Goal: Transaction & Acquisition: Purchase product/service

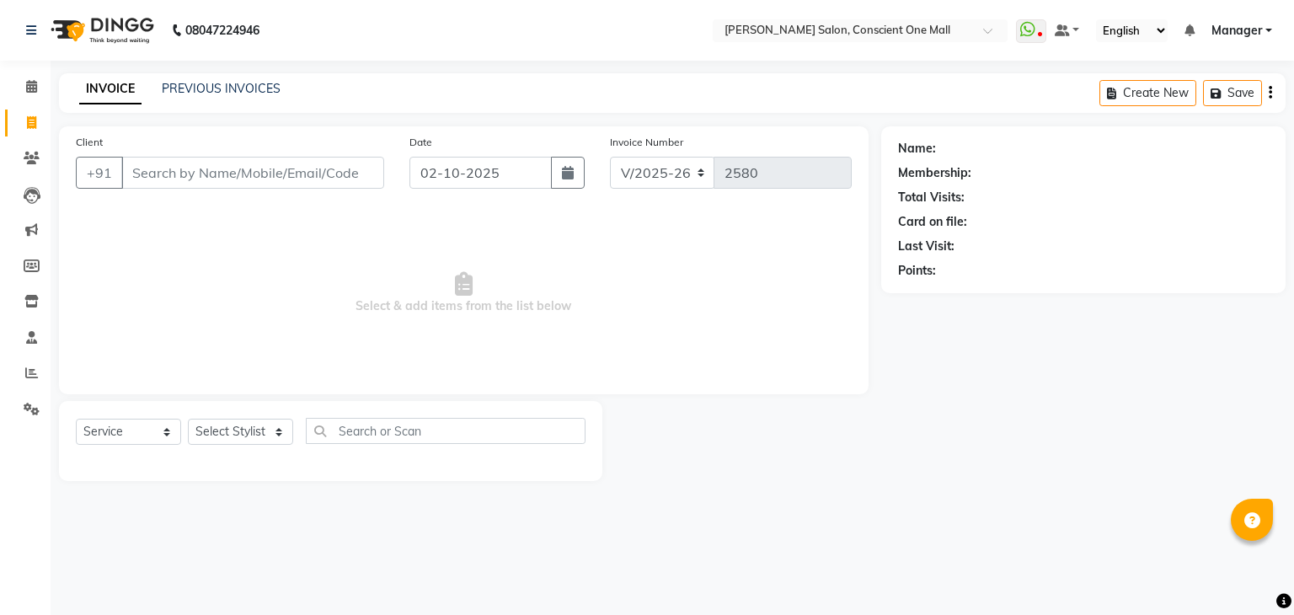
select select "7575"
select select "service"
click at [32, 85] on icon at bounding box center [31, 86] width 11 height 13
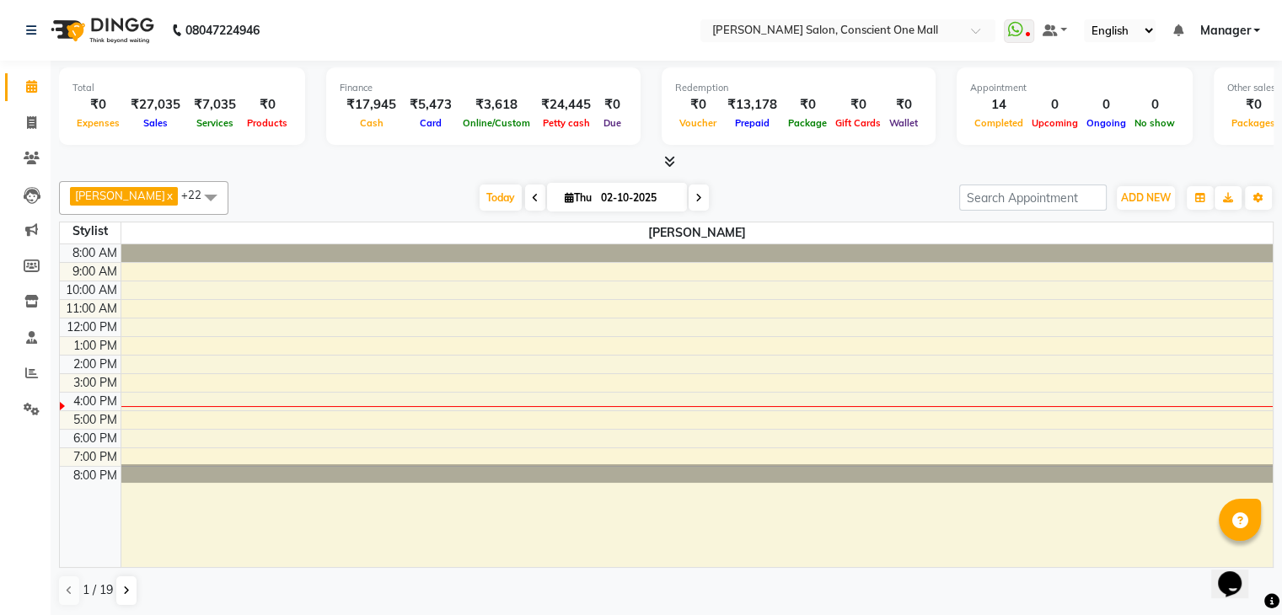
scroll to position [1, 0]
click at [525, 196] on span at bounding box center [535, 197] width 20 height 26
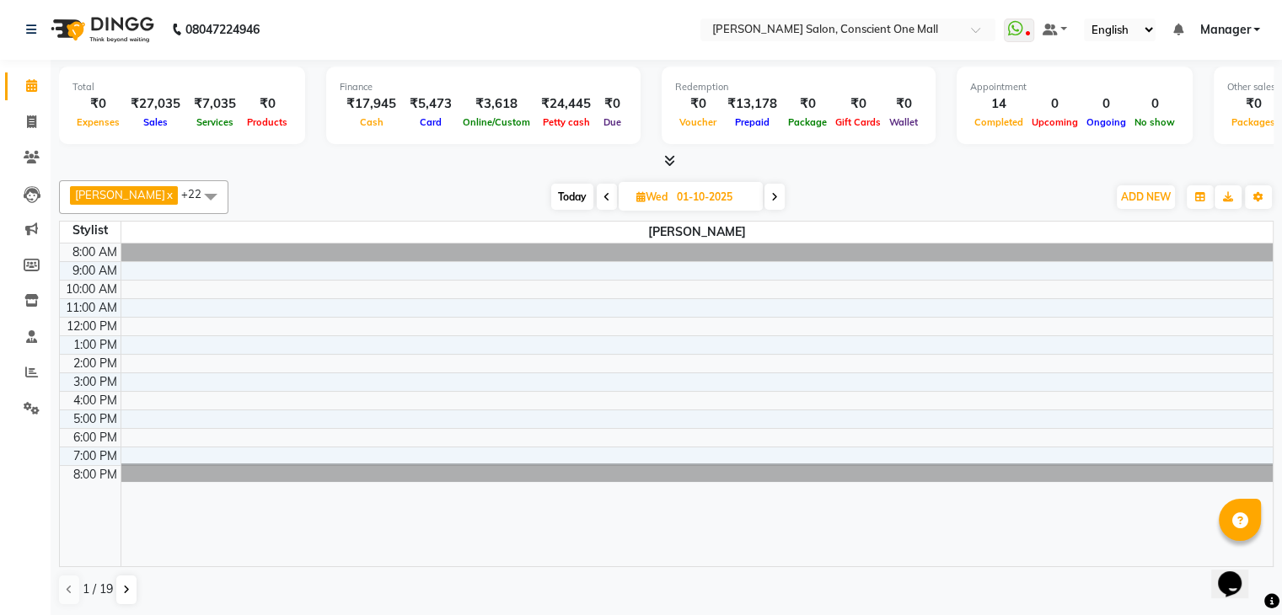
click at [551, 195] on span "Today" at bounding box center [572, 197] width 42 height 26
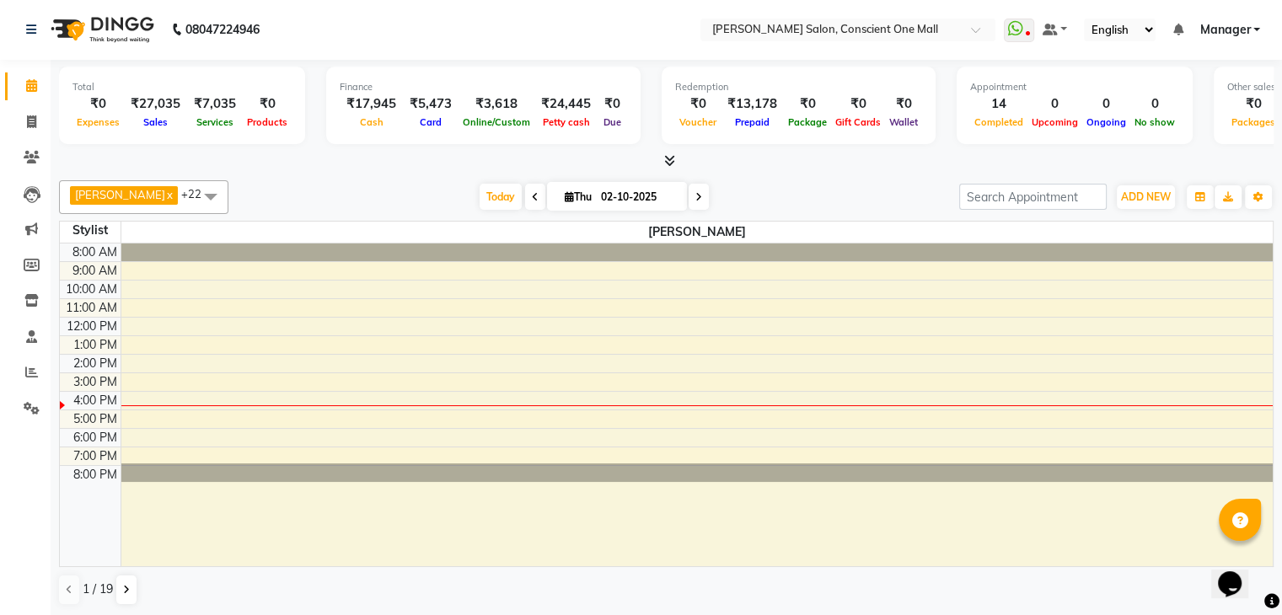
click at [525, 193] on span at bounding box center [535, 197] width 20 height 26
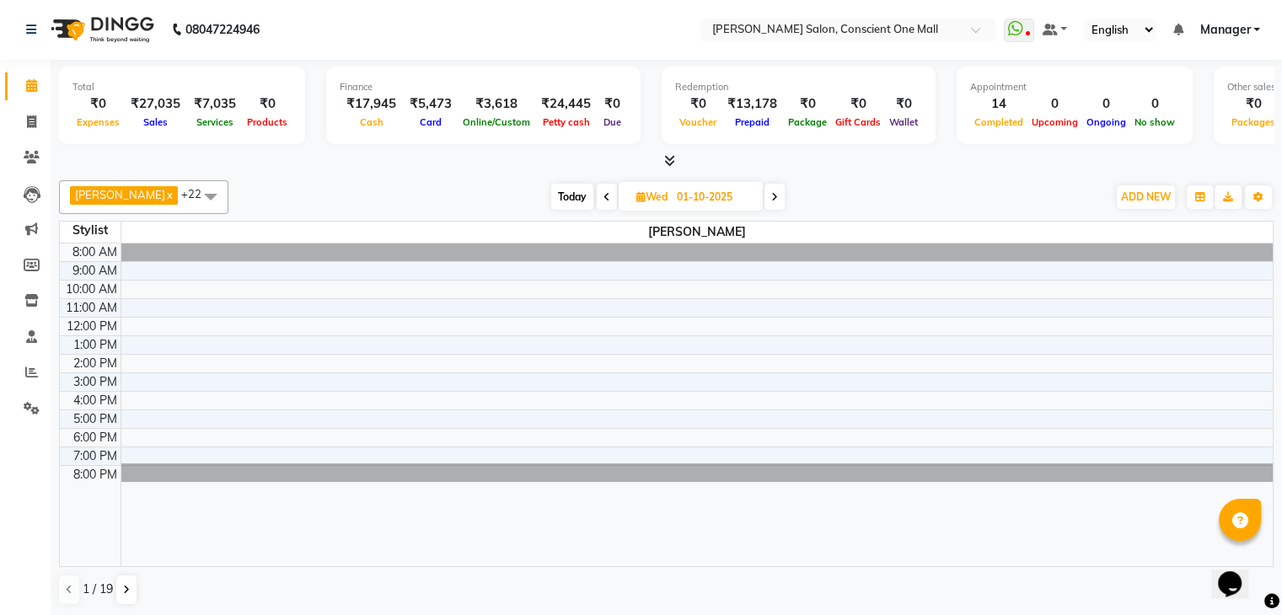
click at [597, 184] on span at bounding box center [607, 197] width 20 height 26
click at [606, 194] on icon at bounding box center [609, 197] width 7 height 10
click at [763, 193] on span at bounding box center [773, 197] width 20 height 26
click at [762, 193] on span at bounding box center [772, 197] width 20 height 26
type input "01-10-2025"
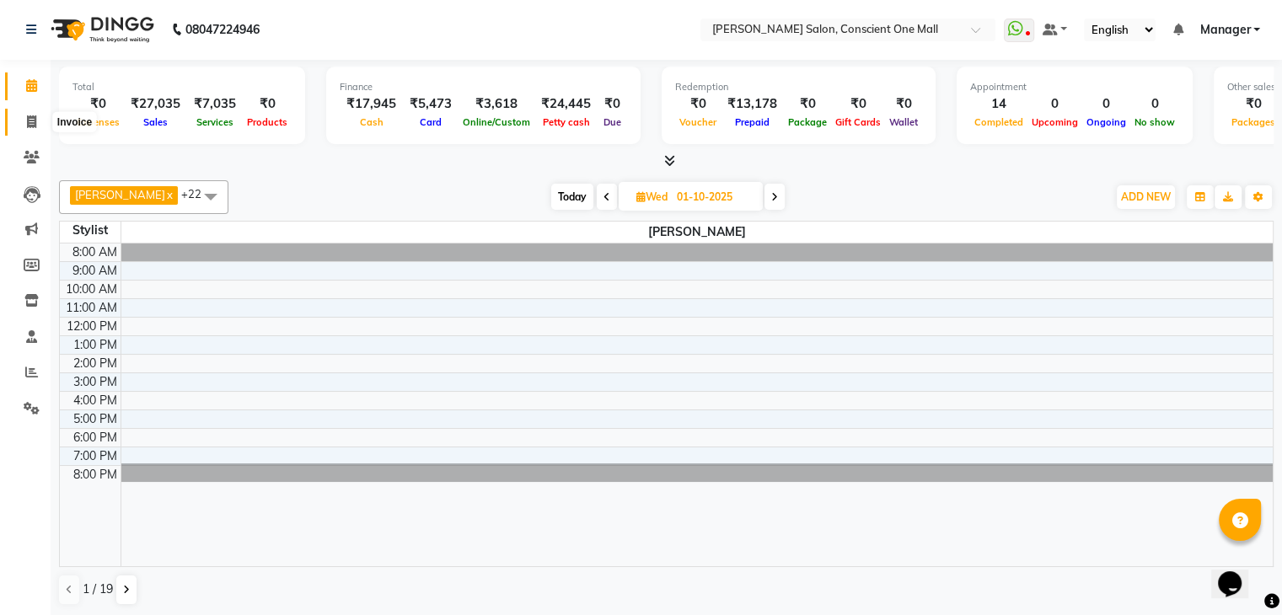
click at [29, 118] on icon at bounding box center [31, 121] width 9 height 13
select select "service"
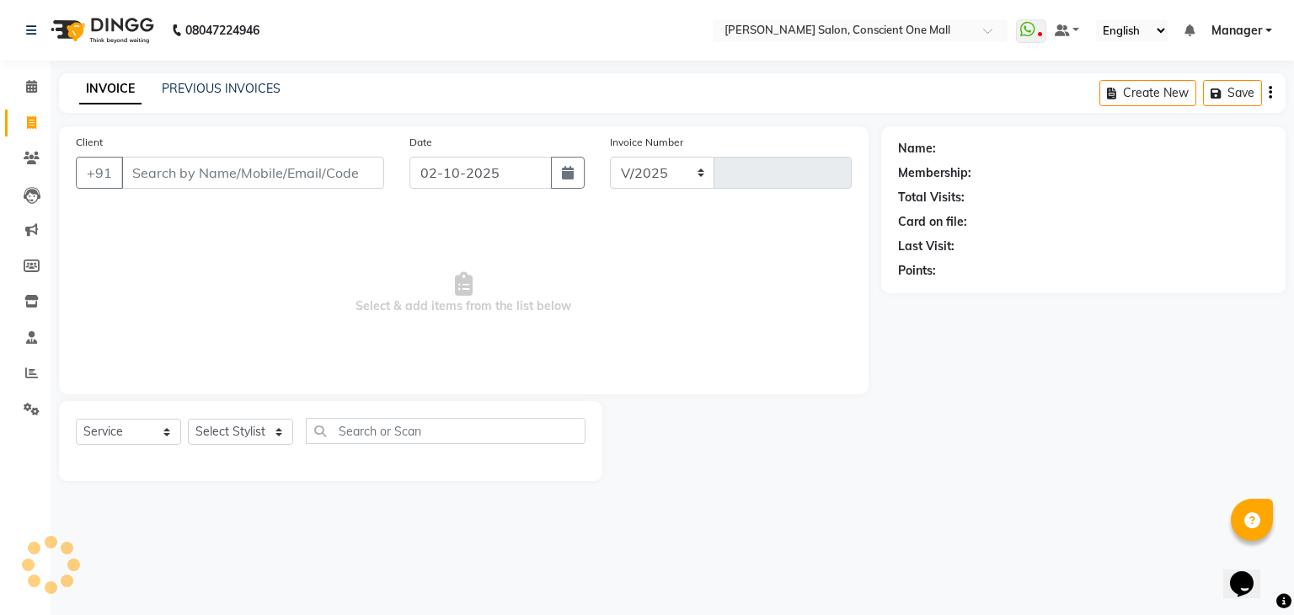
select select "7575"
type input "2580"
click at [265, 430] on select "Select Stylist [PERSON_NAME] AMIT [PERSON_NAME] [PERSON_NAME] [PERSON_NAME] [PE…" at bounding box center [240, 432] width 105 height 26
select select "84473"
click at [188, 420] on select "Select Stylist [PERSON_NAME] AMIT [PERSON_NAME] [PERSON_NAME] [PERSON_NAME] [PE…" at bounding box center [240, 432] width 105 height 26
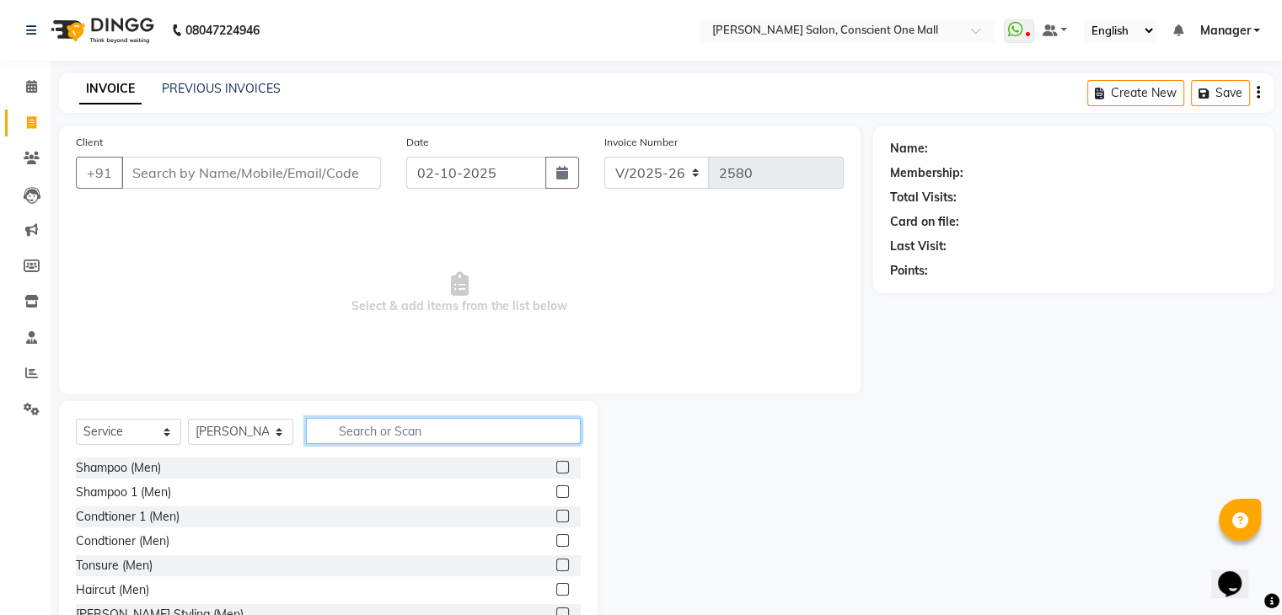
click at [387, 435] on input "text" at bounding box center [443, 431] width 275 height 26
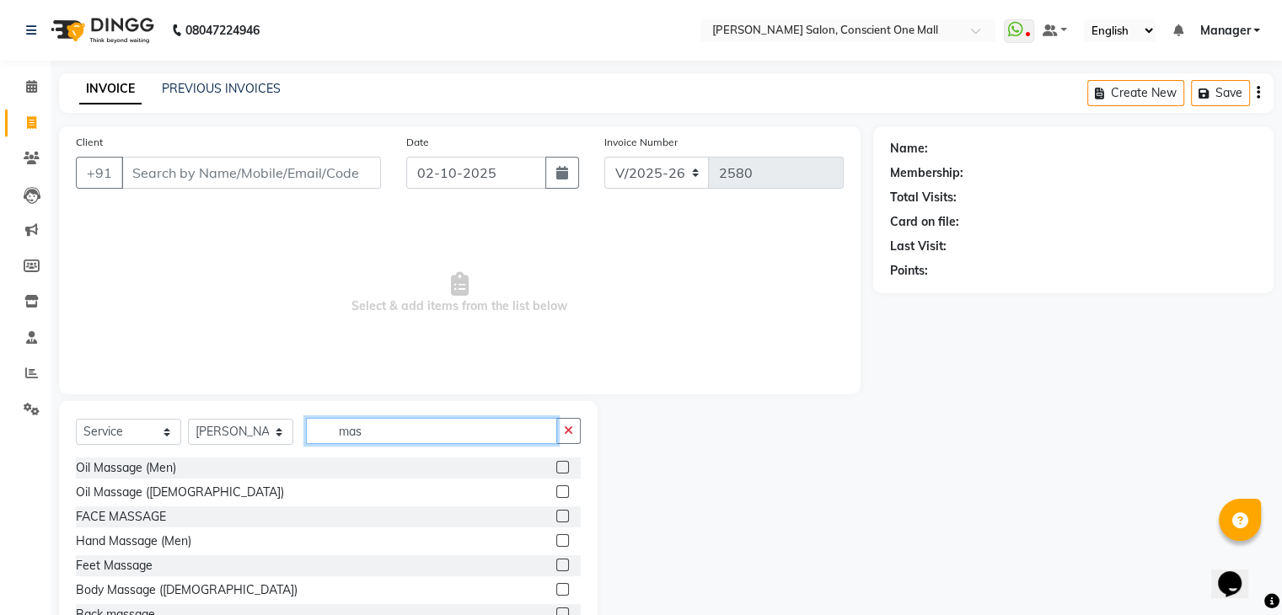
type input "mas"
click at [556, 515] on label at bounding box center [562, 516] width 13 height 13
click at [556, 515] on input "checkbox" at bounding box center [561, 516] width 11 height 11
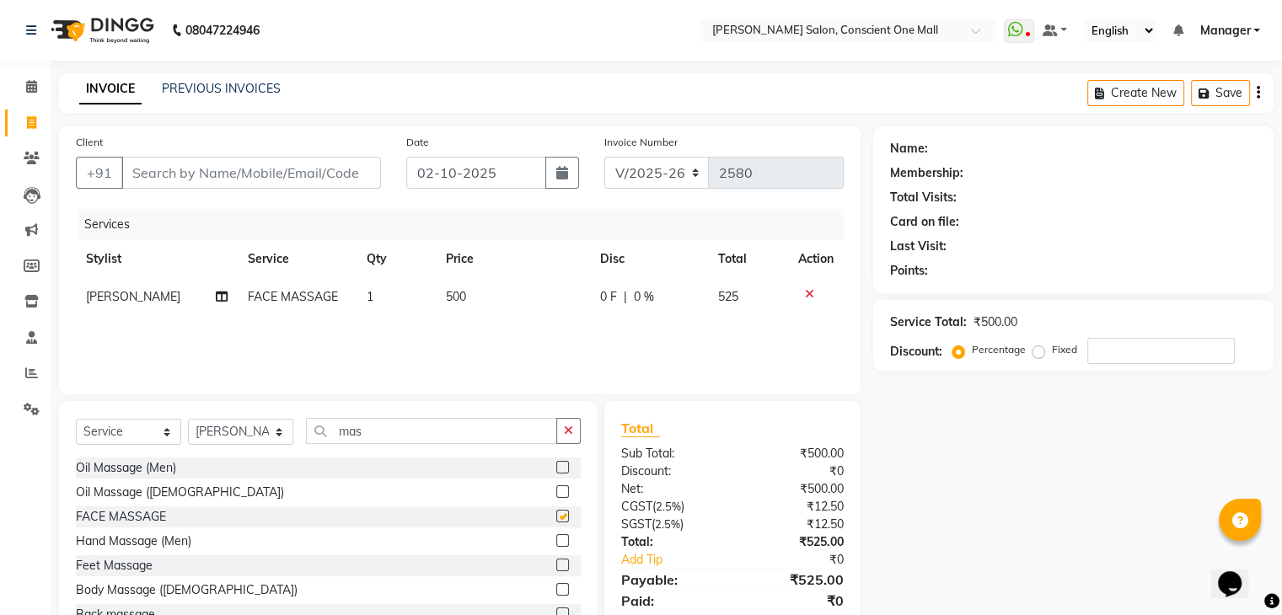
checkbox input "false"
click at [464, 297] on td "500" at bounding box center [513, 297] width 154 height 38
select select "84473"
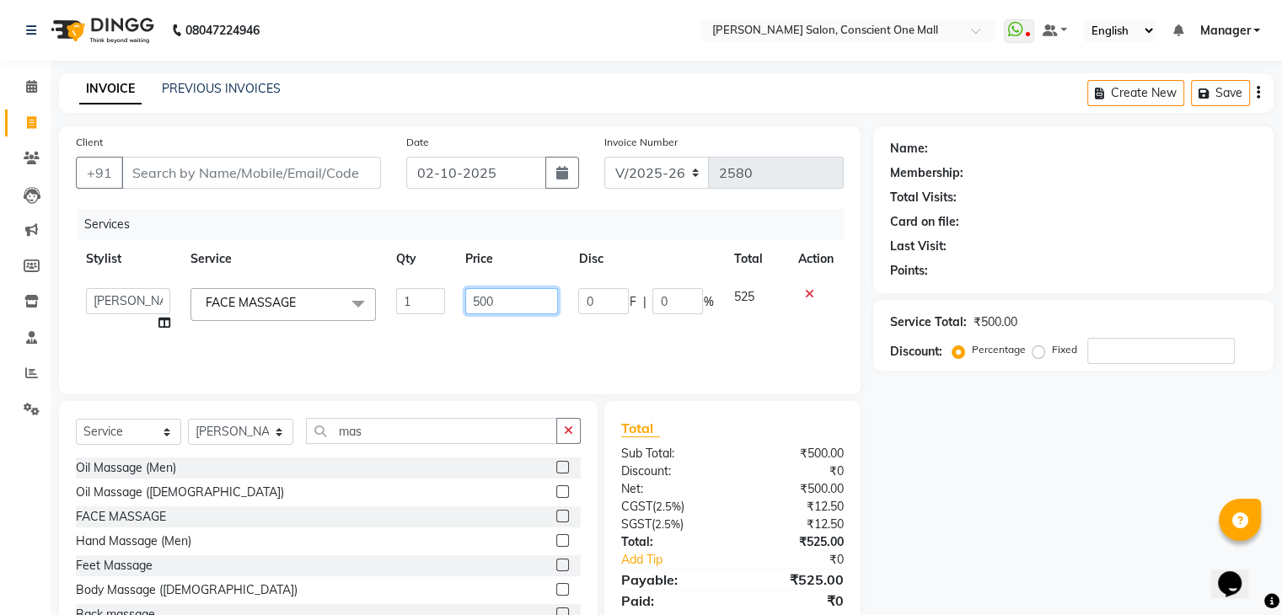
click at [499, 297] on input "500" at bounding box center [511, 301] width 93 height 26
type input "5"
type input "600"
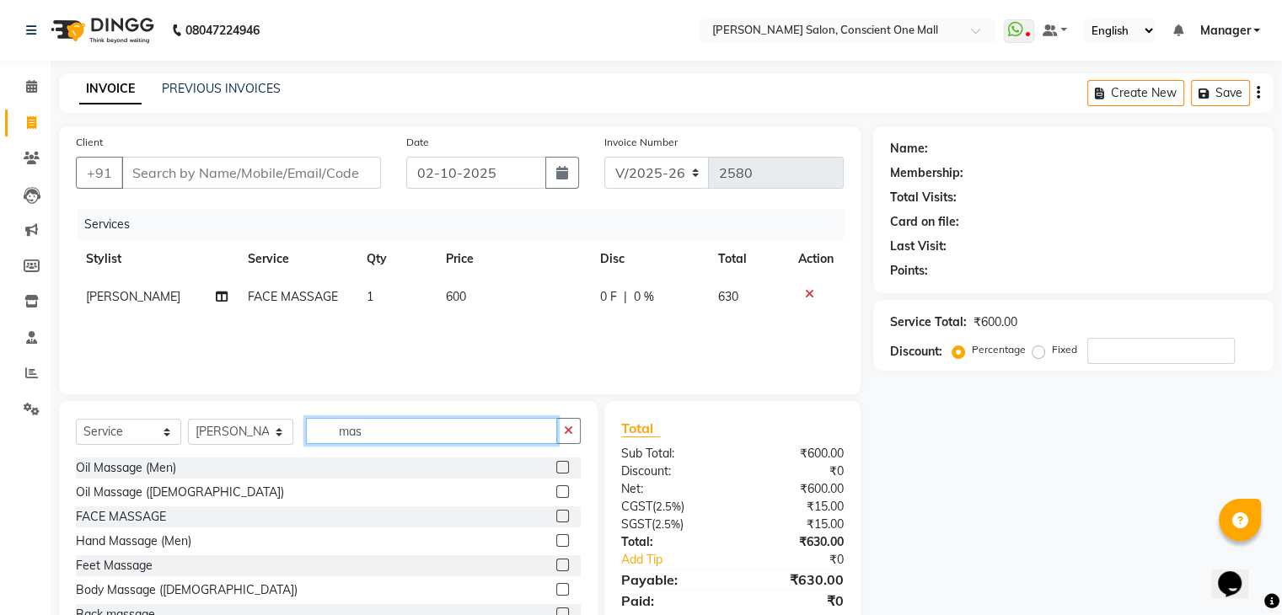
click at [361, 432] on input "mas" at bounding box center [431, 431] width 251 height 26
type input "m"
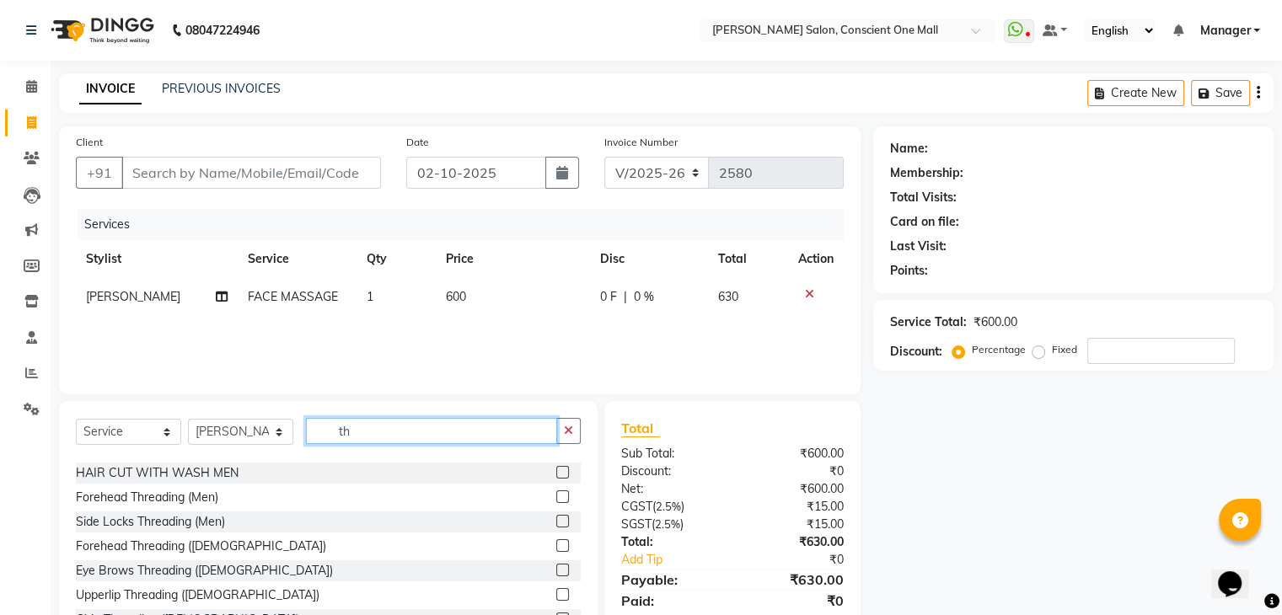
scroll to position [75, 0]
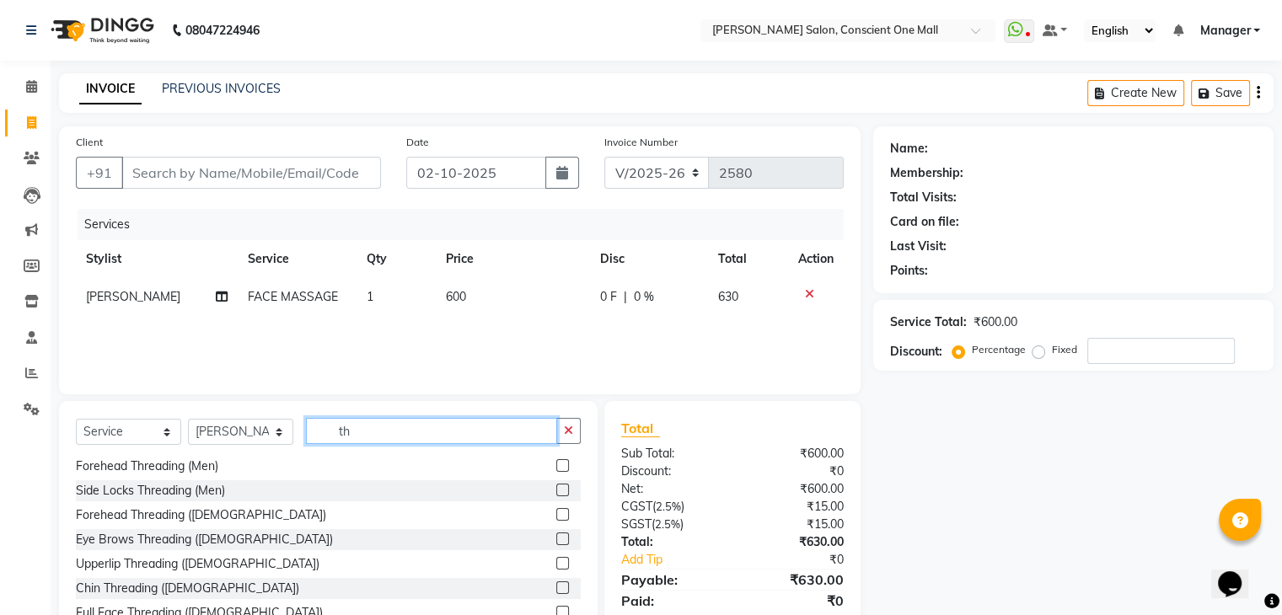
click at [411, 426] on input "th" at bounding box center [431, 431] width 251 height 26
type input "t"
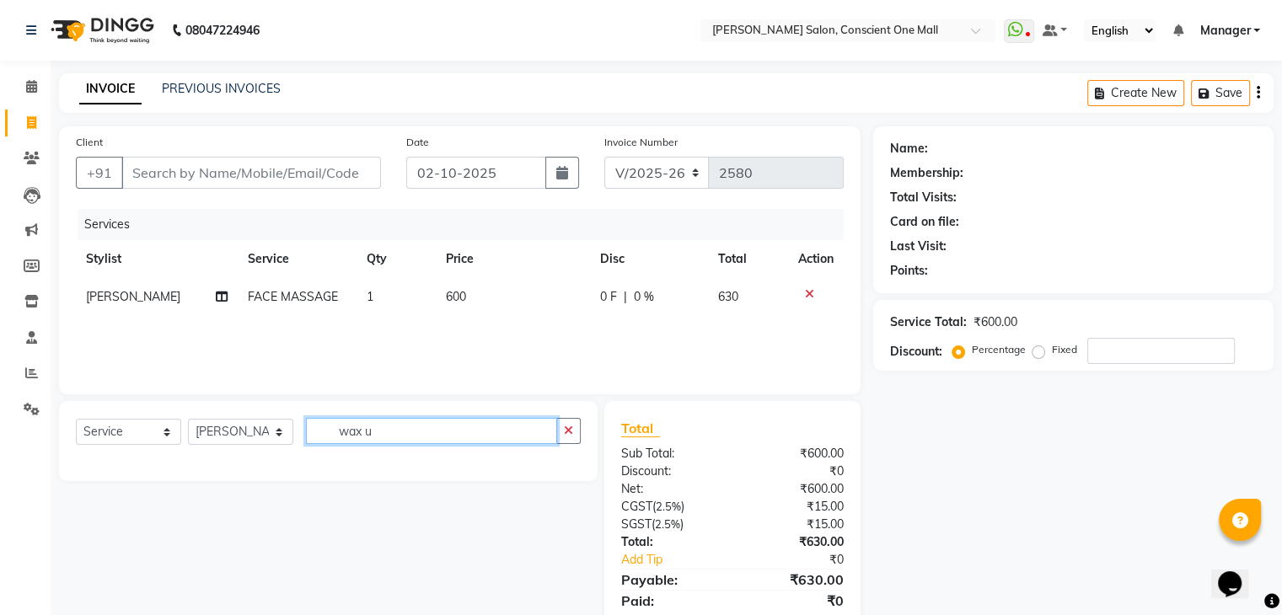
scroll to position [0, 0]
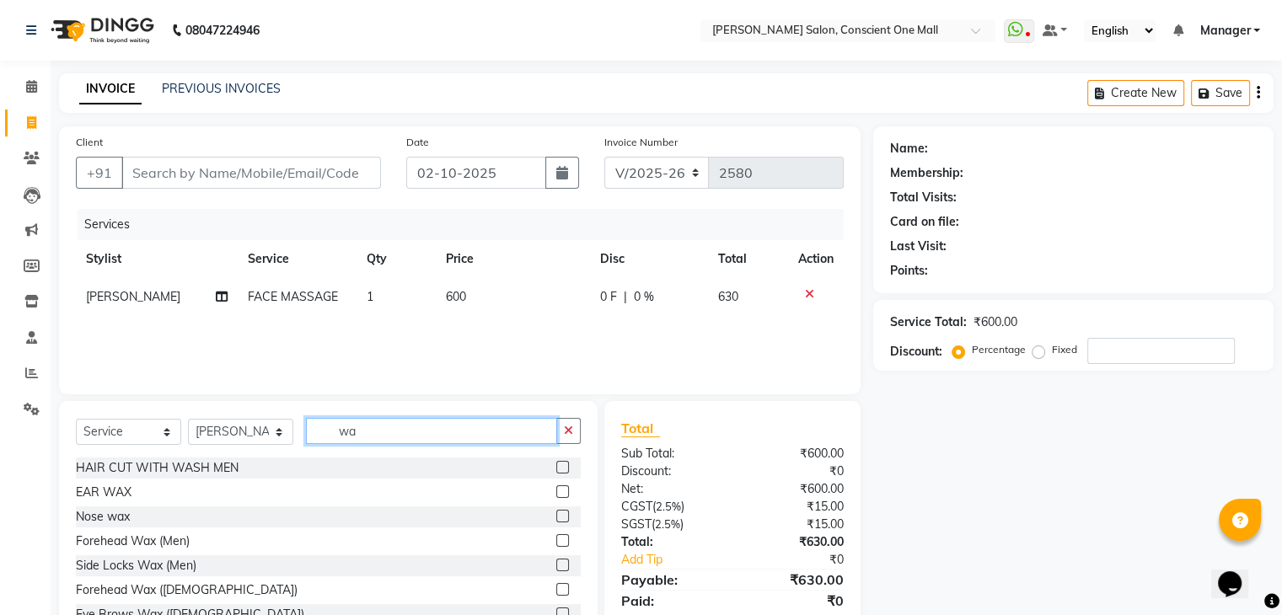
type input "w"
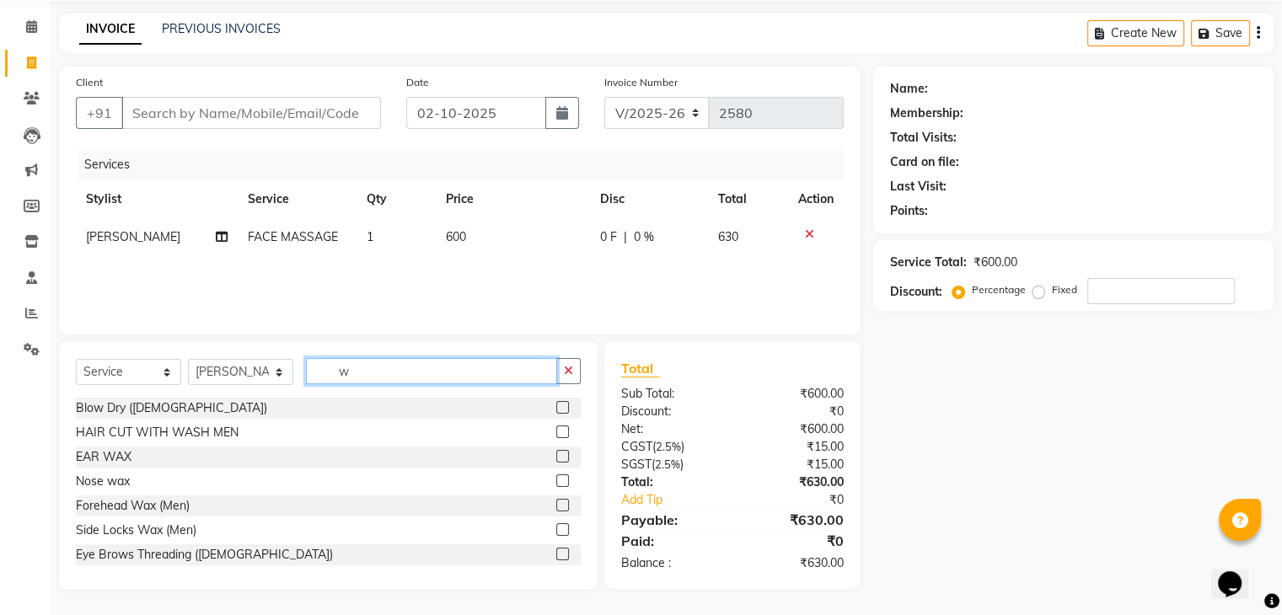
scroll to position [59, 0]
click at [366, 365] on input "w" at bounding box center [431, 372] width 251 height 26
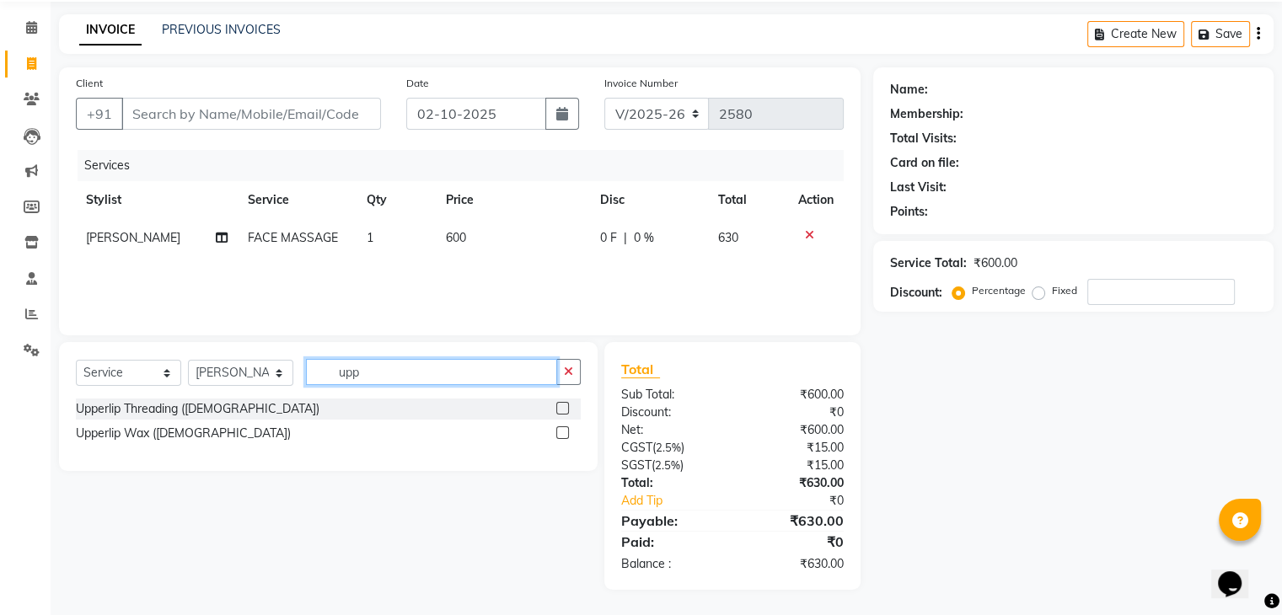
type input "upp"
click at [562, 431] on label at bounding box center [562, 432] width 13 height 13
click at [562, 431] on input "checkbox" at bounding box center [561, 433] width 11 height 11
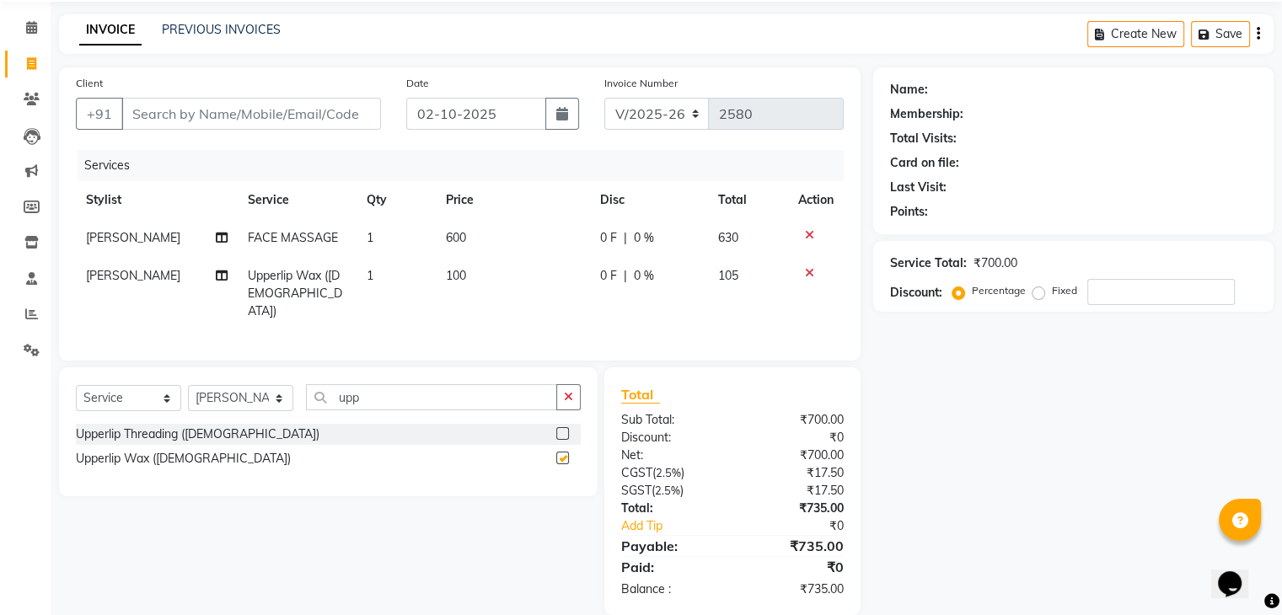
checkbox input "false"
click at [455, 384] on input "upp" at bounding box center [431, 397] width 251 height 26
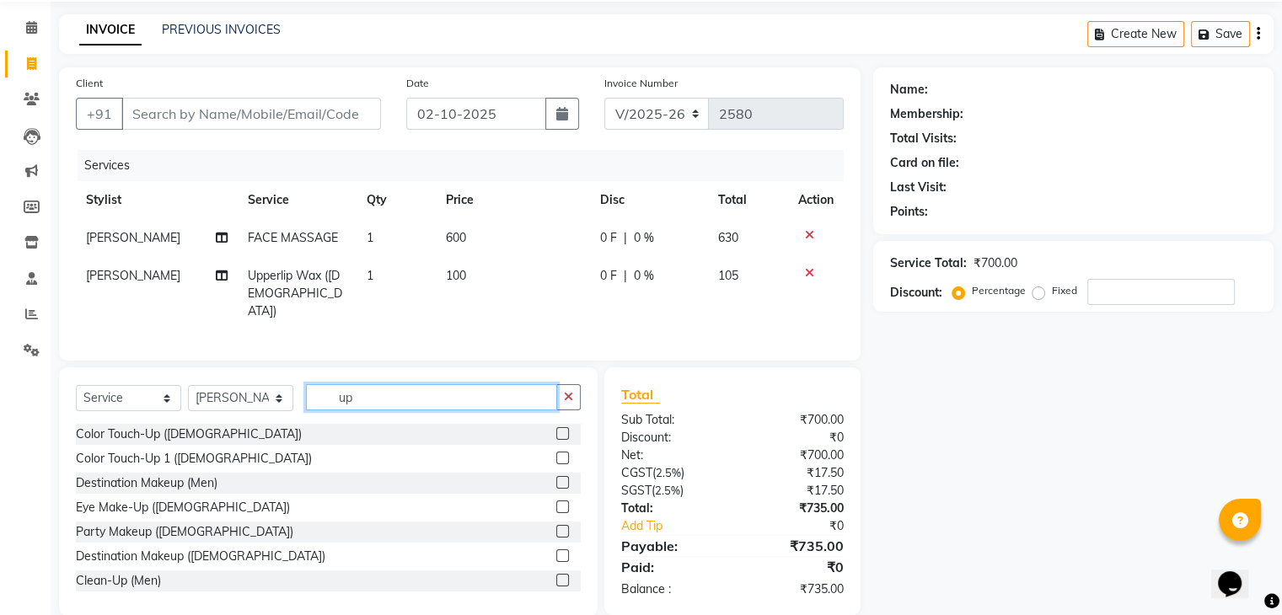
type input "u"
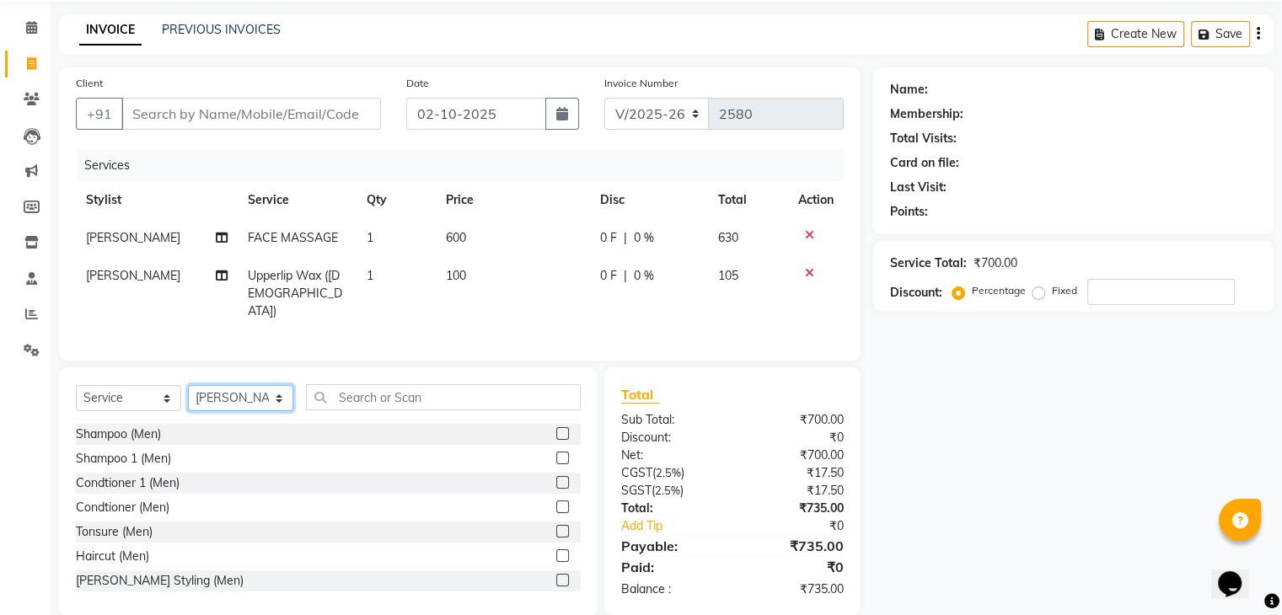
click at [259, 399] on select "Select Stylist [PERSON_NAME] AMIT [PERSON_NAME] [PERSON_NAME] [PERSON_NAME] [PE…" at bounding box center [240, 398] width 105 height 26
select select "89075"
click at [188, 385] on select "Select Stylist [PERSON_NAME] AMIT [PERSON_NAME] [PERSON_NAME] [PERSON_NAME] [PE…" at bounding box center [240, 398] width 105 height 26
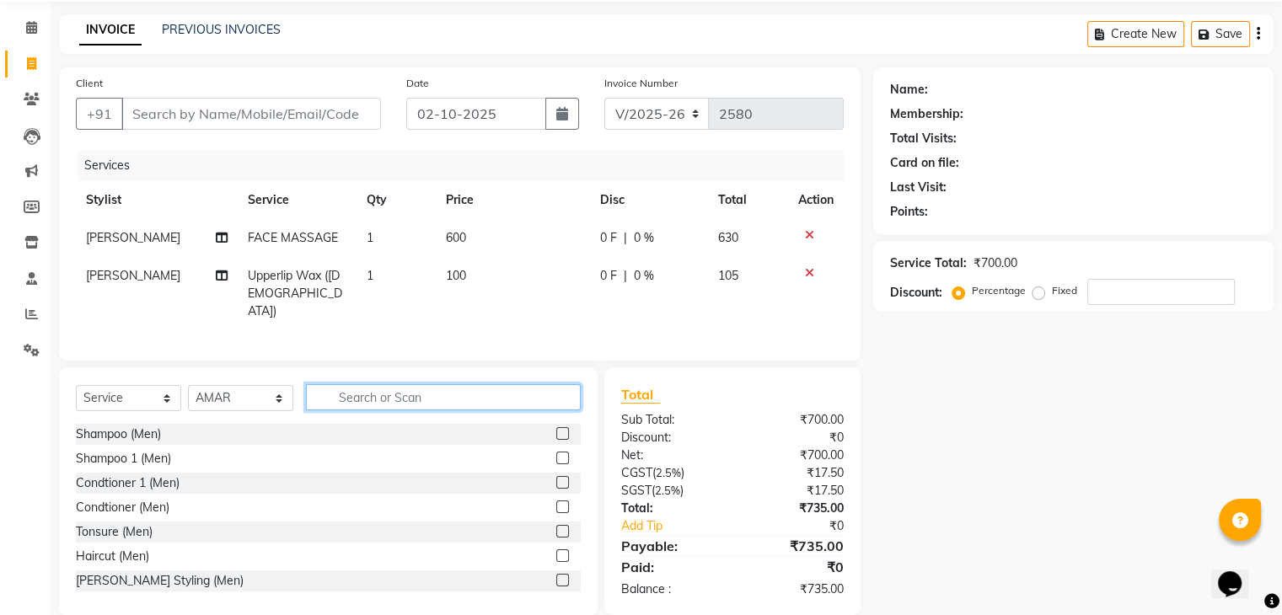
click at [491, 398] on input "text" at bounding box center [443, 397] width 275 height 26
click at [556, 452] on label at bounding box center [562, 458] width 13 height 13
click at [556, 453] on input "checkbox" at bounding box center [561, 458] width 11 height 11
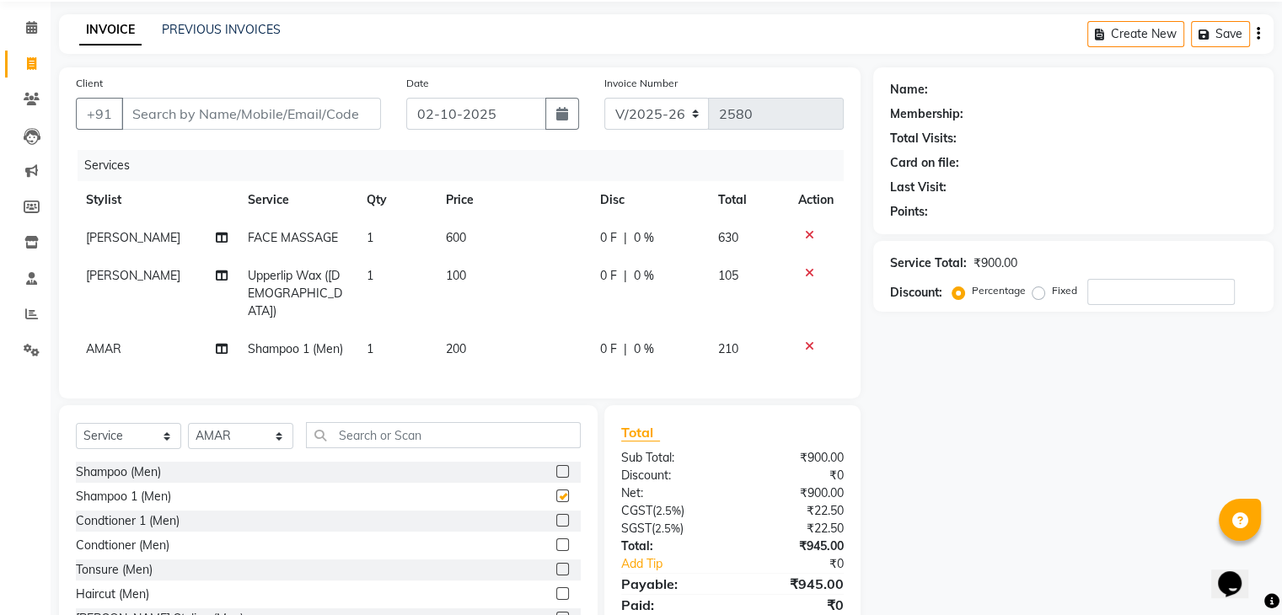
checkbox input "false"
click at [475, 333] on td "200" at bounding box center [513, 349] width 154 height 38
select select "89075"
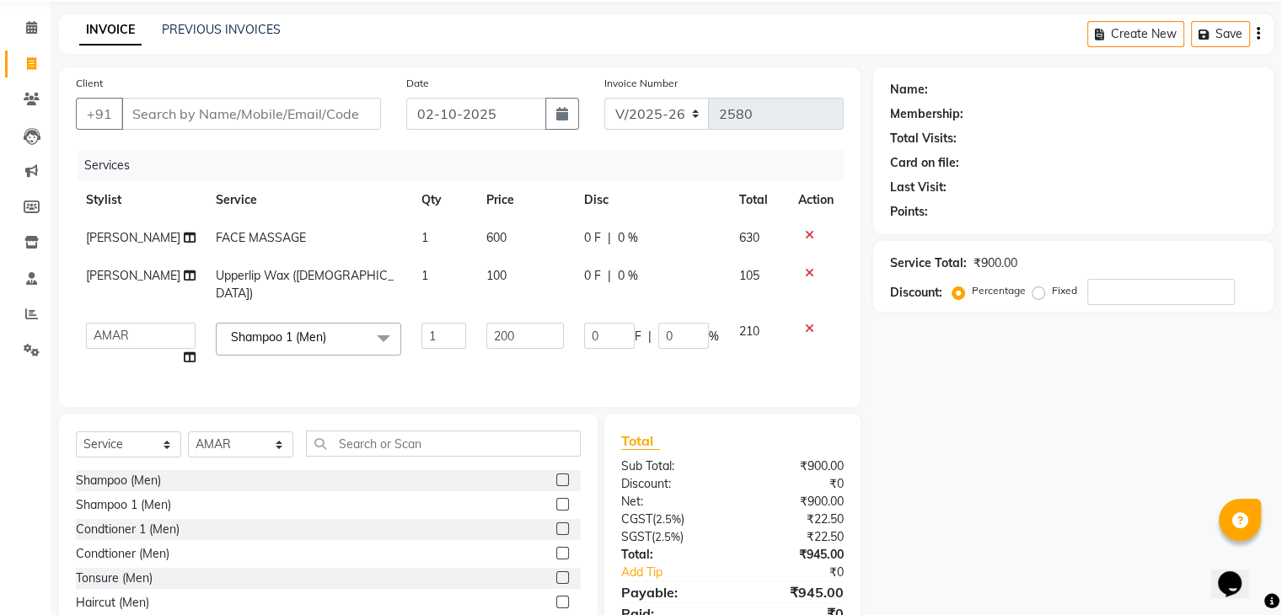
click at [516, 313] on td "200" at bounding box center [525, 345] width 98 height 64
click at [517, 323] on input "200" at bounding box center [525, 336] width 78 height 26
type input "2"
type input "400"
click at [513, 358] on div "Services Stylist Service Qty Price Disc Total Action [PERSON_NAME] FACE MASSAGE…" at bounding box center [460, 270] width 768 height 240
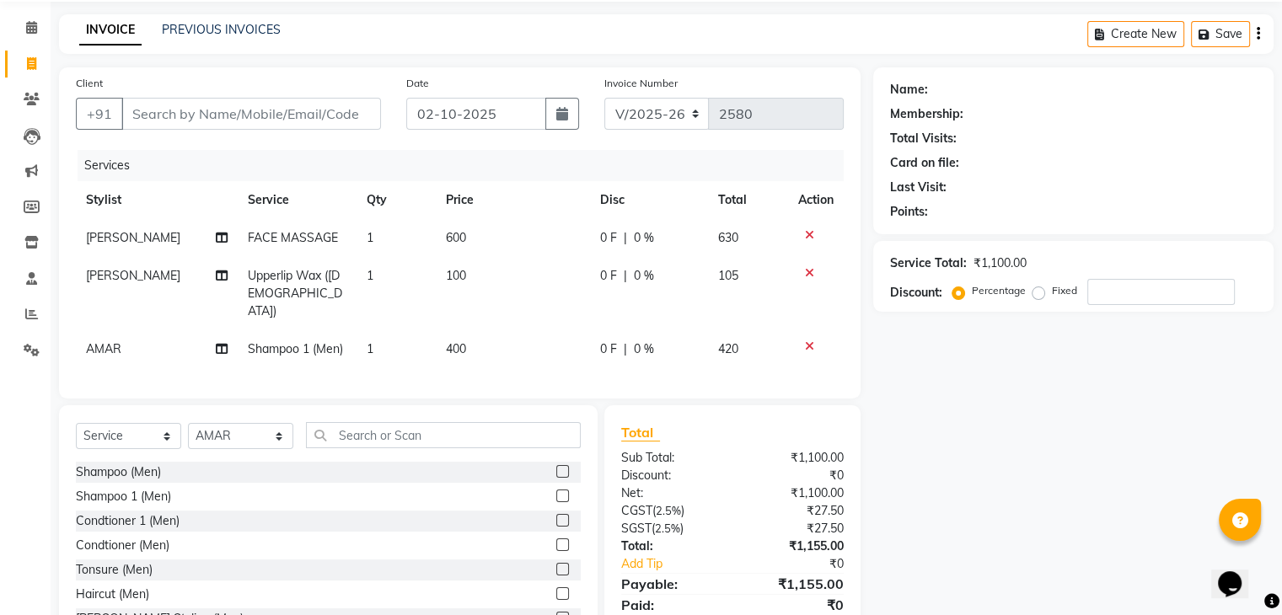
scroll to position [119, 0]
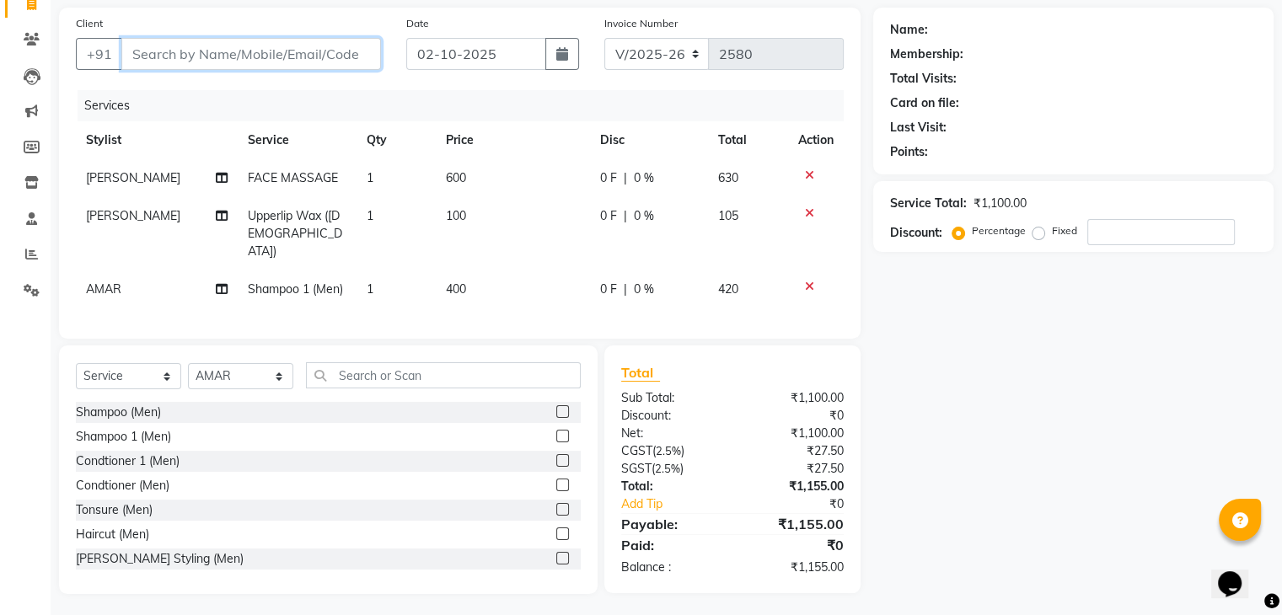
click at [206, 59] on input "Client" at bounding box center [251, 54] width 260 height 32
type input "7"
type input "0"
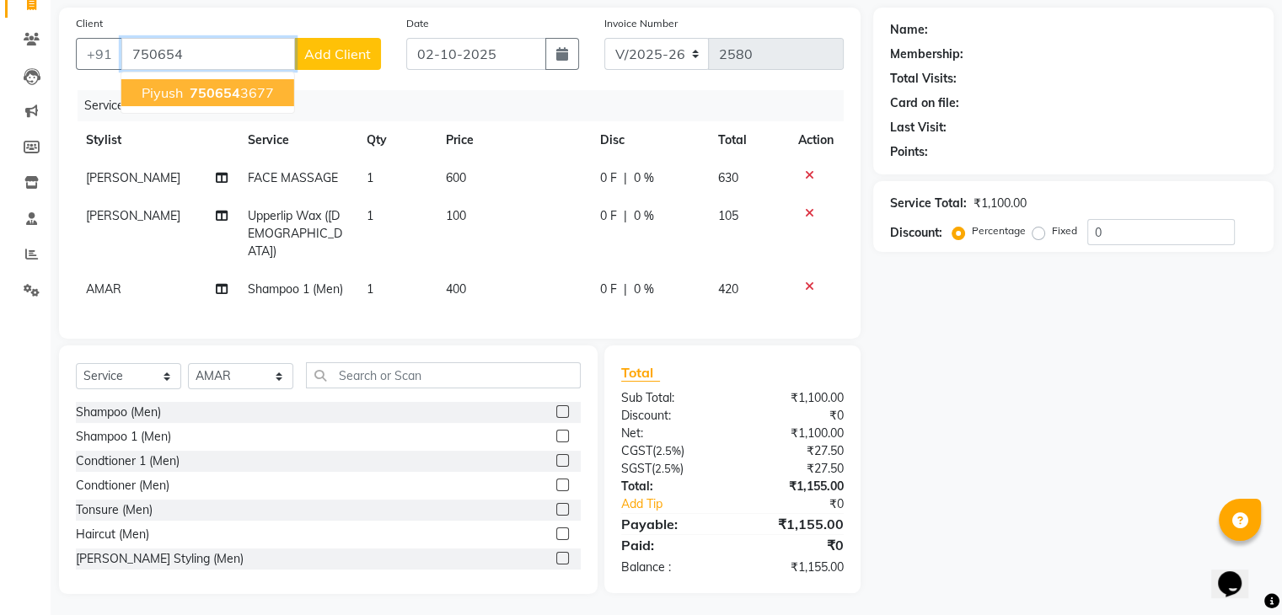
click at [184, 94] on button "piyush 750654 3677" at bounding box center [207, 92] width 173 height 27
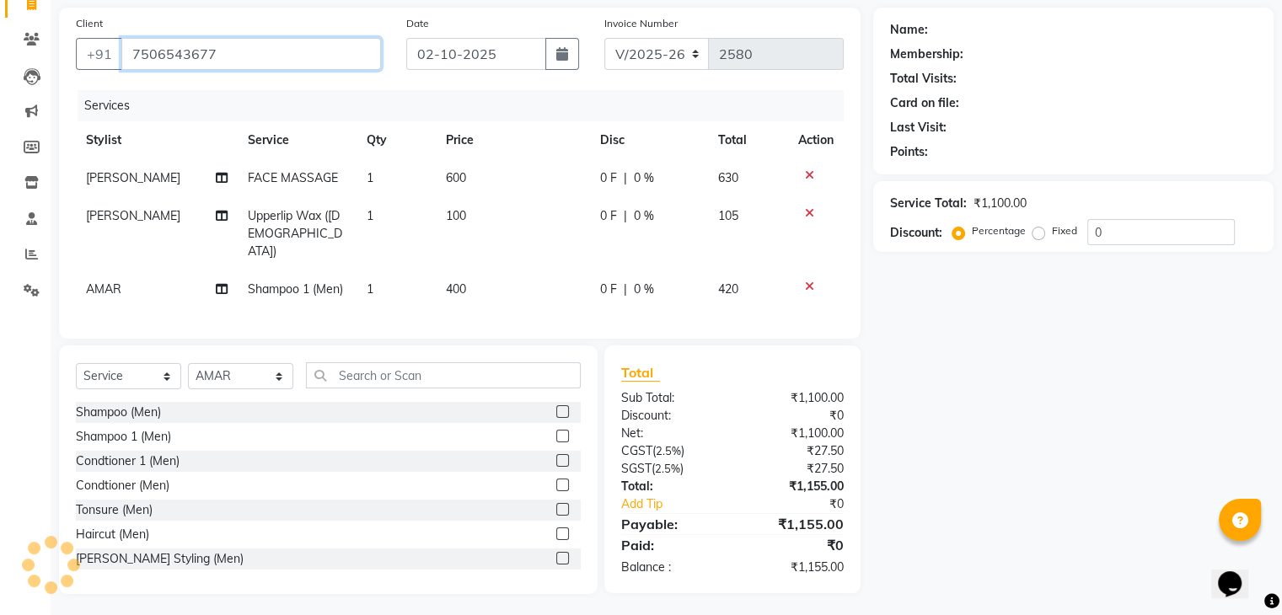
type input "7506543677"
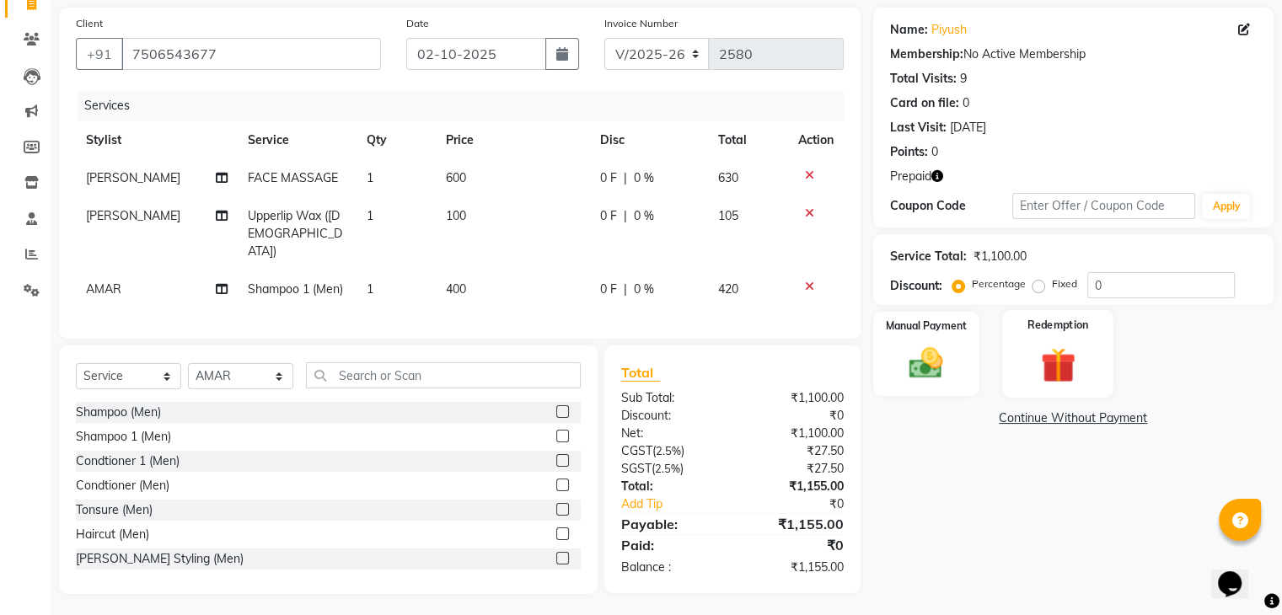
click at [1060, 345] on img at bounding box center [1057, 365] width 56 height 43
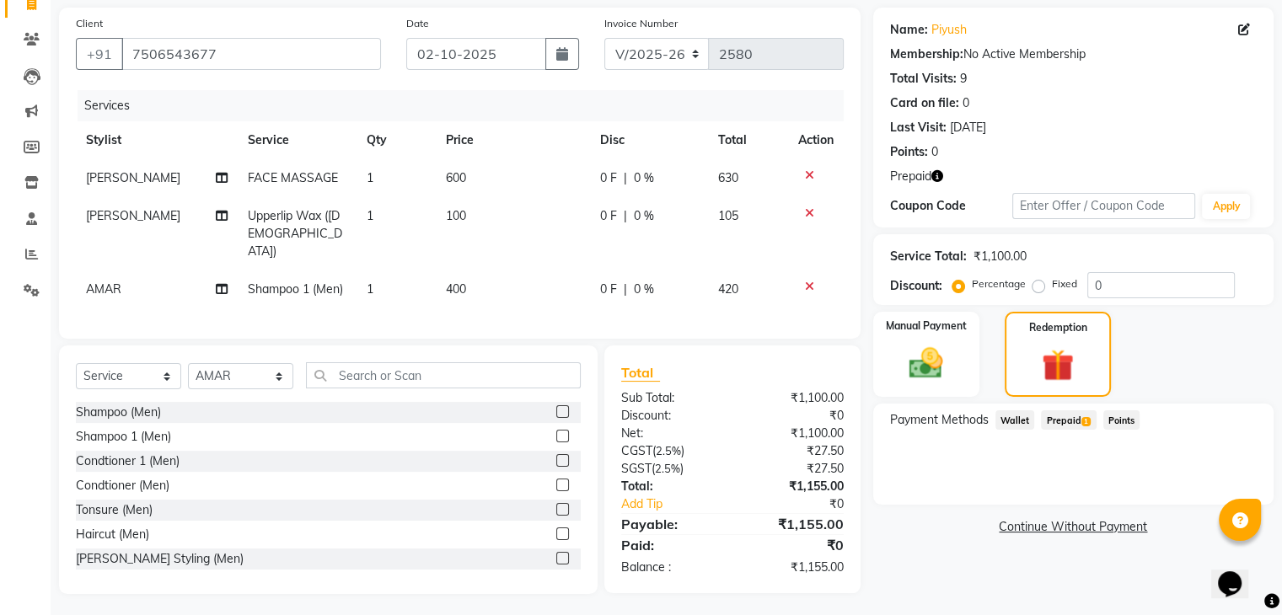
click at [1070, 419] on span "Prepaid 1" at bounding box center [1068, 419] width 55 height 19
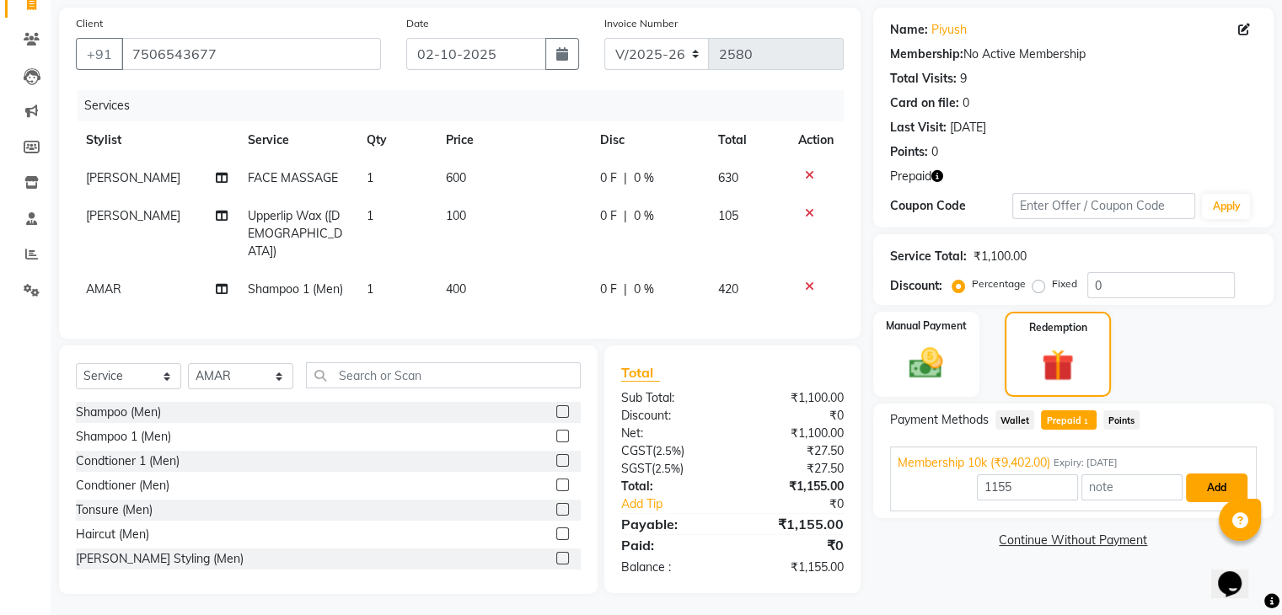
click at [1208, 482] on button "Add" at bounding box center [1217, 488] width 62 height 29
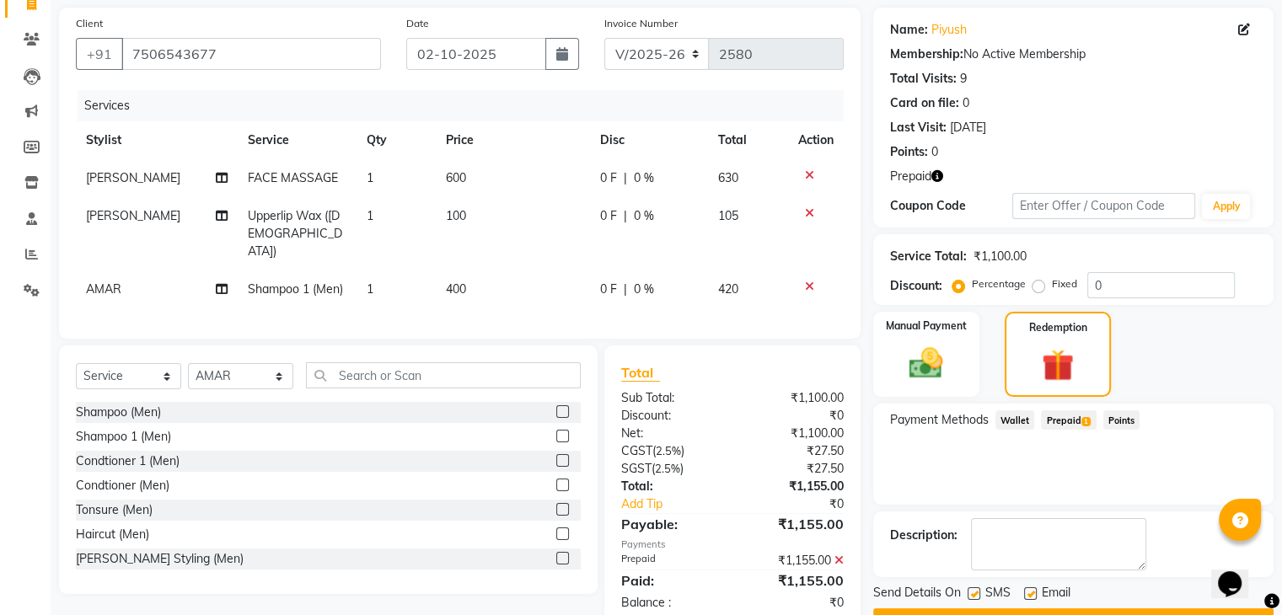
scroll to position [163, 0]
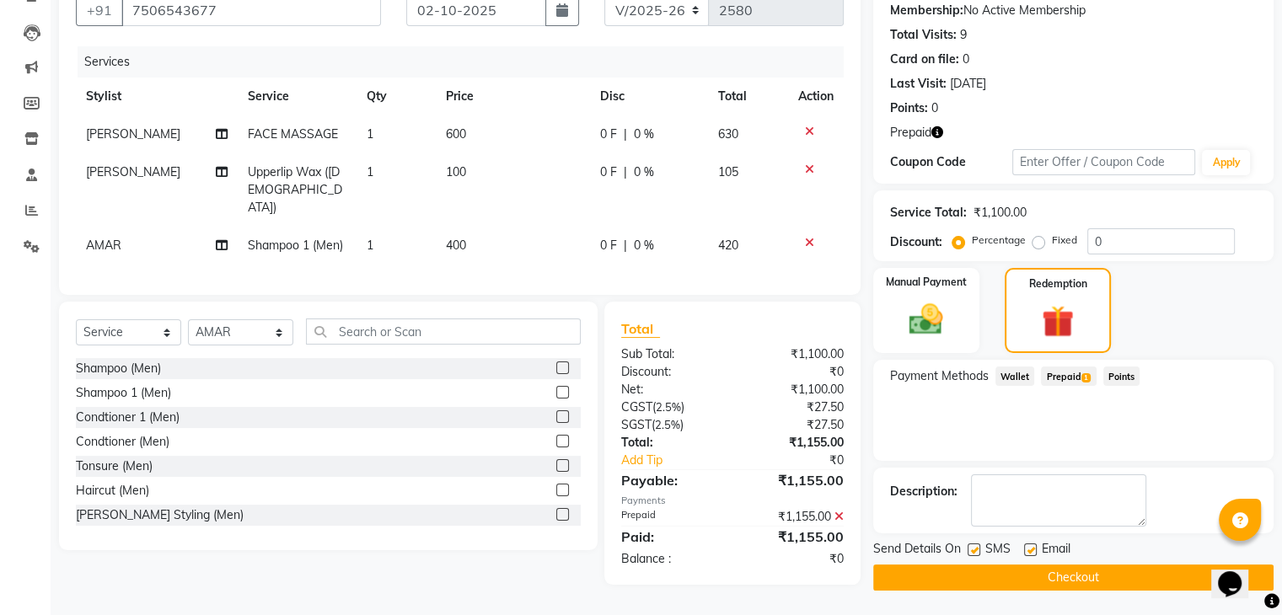
click at [1122, 570] on button "Checkout" at bounding box center [1073, 578] width 400 height 26
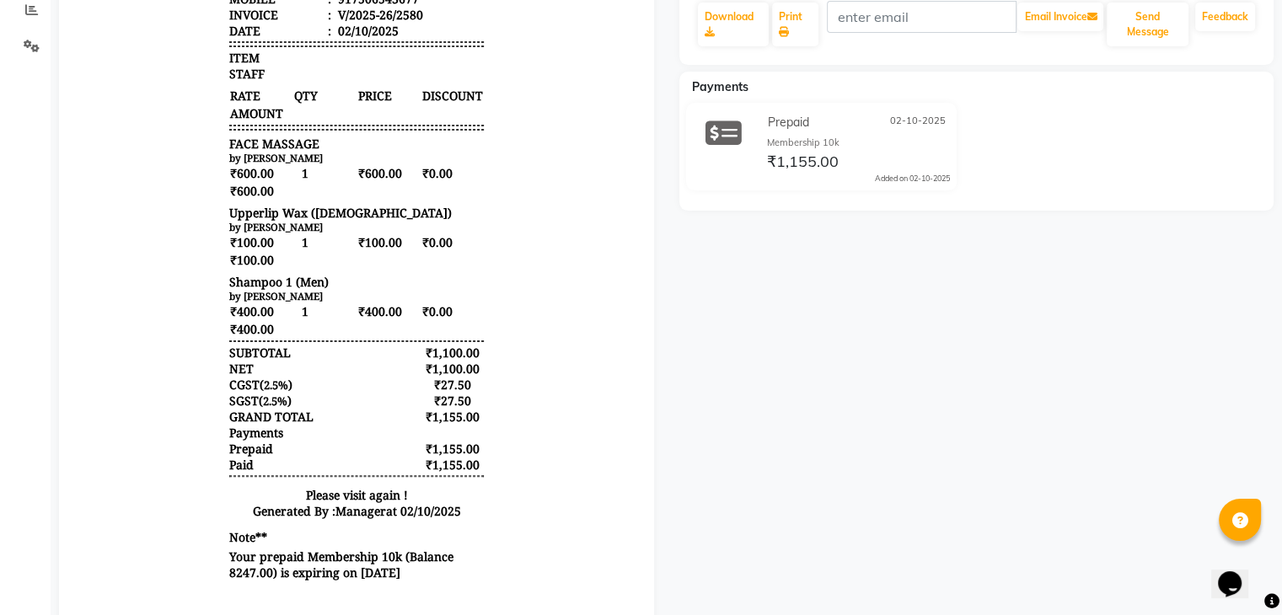
scroll to position [363, 0]
select select "service"
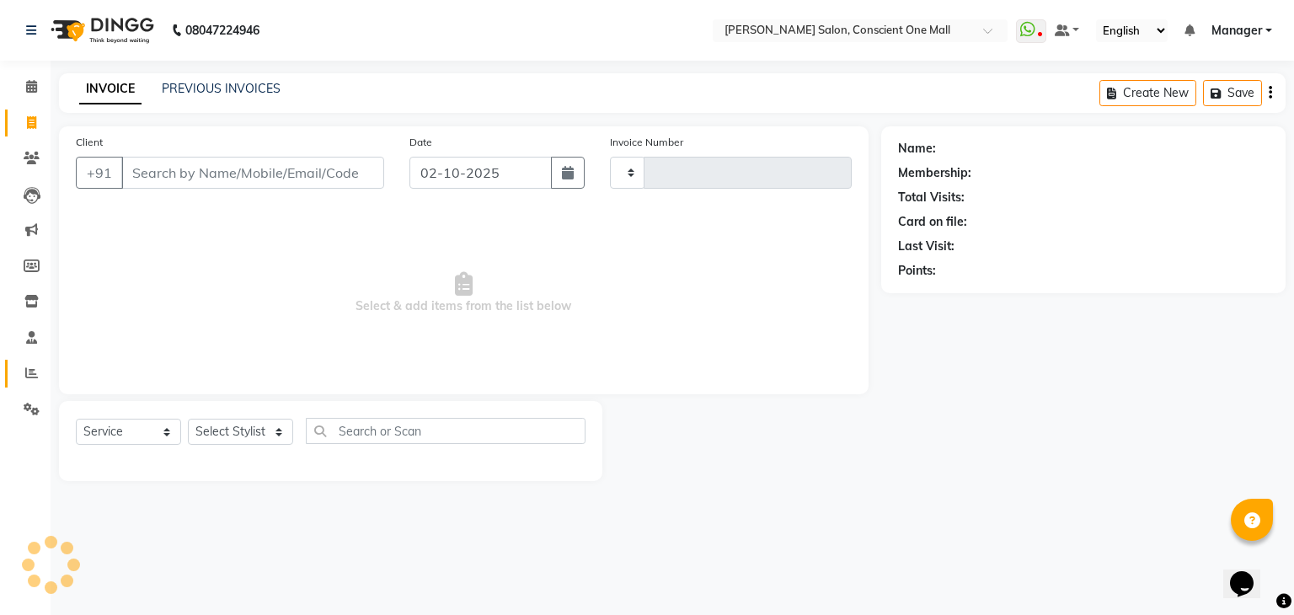
type input "2581"
select select "7575"
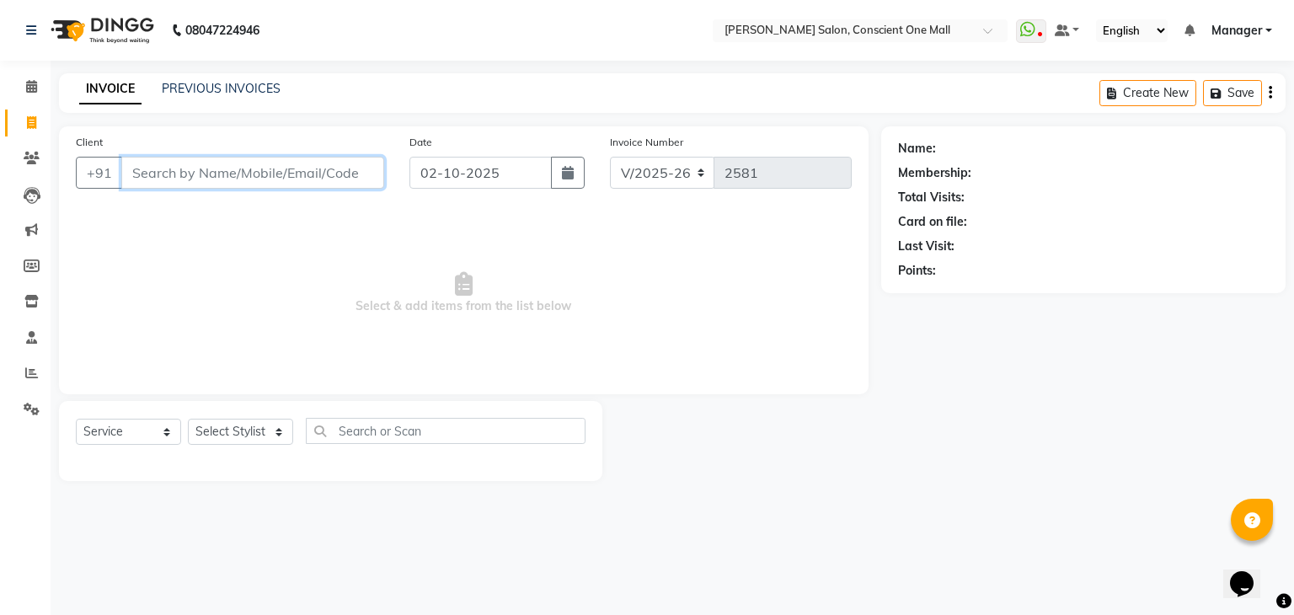
click at [263, 174] on input "Client" at bounding box center [252, 173] width 263 height 32
type input "9811169618"
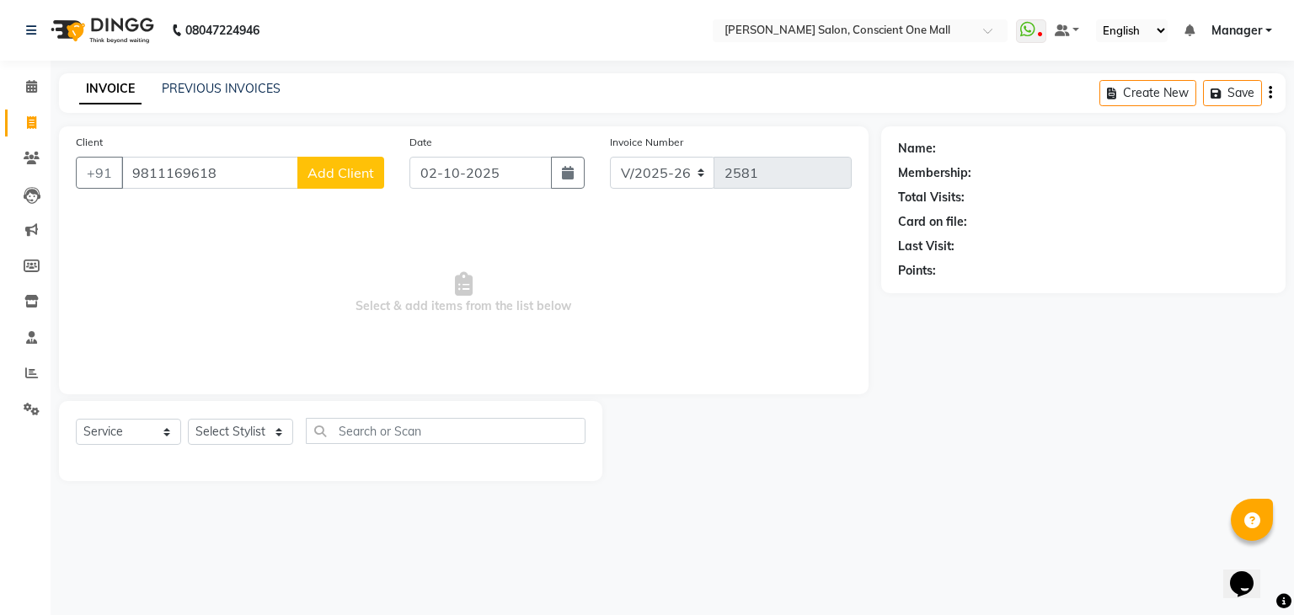
click at [352, 160] on button "Add Client" at bounding box center [340, 173] width 87 height 32
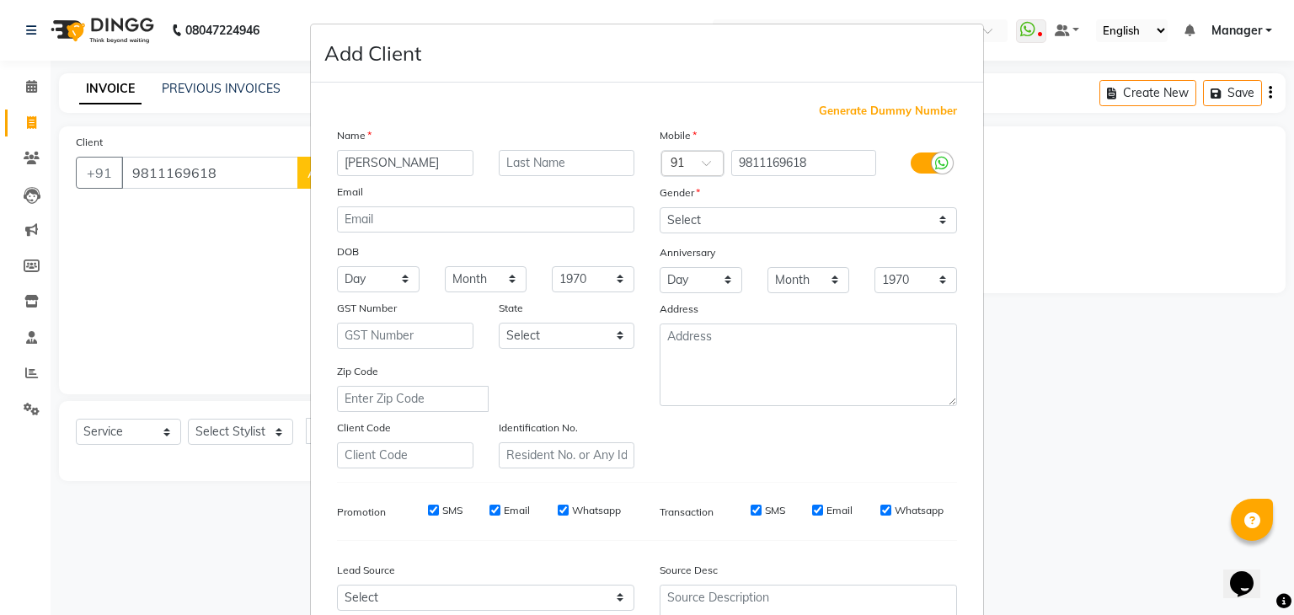
type input "[PERSON_NAME]"
click at [782, 218] on select "Select [DEMOGRAPHIC_DATA] [DEMOGRAPHIC_DATA] Other Prefer Not To Say" at bounding box center [808, 220] width 297 height 26
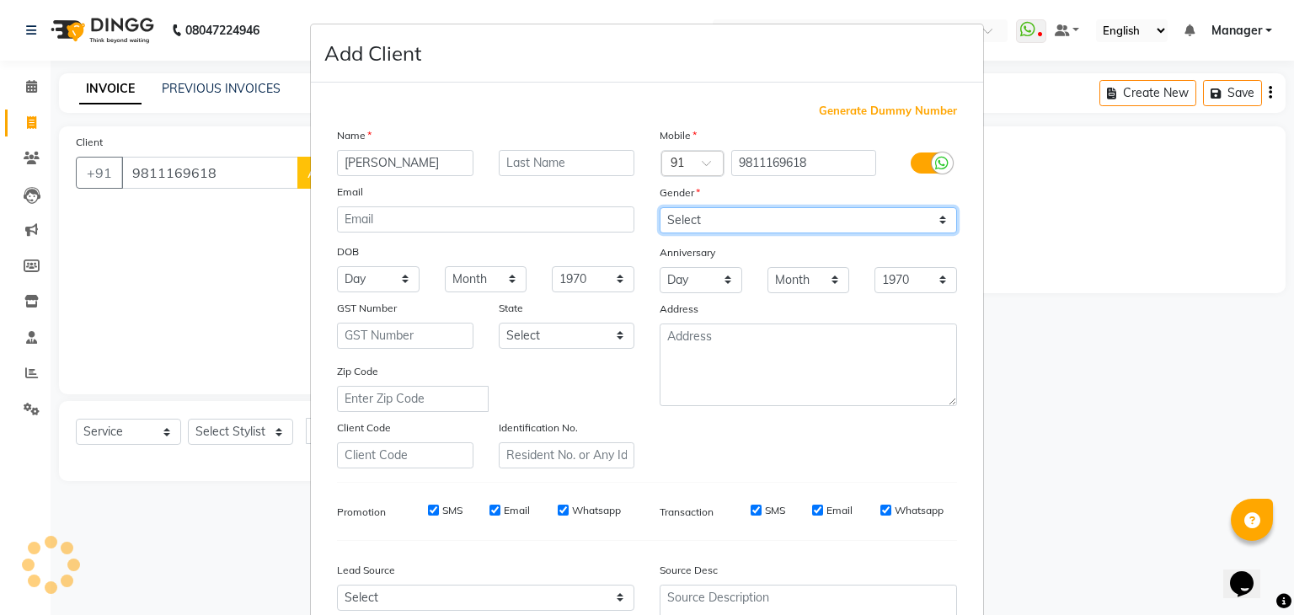
select select "[DEMOGRAPHIC_DATA]"
click at [660, 208] on select "Select [DEMOGRAPHIC_DATA] [DEMOGRAPHIC_DATA] Other Prefer Not To Say" at bounding box center [808, 220] width 297 height 26
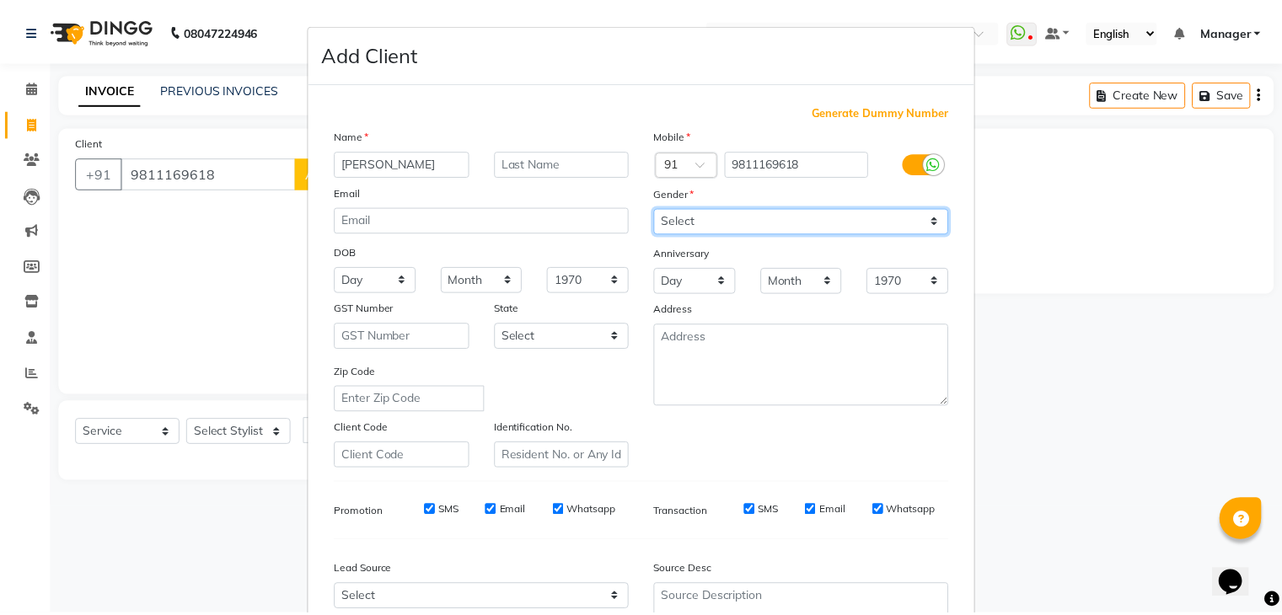
scroll to position [171, 0]
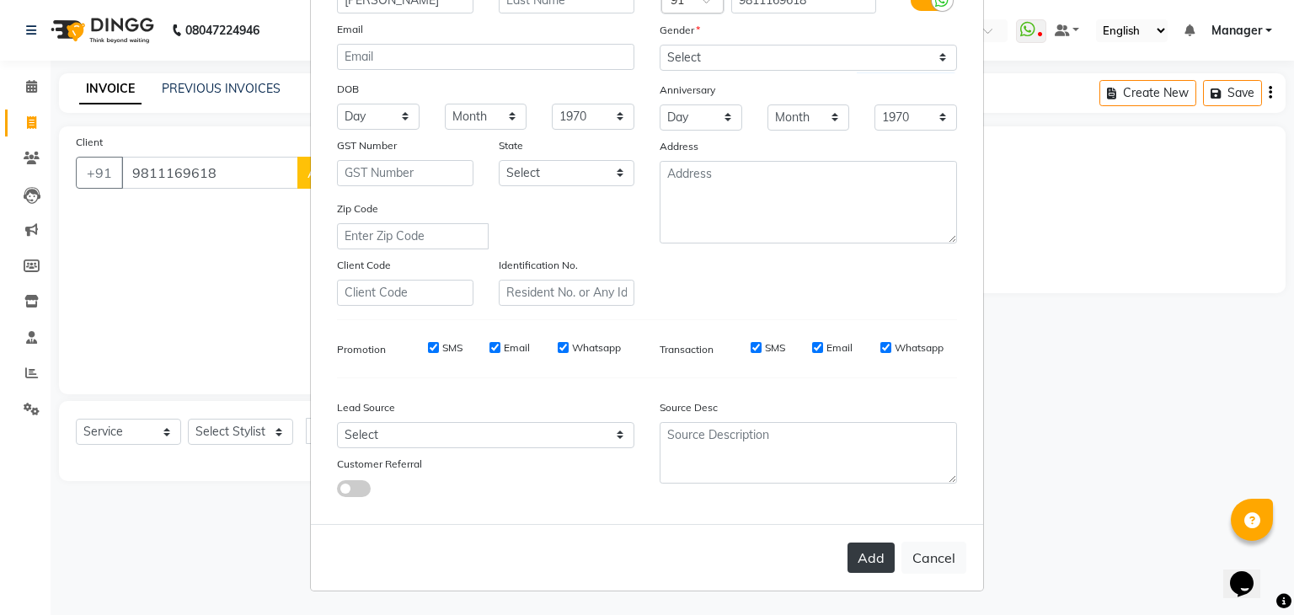
click at [880, 558] on button "Add" at bounding box center [871, 558] width 47 height 30
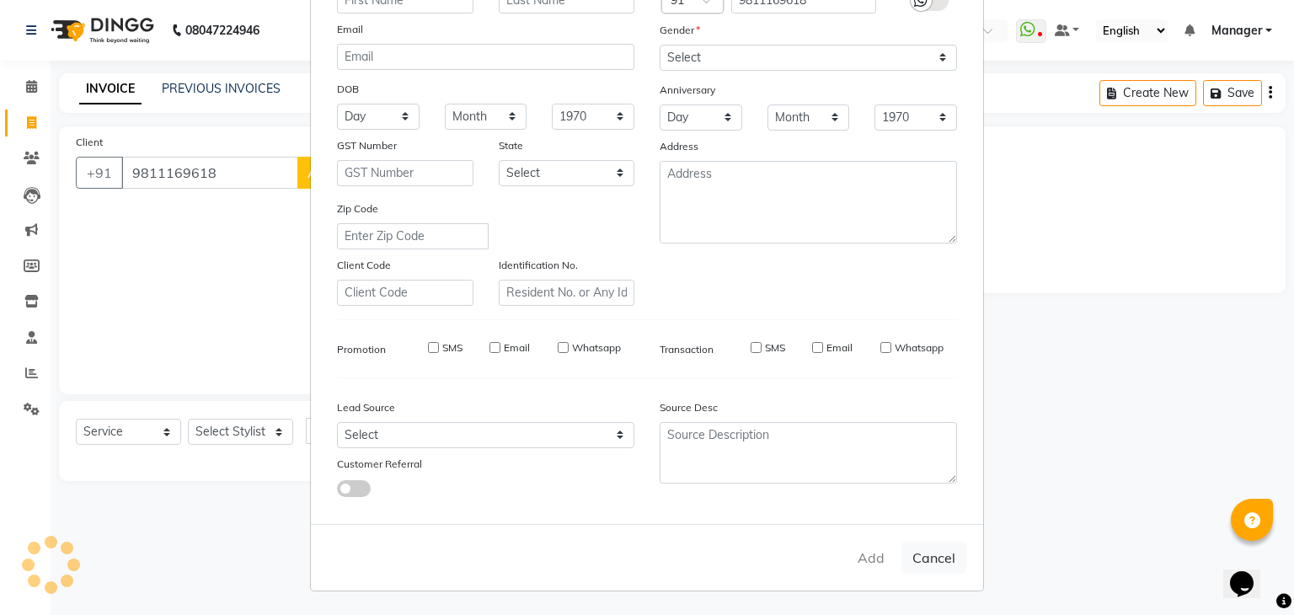
select select
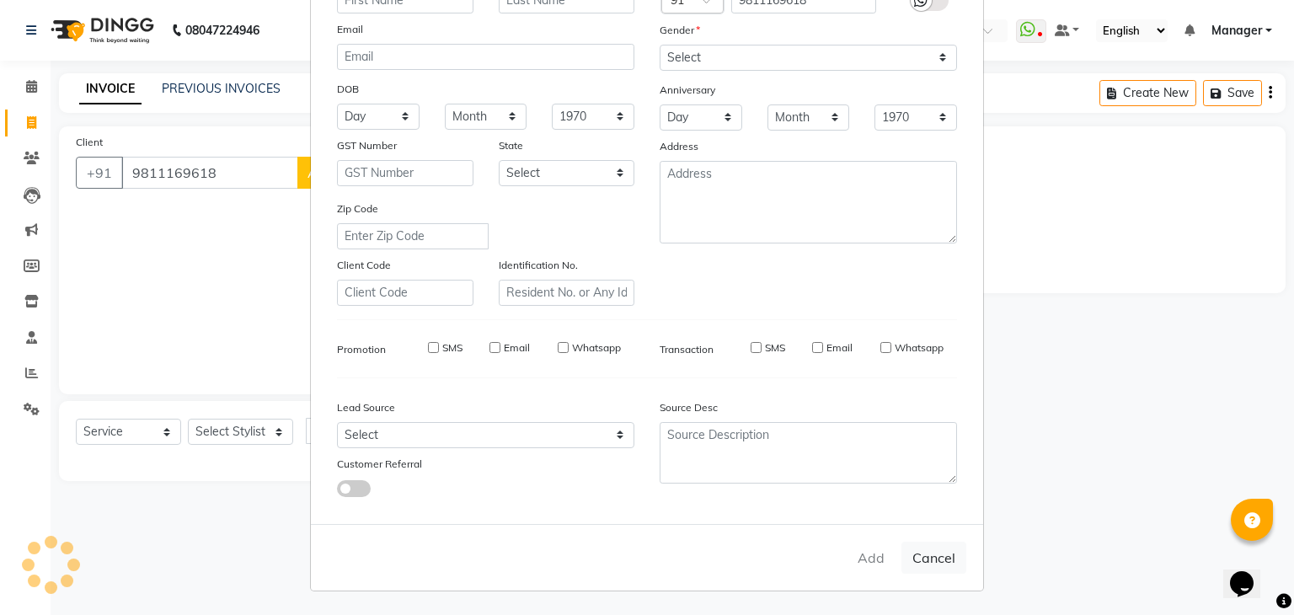
select select
checkbox input "false"
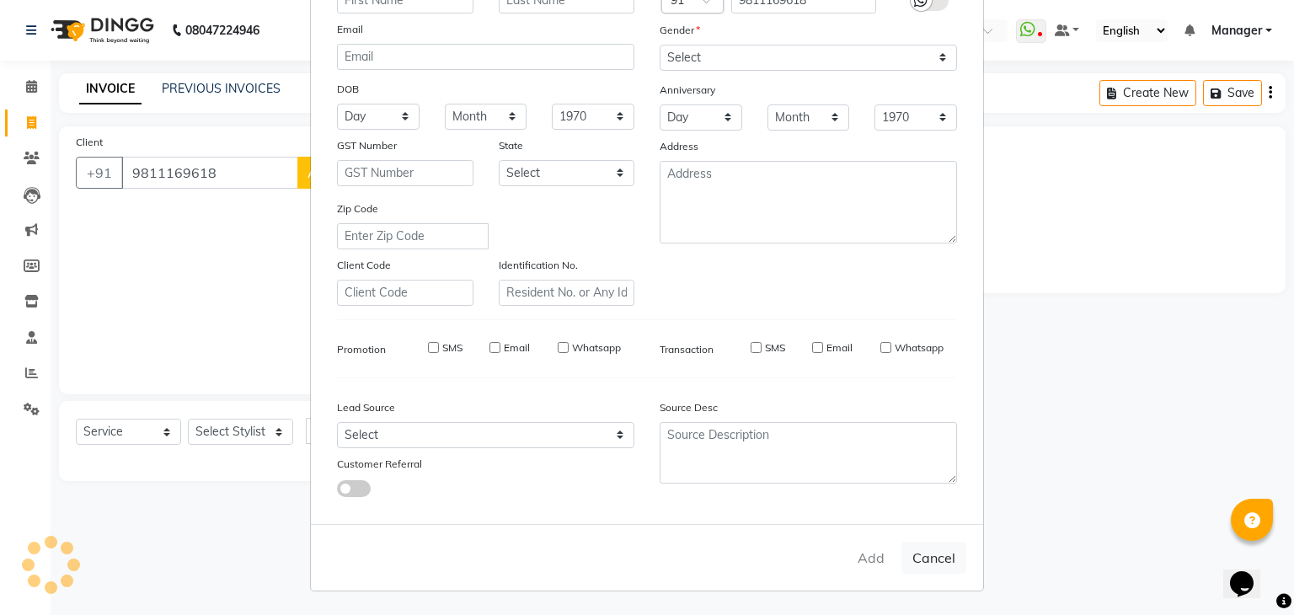
checkbox input "false"
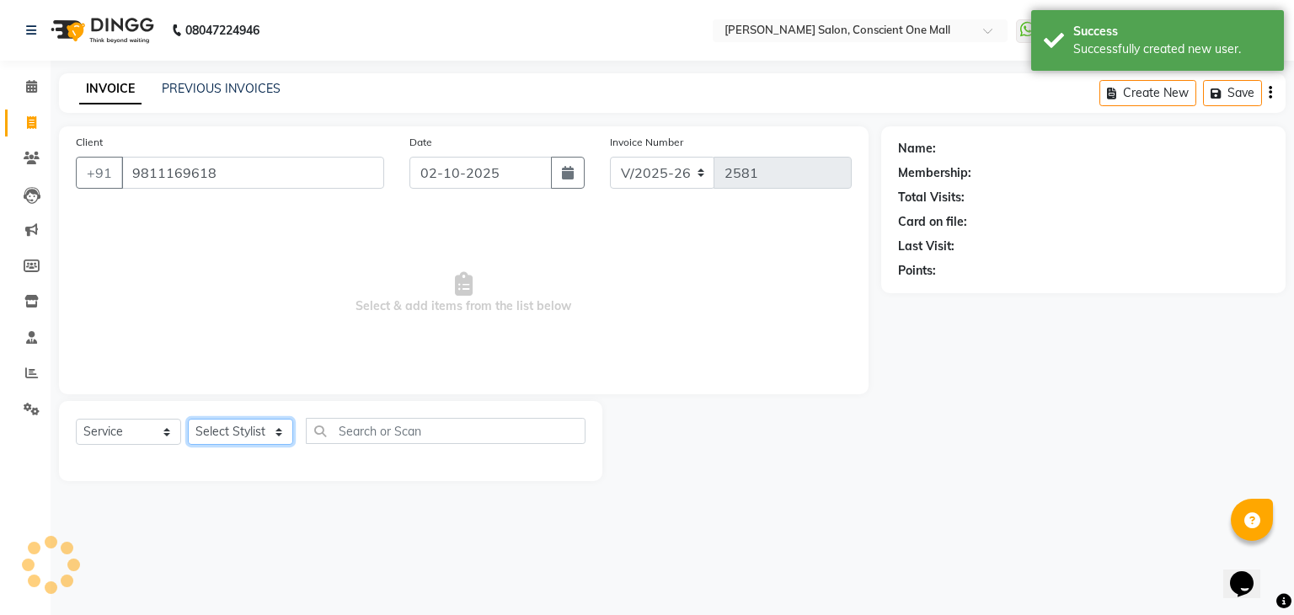
click at [264, 436] on select "Select Stylist [PERSON_NAME] AMIT [PERSON_NAME] [PERSON_NAME] [PERSON_NAME] [PE…" at bounding box center [240, 432] width 105 height 26
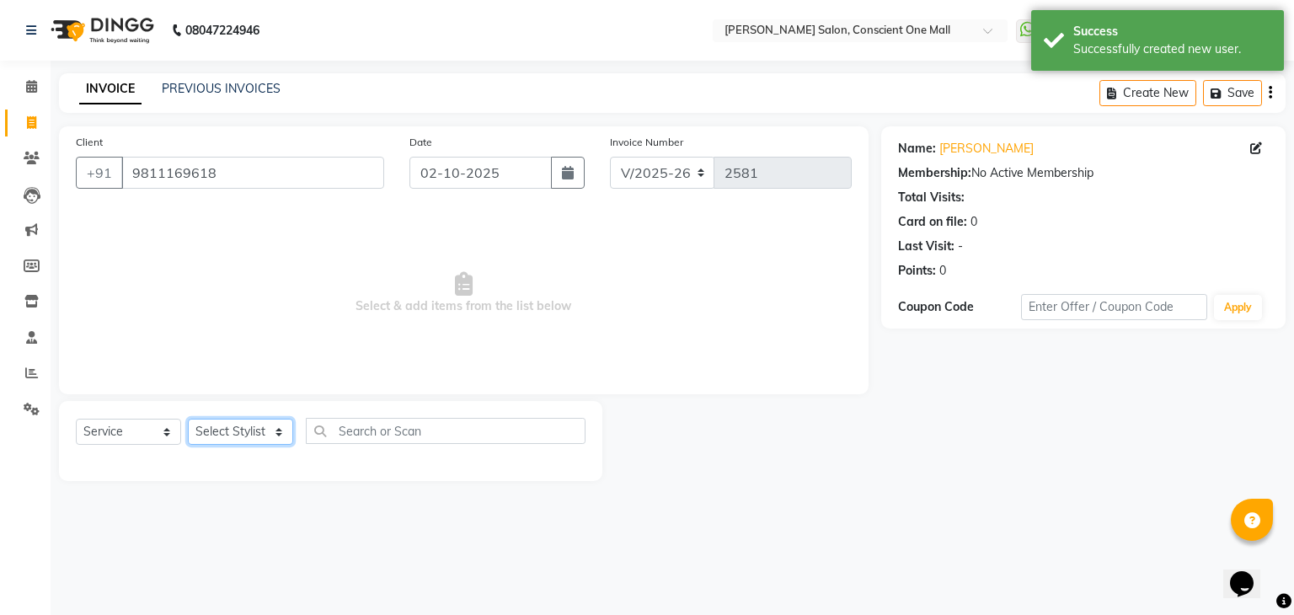
select select "67299"
click at [188, 420] on select "Select Stylist [PERSON_NAME] AMIT [PERSON_NAME] [PERSON_NAME] [PERSON_NAME] [PE…" at bounding box center [240, 432] width 105 height 26
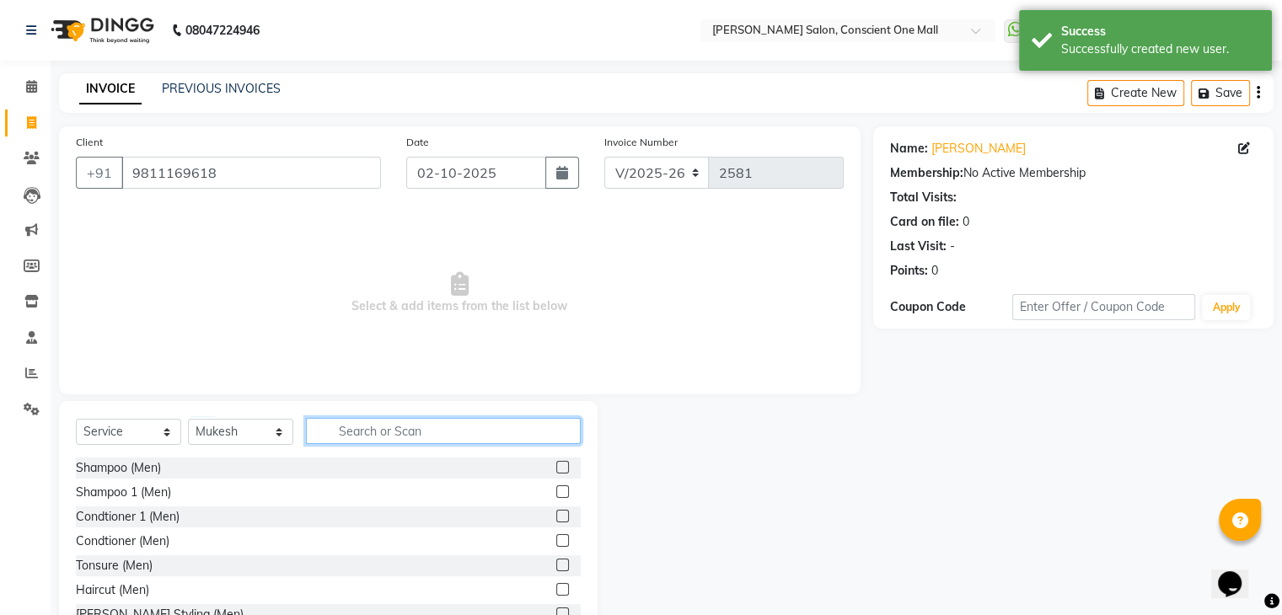
click at [377, 436] on input "text" at bounding box center [443, 431] width 275 height 26
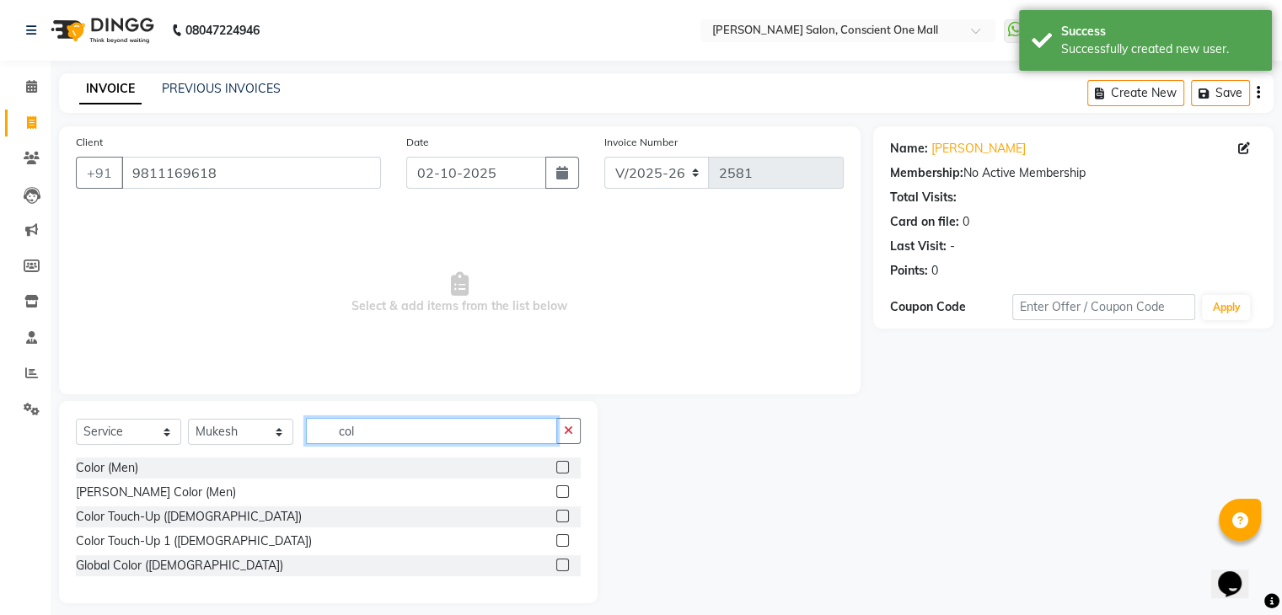
type input "col"
click at [562, 464] on label at bounding box center [562, 467] width 13 height 13
click at [562, 464] on input "checkbox" at bounding box center [561, 468] width 11 height 11
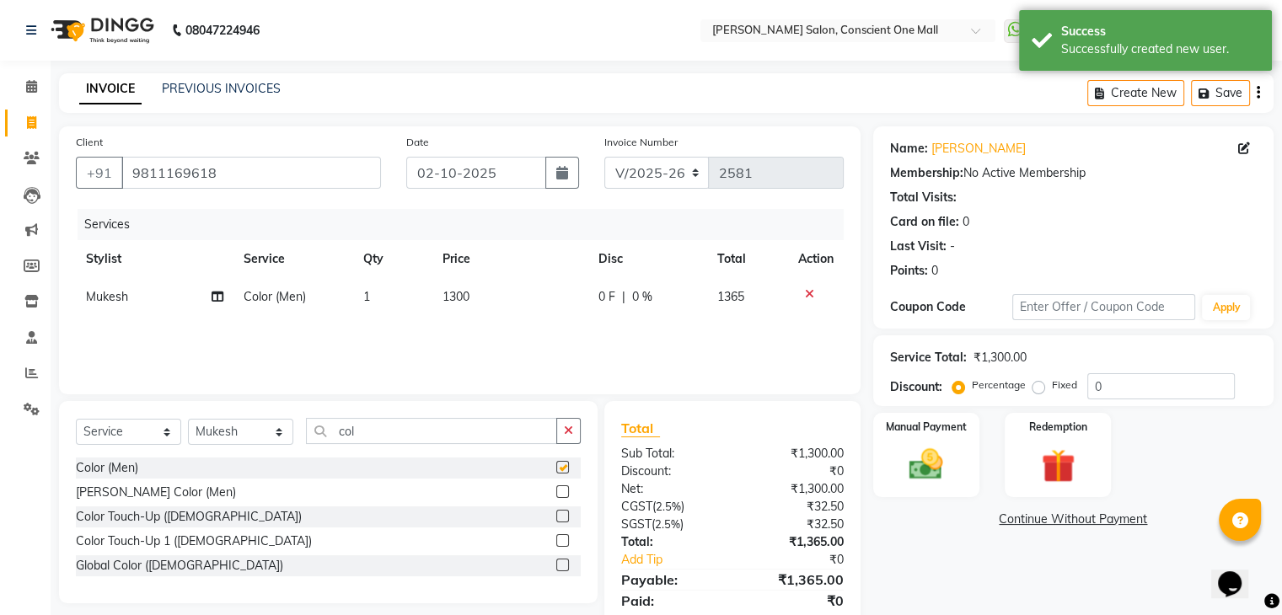
checkbox input "false"
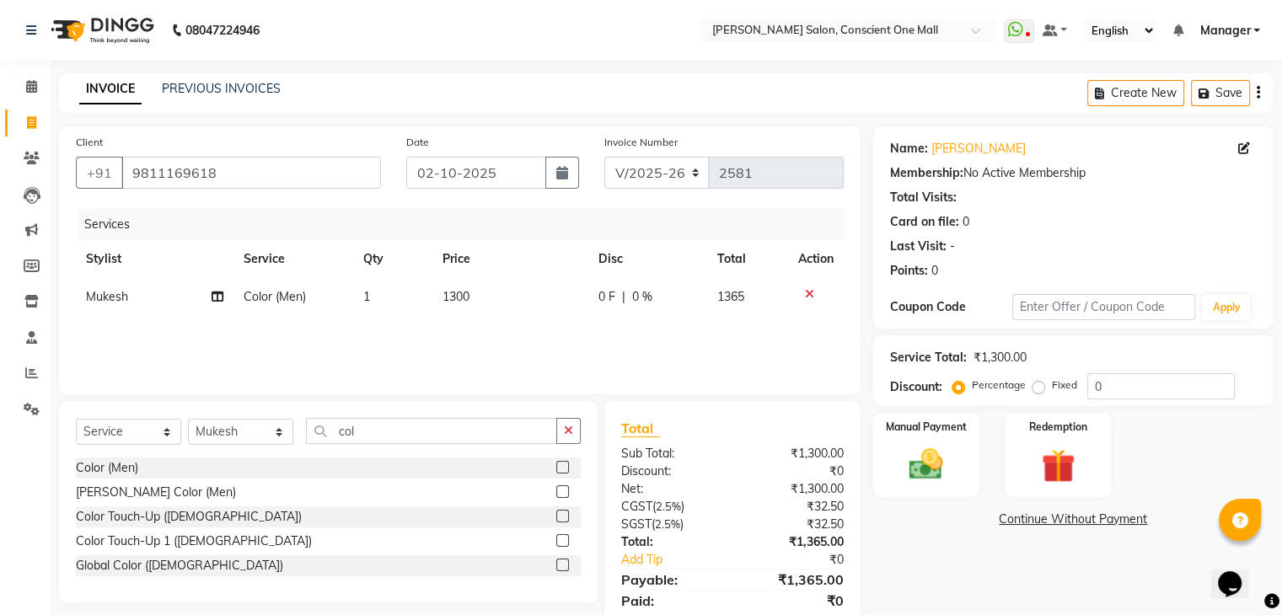
click at [431, 409] on div "Select Service Product Membership Package Voucher Prepaid Gift Card Select Styl…" at bounding box center [328, 502] width 538 height 202
click at [436, 430] on input "col" at bounding box center [431, 431] width 251 height 26
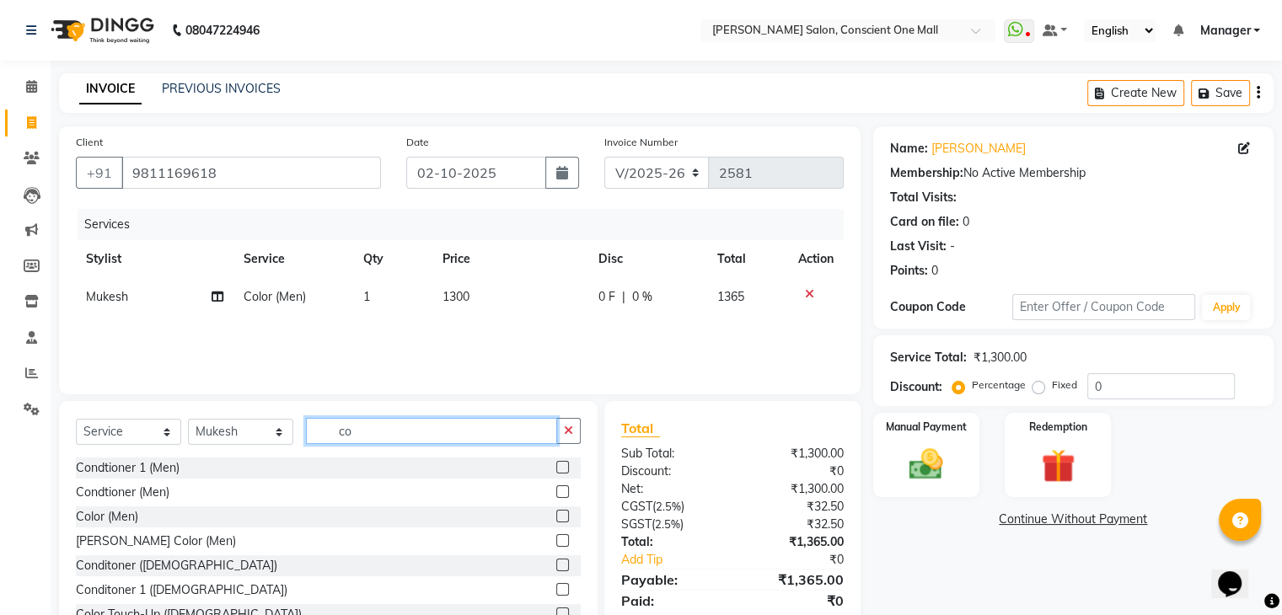
type input "c"
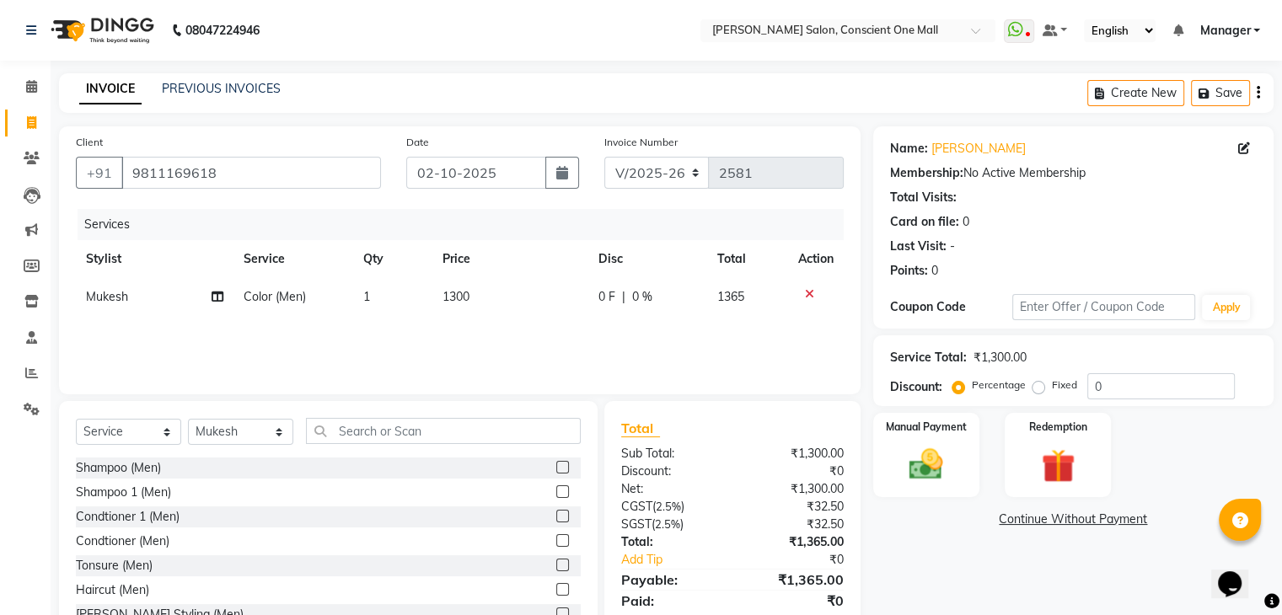
click at [556, 593] on label at bounding box center [562, 589] width 13 height 13
click at [556, 593] on input "checkbox" at bounding box center [561, 590] width 11 height 11
checkbox input "false"
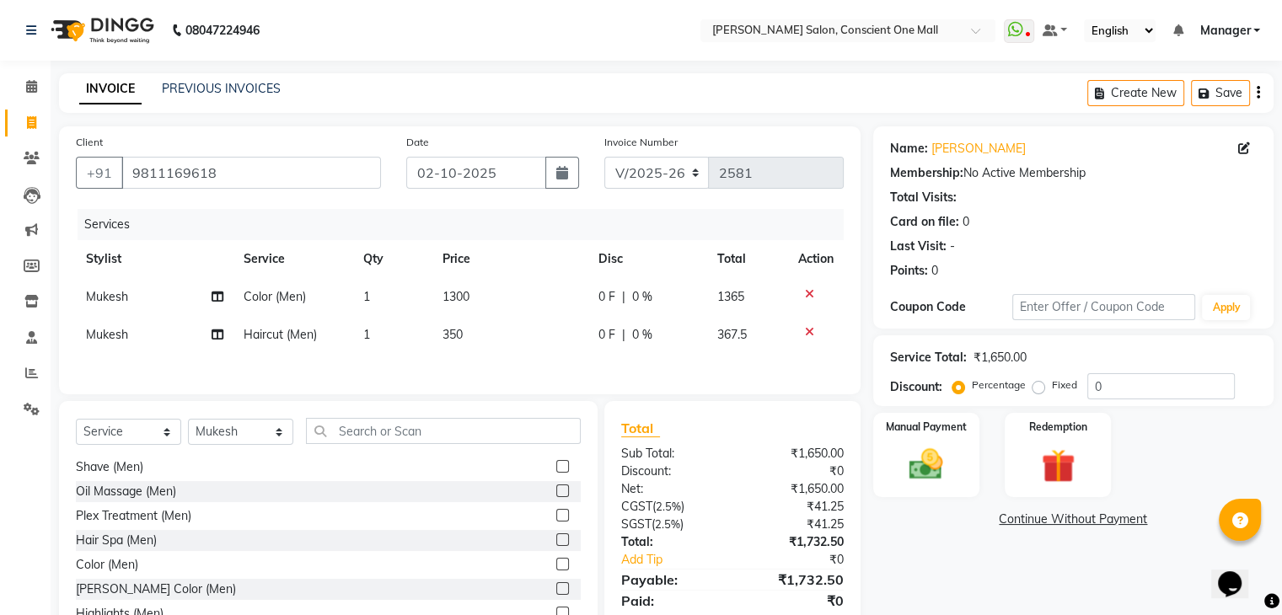
scroll to position [63, 0]
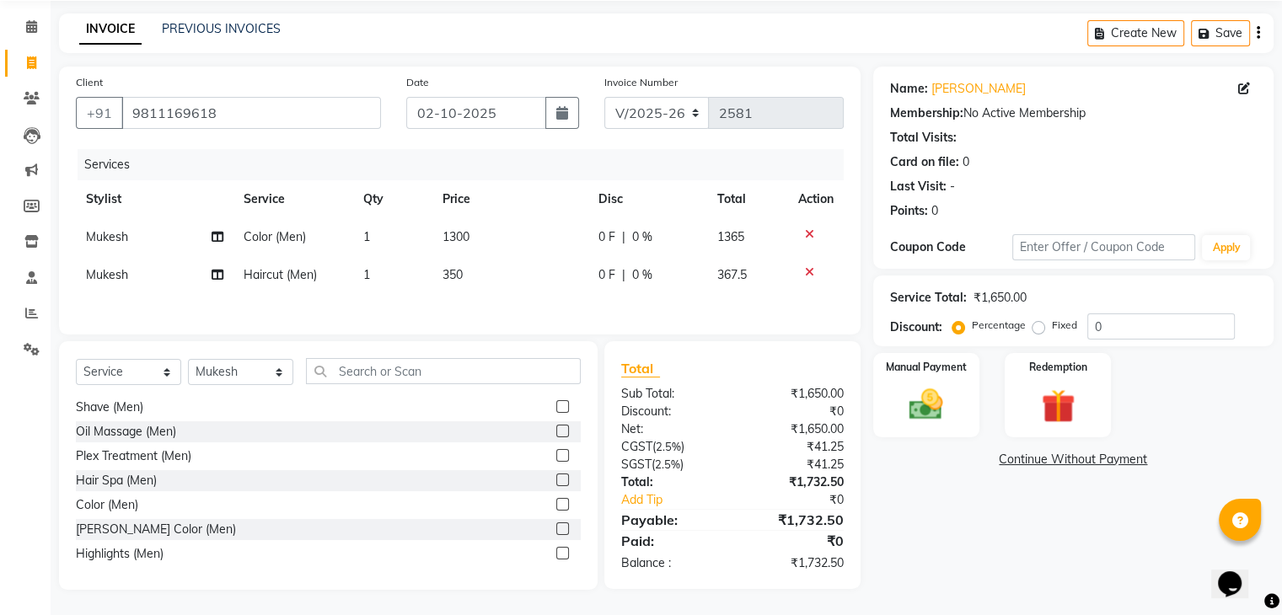
click at [469, 270] on td "350" at bounding box center [510, 275] width 156 height 38
select select "67299"
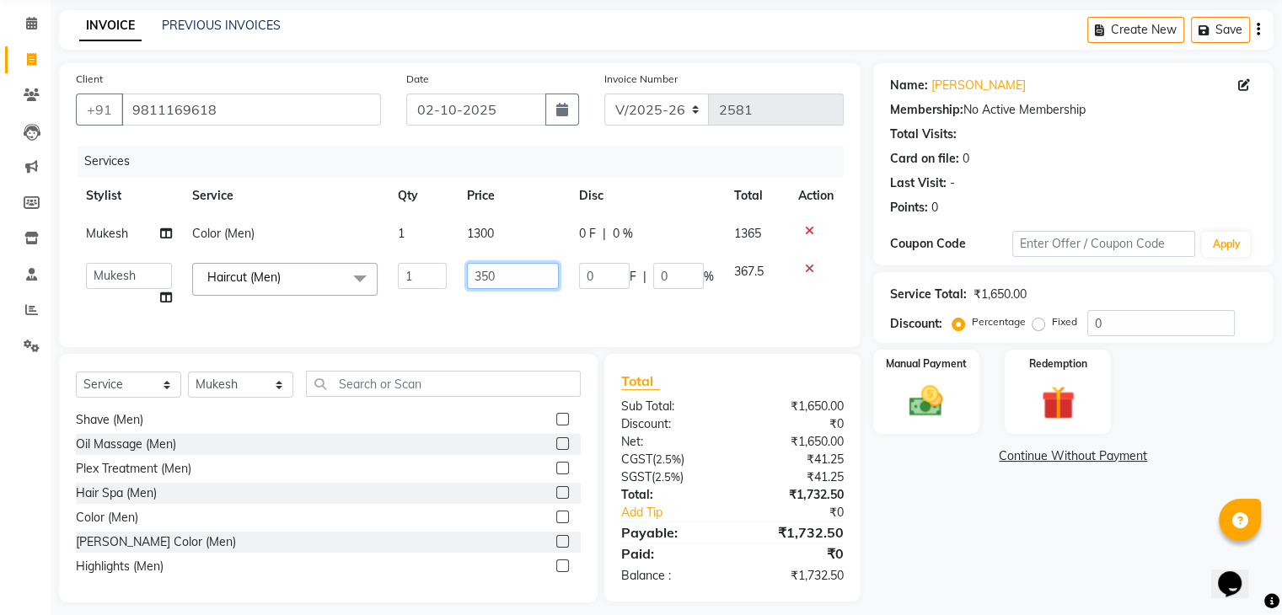
click at [500, 274] on input "350" at bounding box center [512, 276] width 91 height 26
type input "3"
type input "400"
click at [526, 304] on div "Services Stylist Service Qty Price Disc Total Action Mukesh Color (Men) 1 1300 …" at bounding box center [460, 238] width 768 height 185
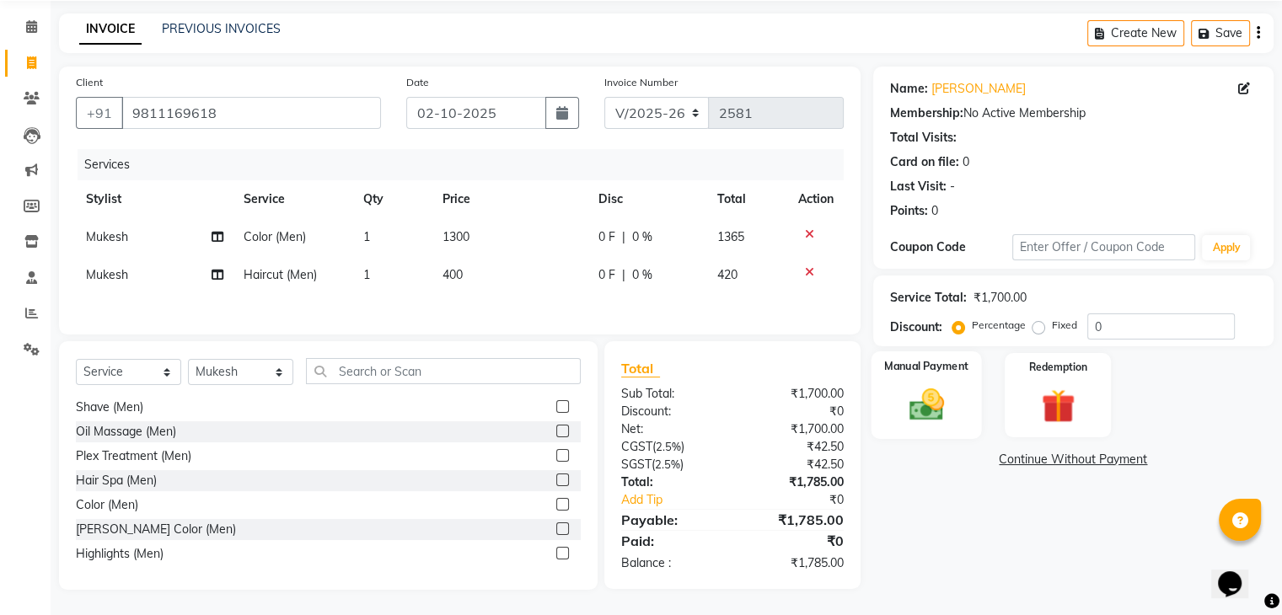
click at [913, 394] on img at bounding box center [925, 405] width 56 height 40
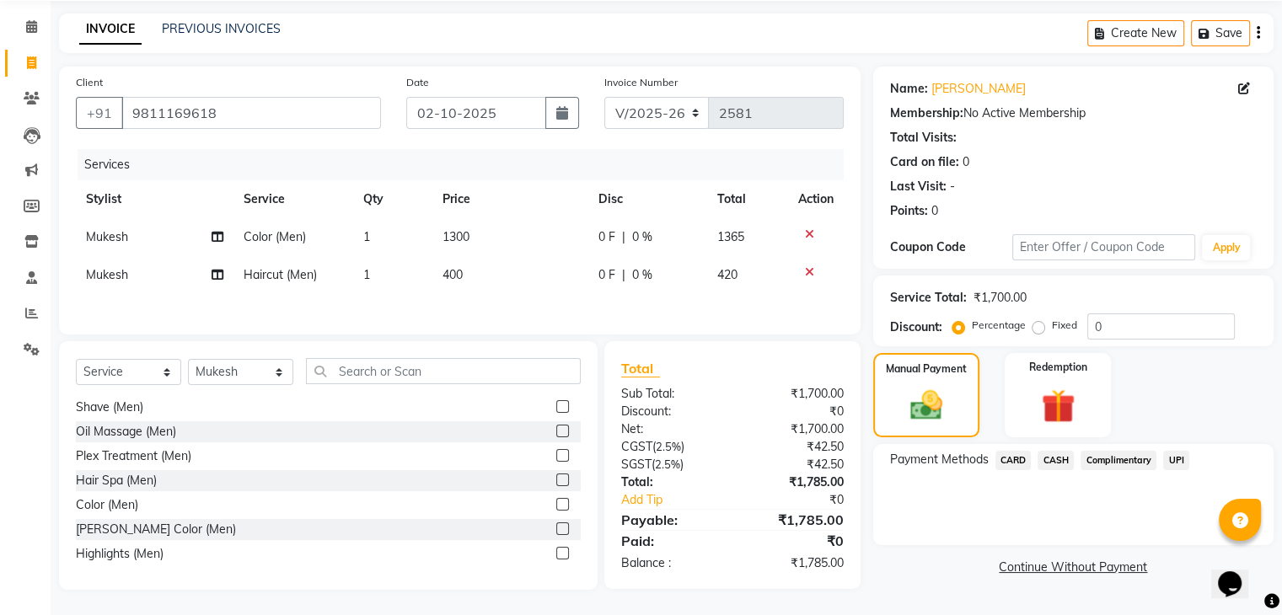
click at [1052, 456] on span "CASH" at bounding box center [1055, 460] width 36 height 19
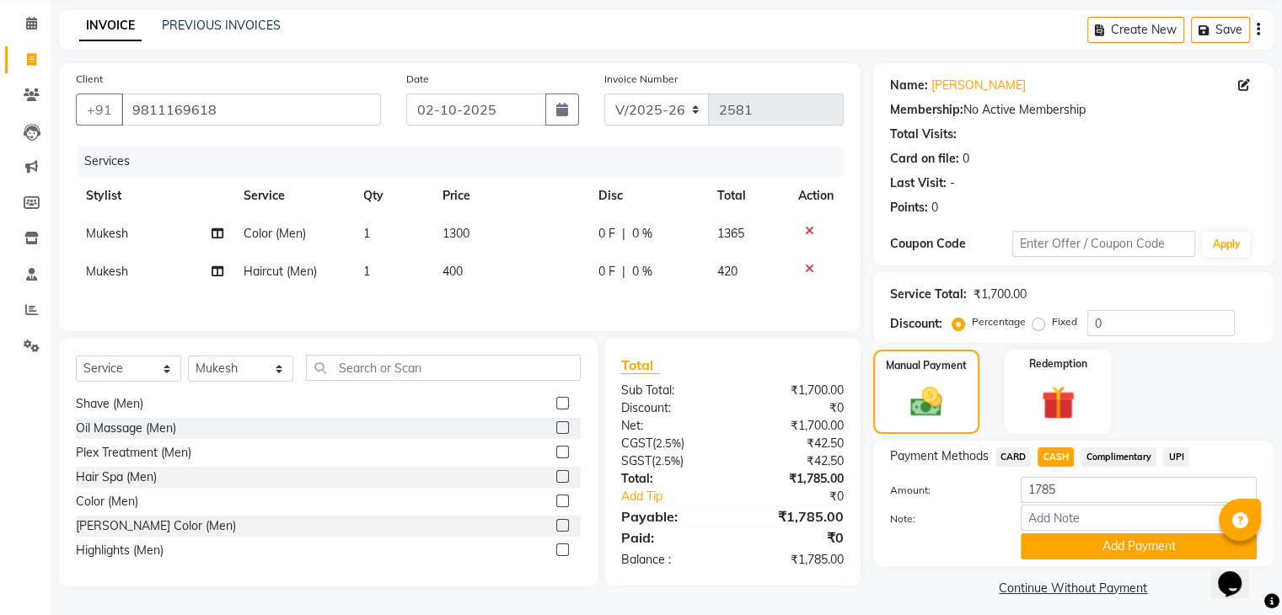
scroll to position [75, 0]
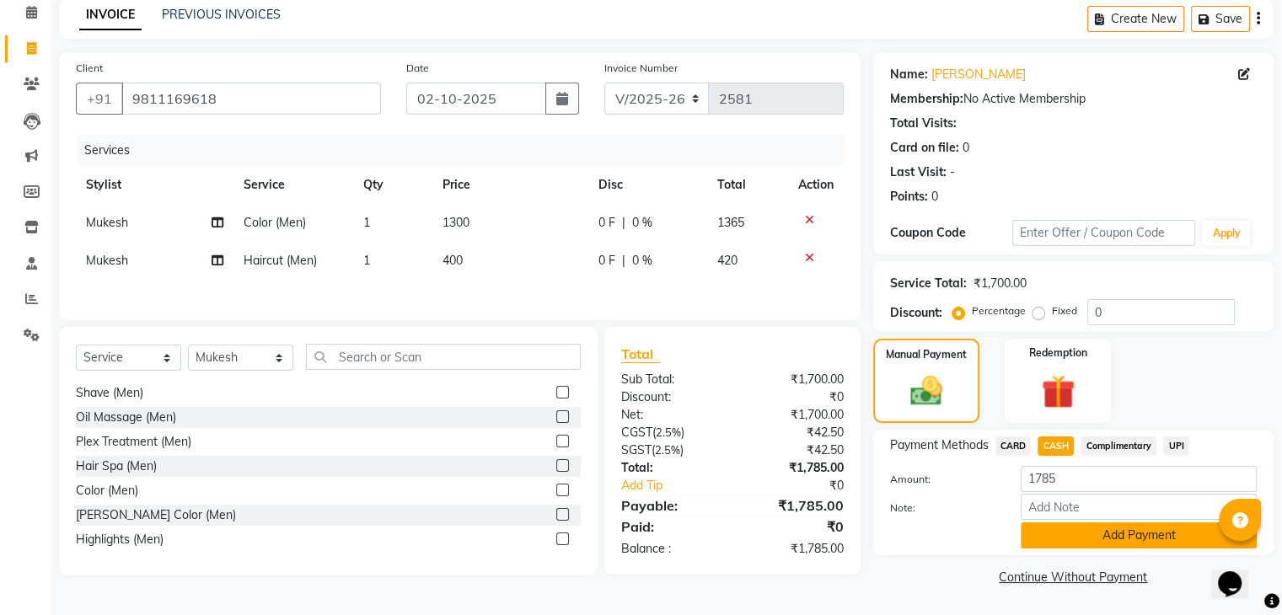
click at [1075, 532] on button "Add Payment" at bounding box center [1138, 535] width 236 height 26
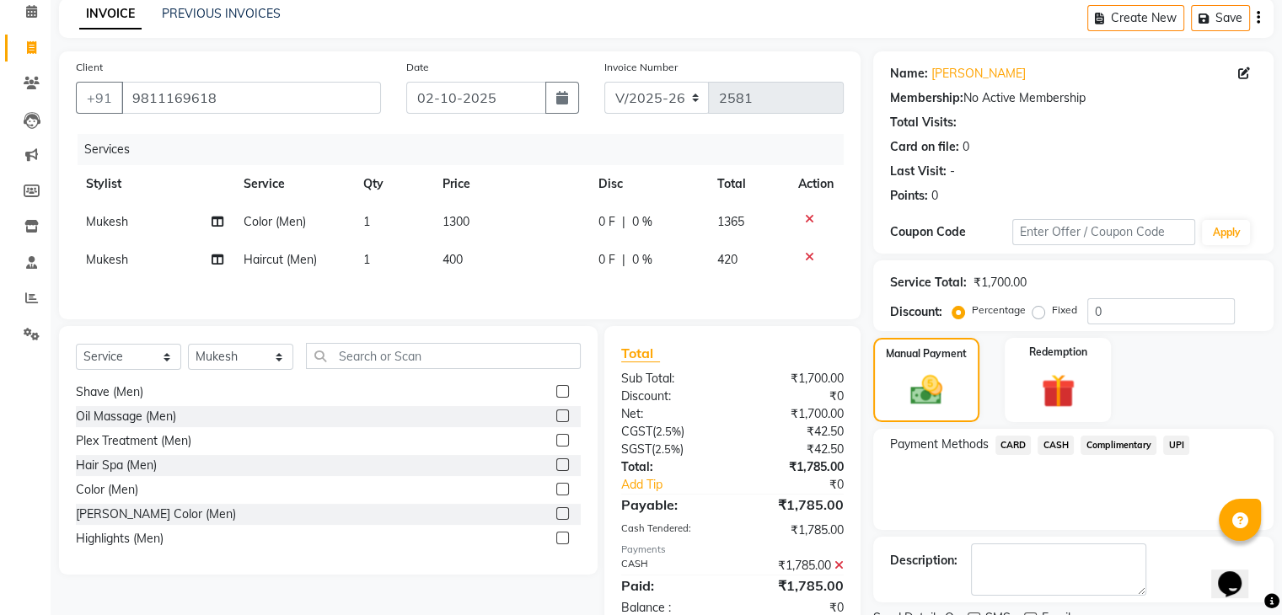
scroll to position [144, 0]
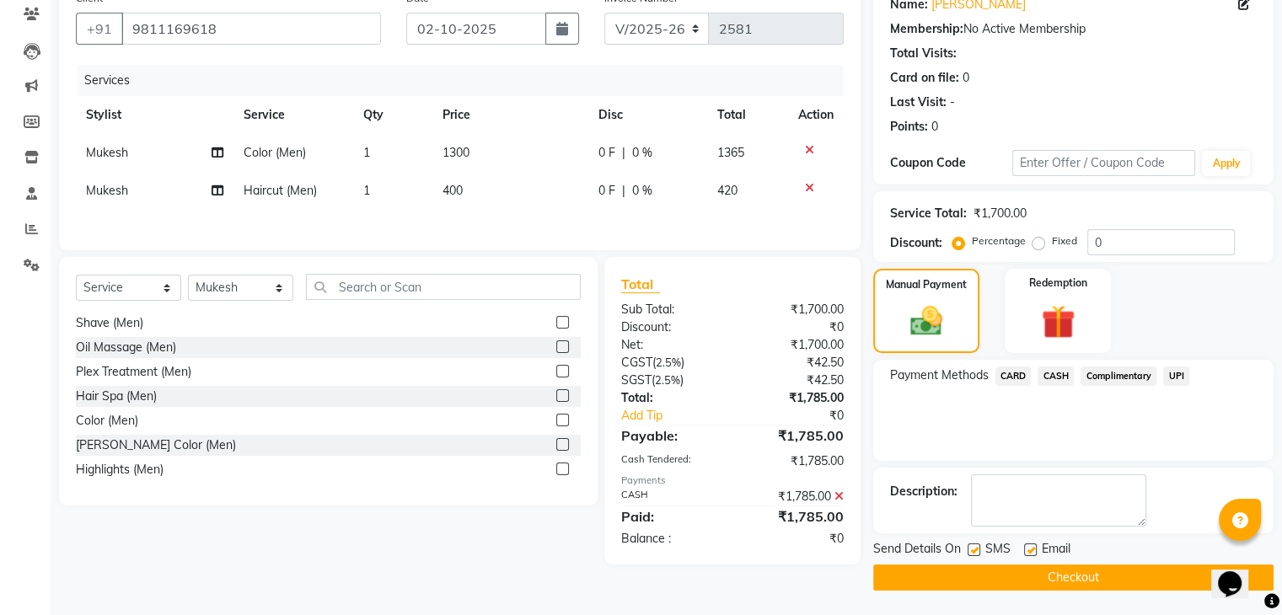
click at [1037, 569] on button "Checkout" at bounding box center [1073, 578] width 400 height 26
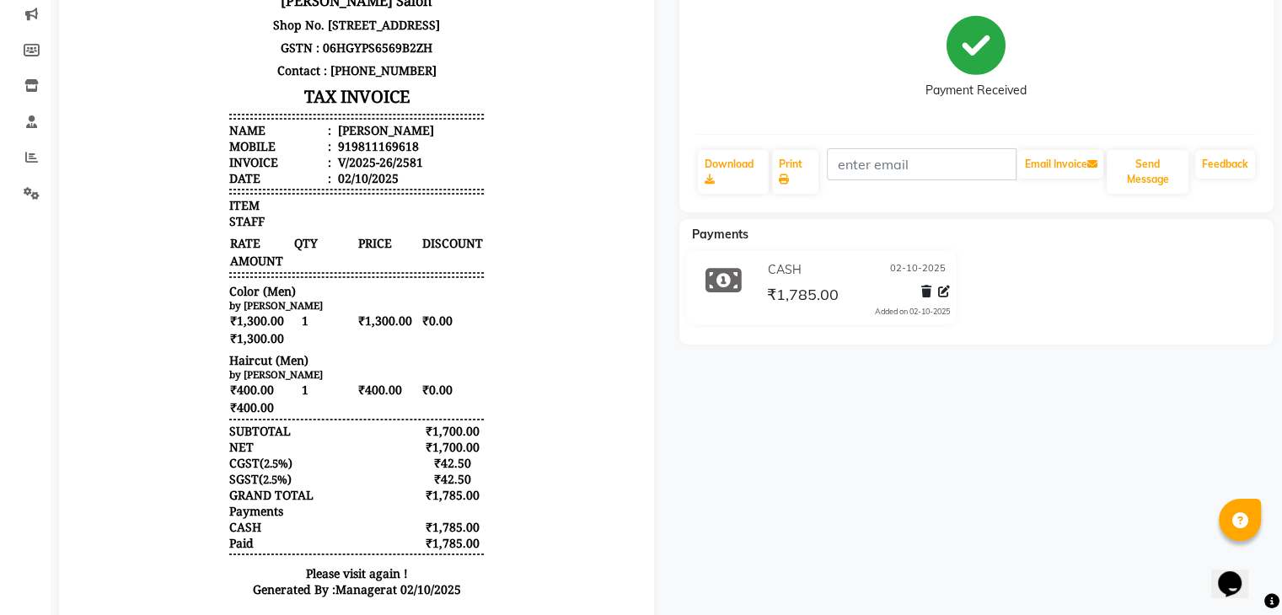
scroll to position [287, 0]
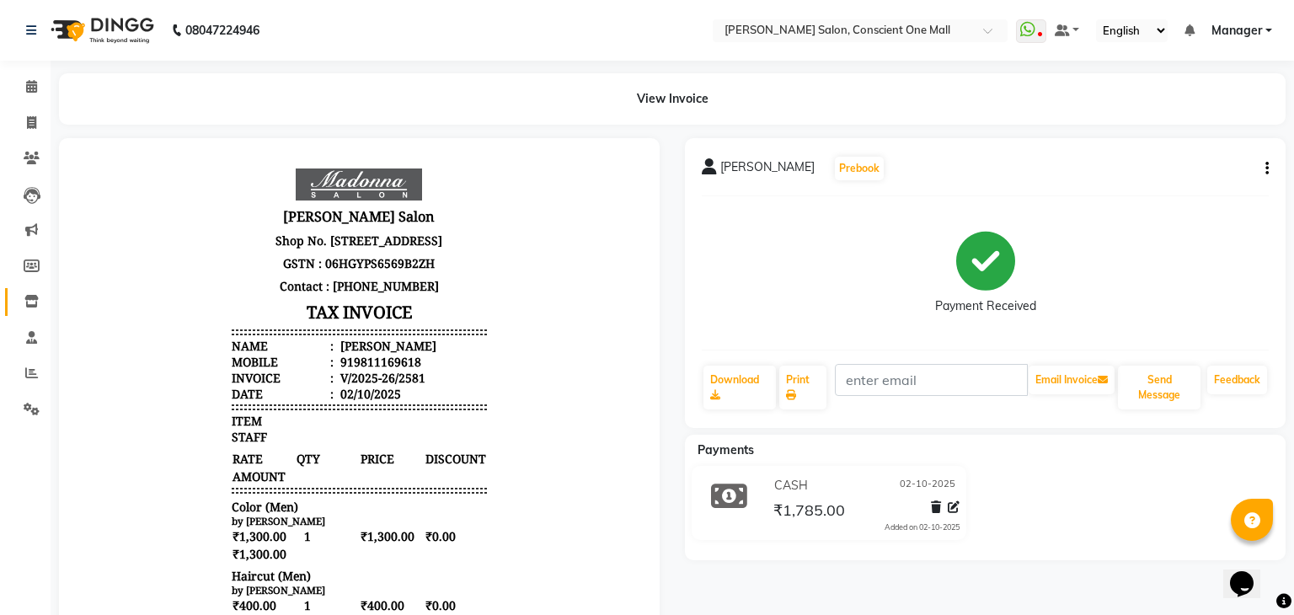
select select "7575"
select select "service"
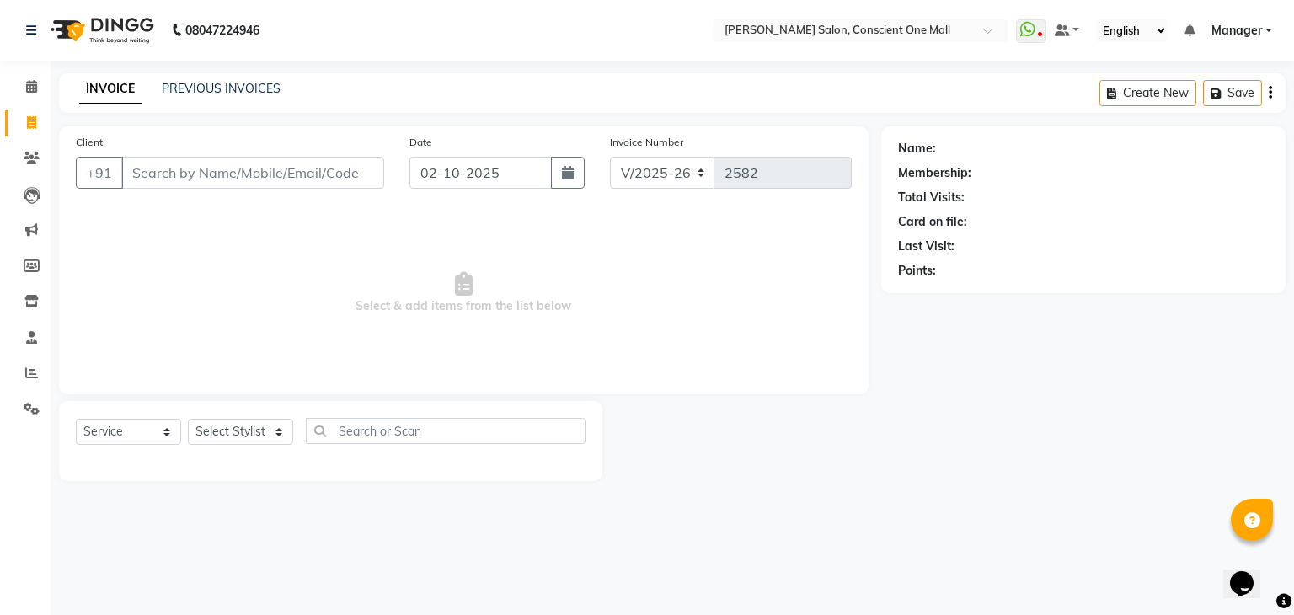
click at [226, 76] on div "INVOICE PREVIOUS INVOICES Create New Save" at bounding box center [672, 93] width 1227 height 40
click at [227, 90] on link "PREVIOUS INVOICES" at bounding box center [221, 88] width 119 height 15
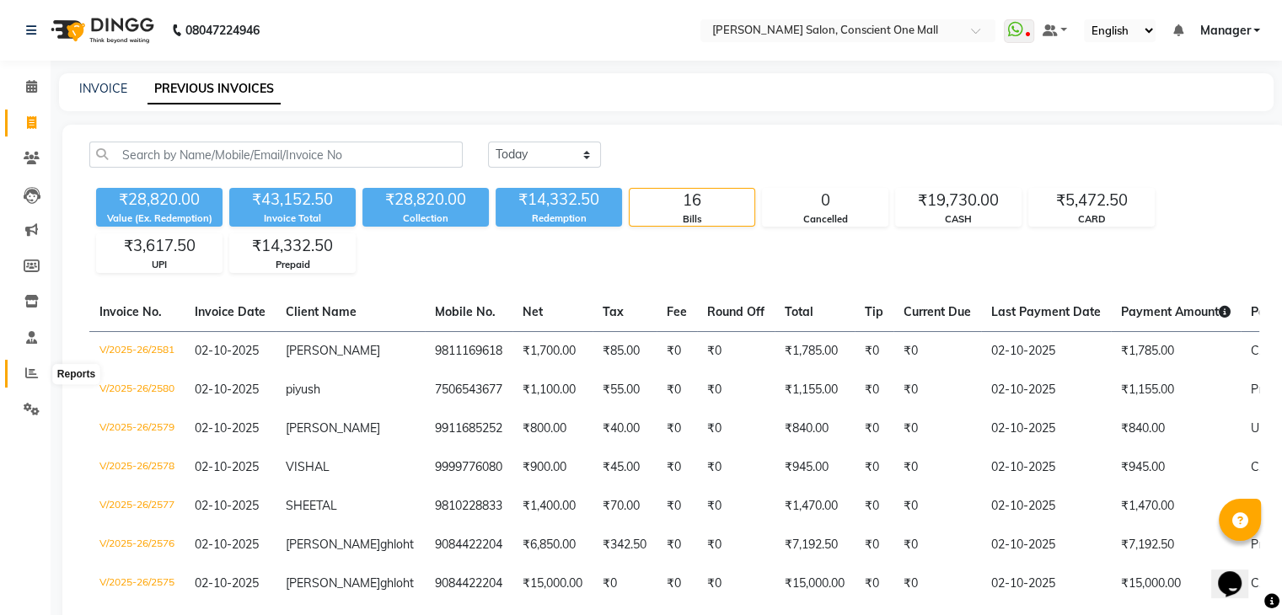
click at [41, 372] on span at bounding box center [31, 373] width 29 height 19
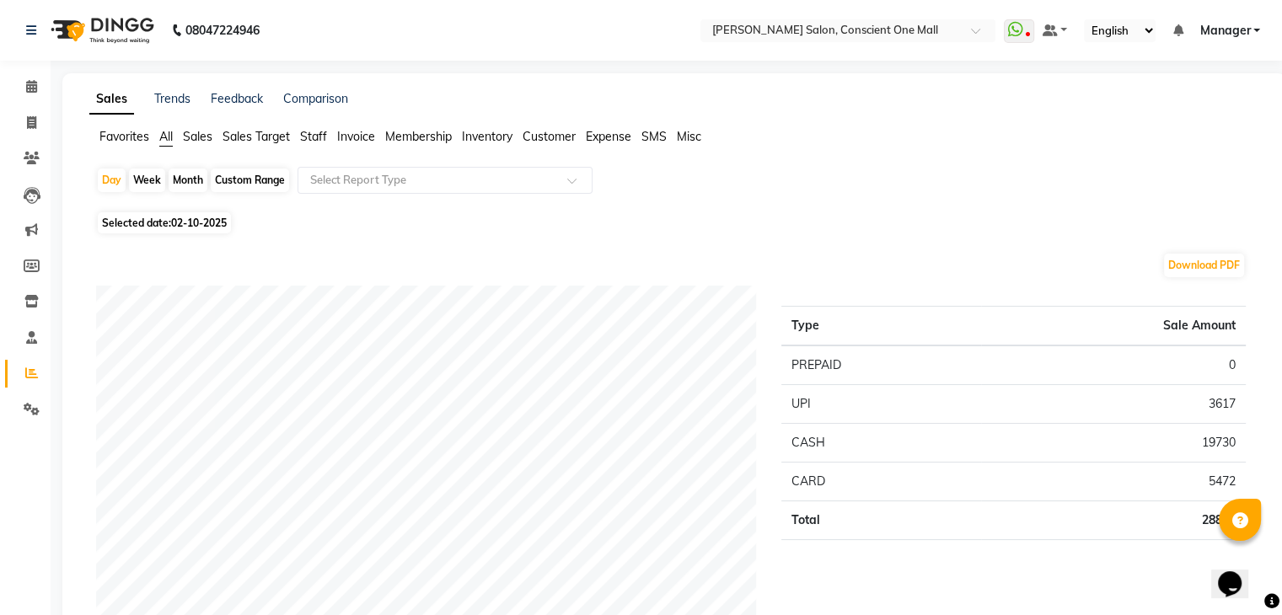
click at [313, 137] on span "Staff" at bounding box center [313, 136] width 27 height 15
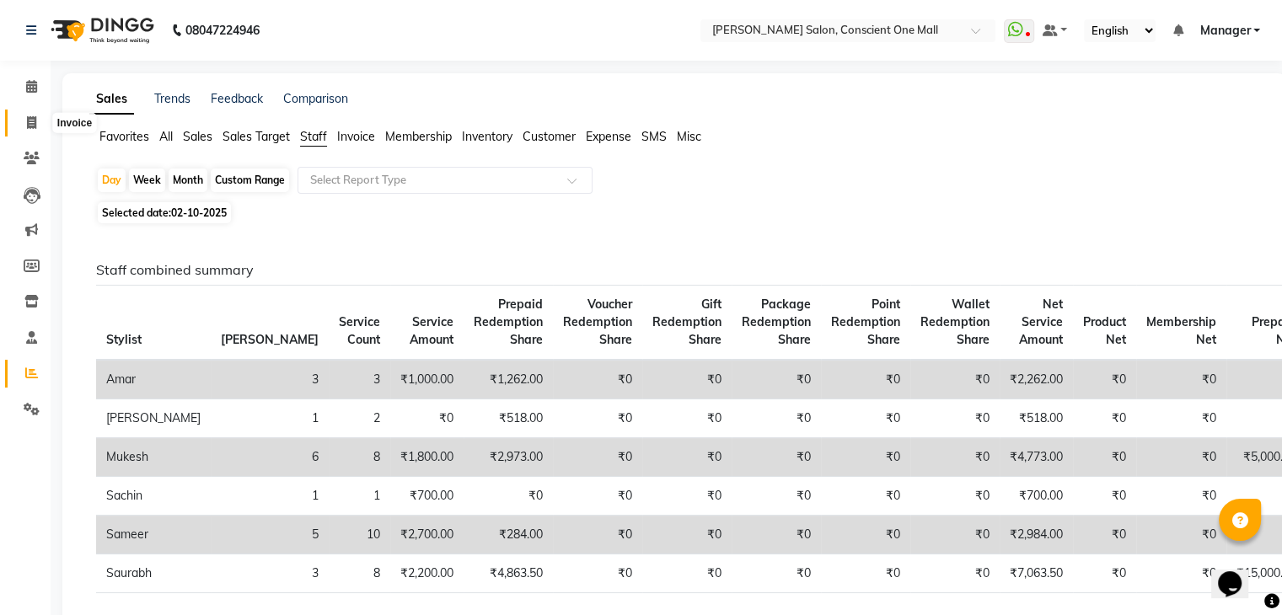
click at [37, 120] on span at bounding box center [31, 123] width 29 height 19
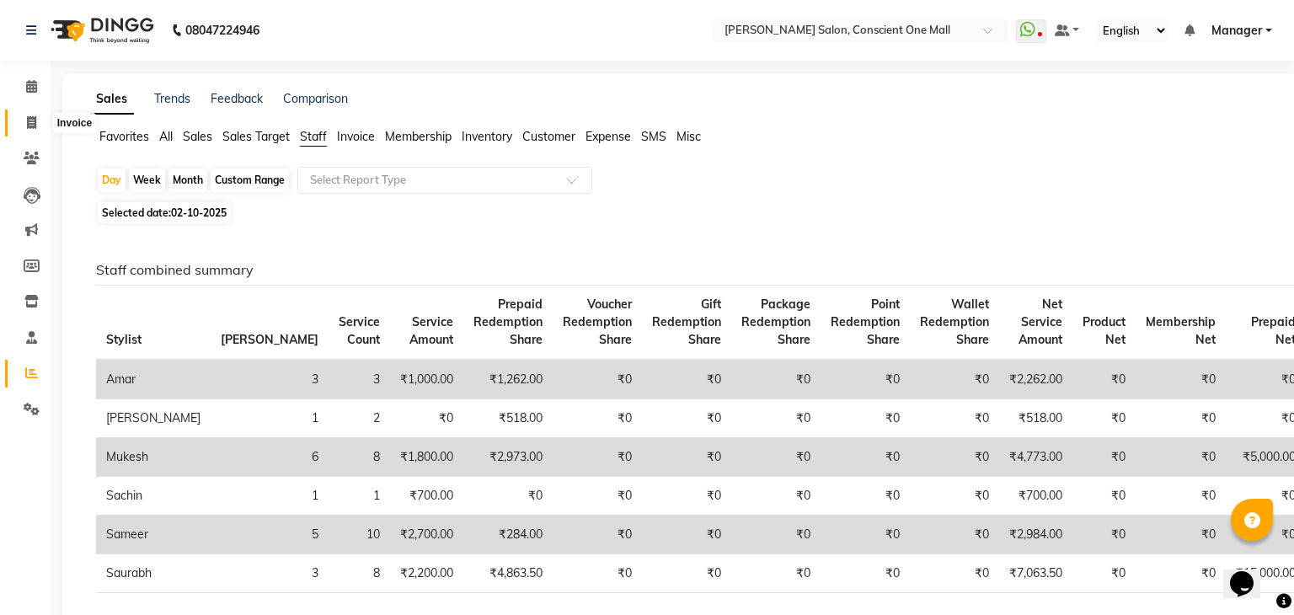
select select "service"
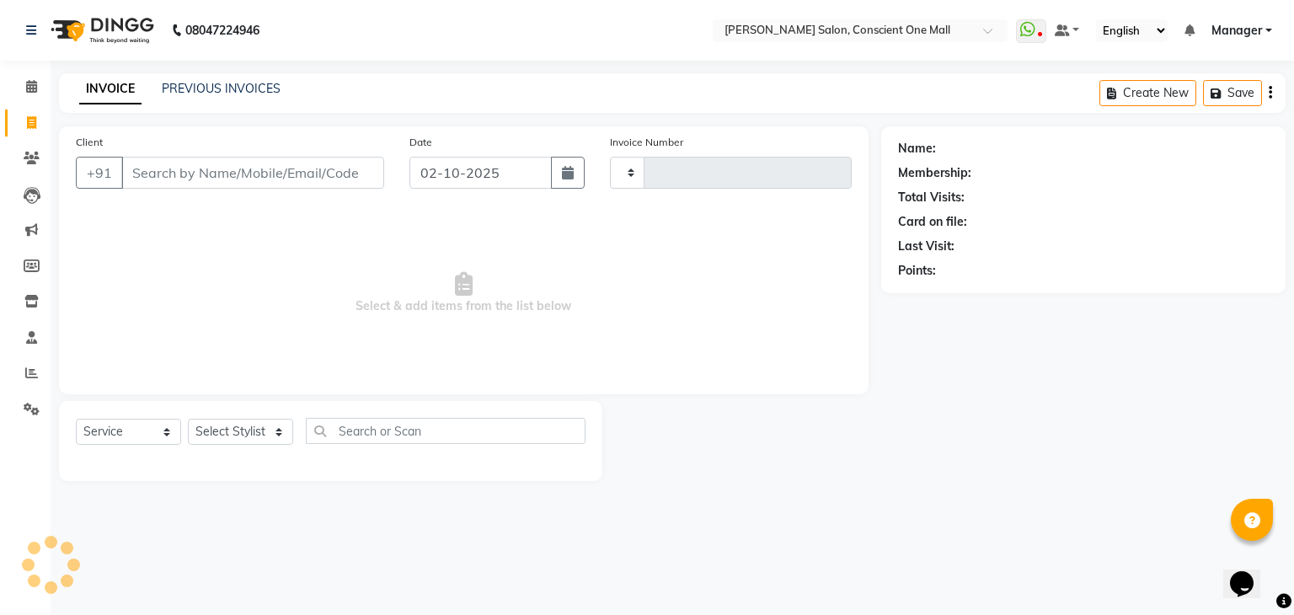
type input "2582"
select select "7575"
click at [276, 432] on select "Select Stylist [PERSON_NAME] AMIT [PERSON_NAME] [PERSON_NAME] [PERSON_NAME] [PE…" at bounding box center [240, 432] width 105 height 26
select select "69004"
click at [188, 420] on select "Select Stylist [PERSON_NAME] AMIT [PERSON_NAME] [PERSON_NAME] [PERSON_NAME] [PE…" at bounding box center [240, 432] width 105 height 26
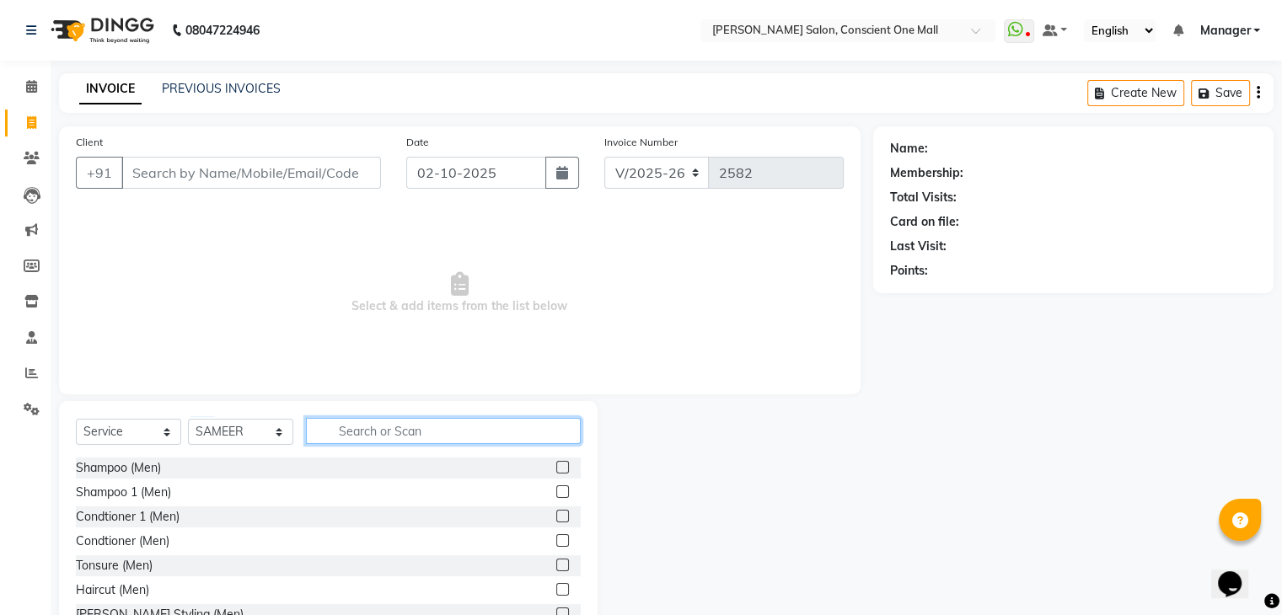
click at [384, 432] on input "text" at bounding box center [443, 431] width 275 height 26
click at [556, 584] on label at bounding box center [562, 589] width 13 height 13
click at [556, 585] on input "checkbox" at bounding box center [561, 590] width 11 height 11
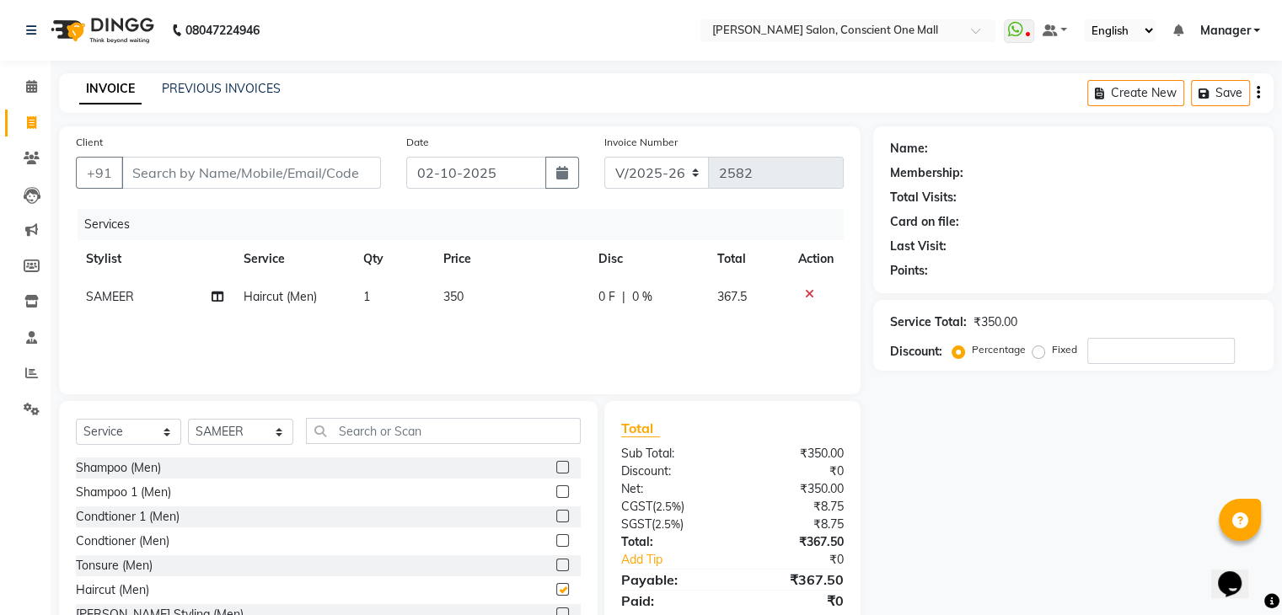
checkbox input "false"
click at [481, 291] on td "350" at bounding box center [510, 297] width 156 height 38
select select "69004"
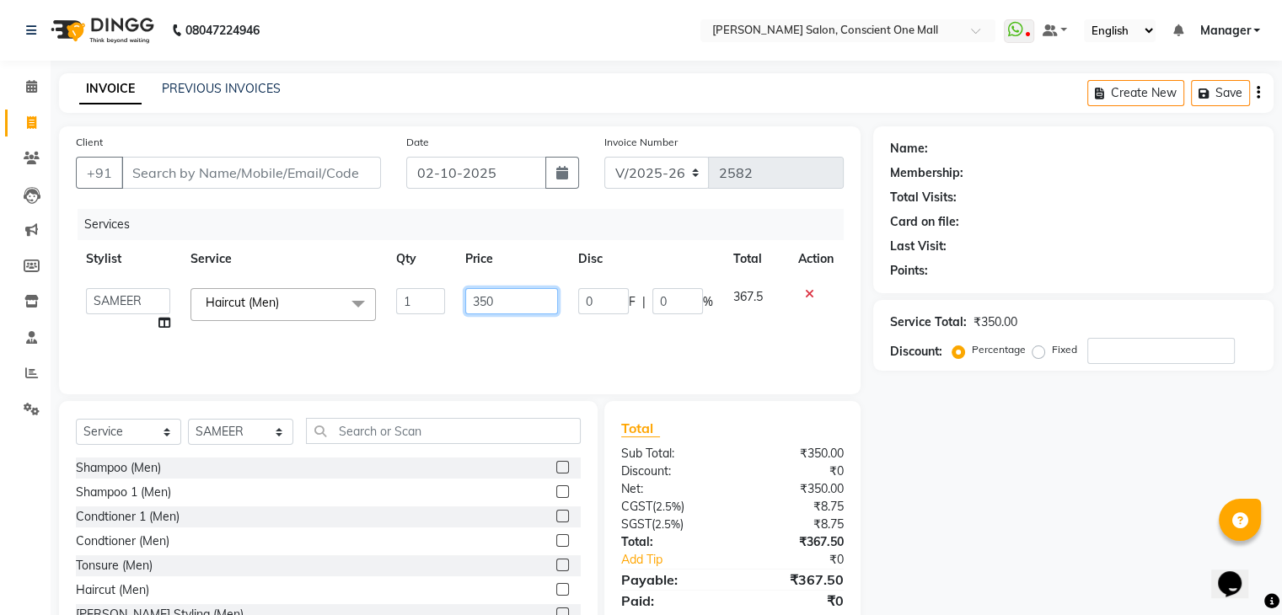
click at [506, 301] on input "350" at bounding box center [511, 301] width 93 height 26
type input "3"
type input "400"
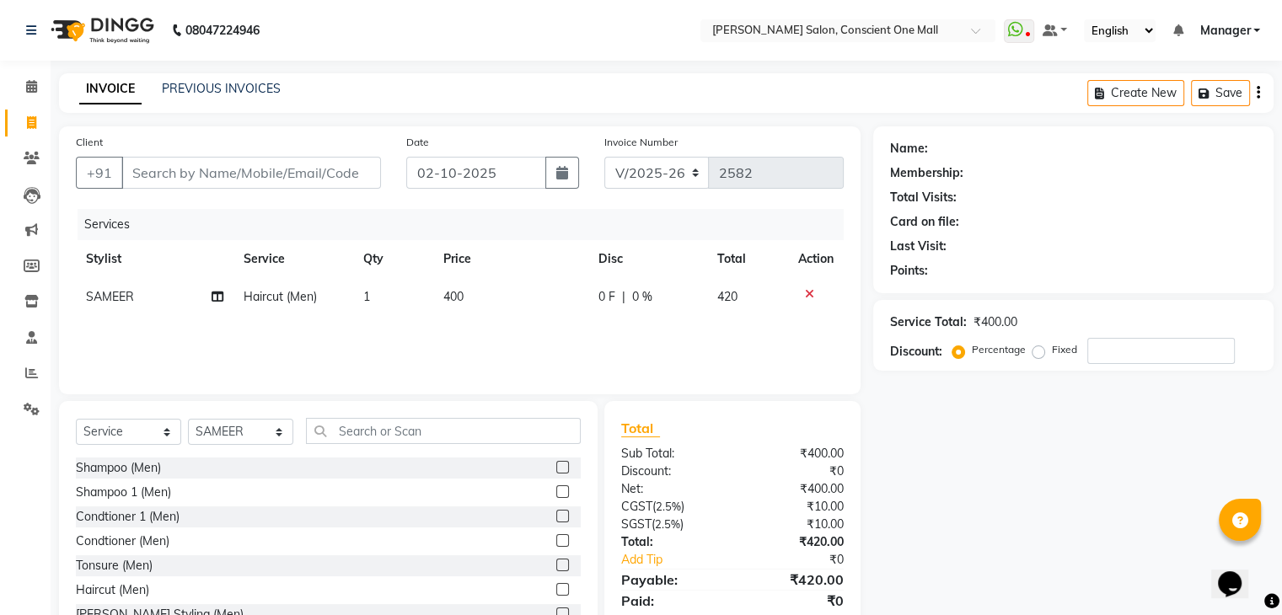
click at [526, 328] on div "Services Stylist Service Qty Price Disc Total Action SAMEER Haircut (Men) 1 400…" at bounding box center [460, 293] width 768 height 169
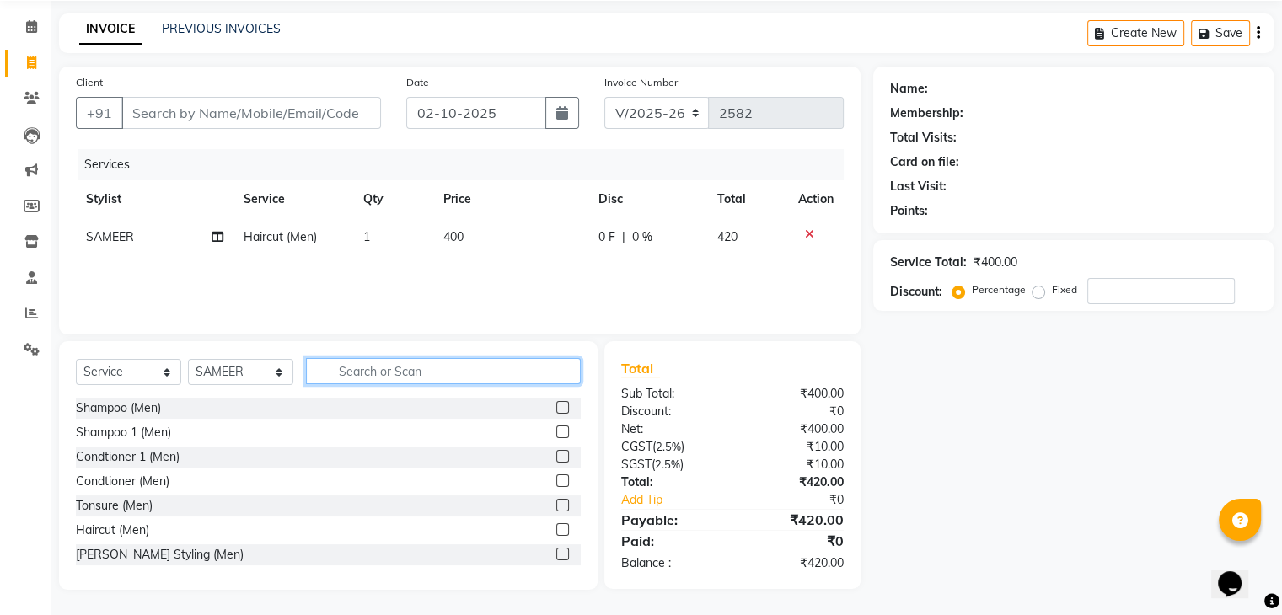
click at [432, 367] on input "text" at bounding box center [443, 371] width 275 height 26
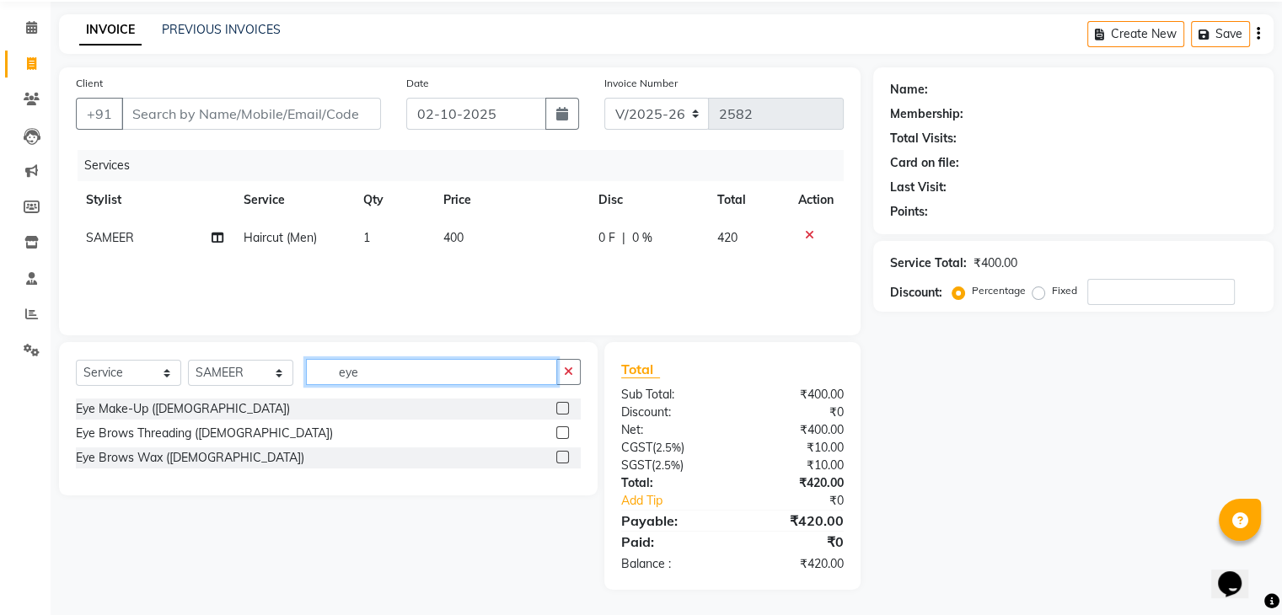
type input "eye"
click at [561, 429] on label at bounding box center [562, 432] width 13 height 13
click at [561, 429] on input "checkbox" at bounding box center [561, 433] width 11 height 11
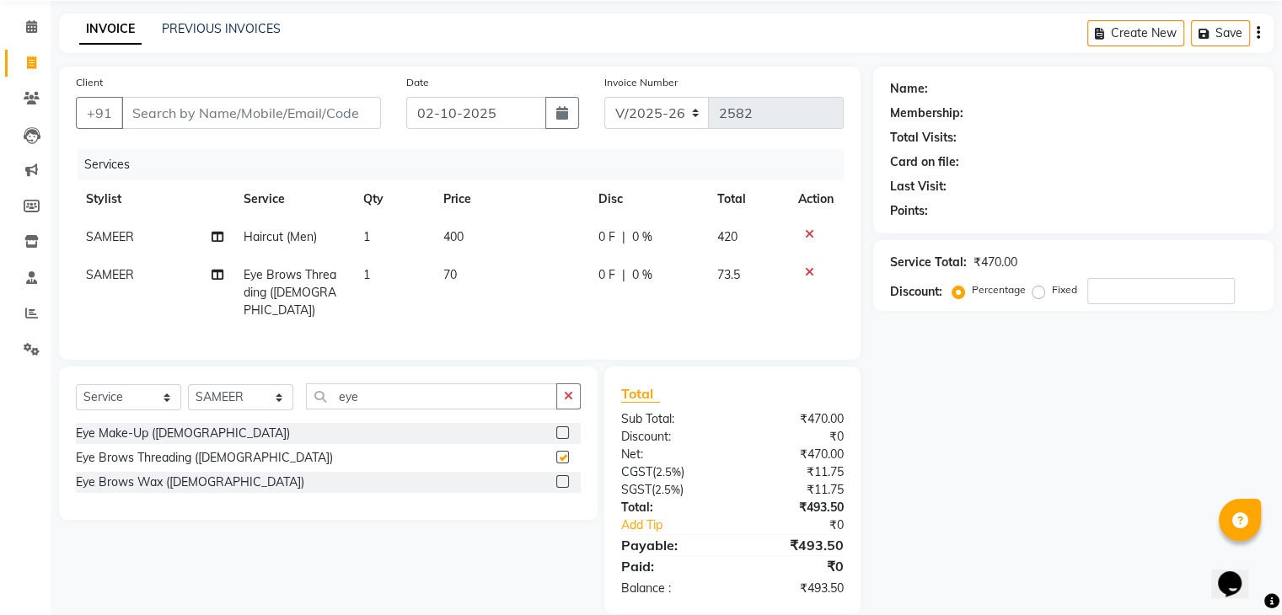
checkbox input "false"
click at [462, 270] on td "70" at bounding box center [511, 292] width 156 height 73
select select "69004"
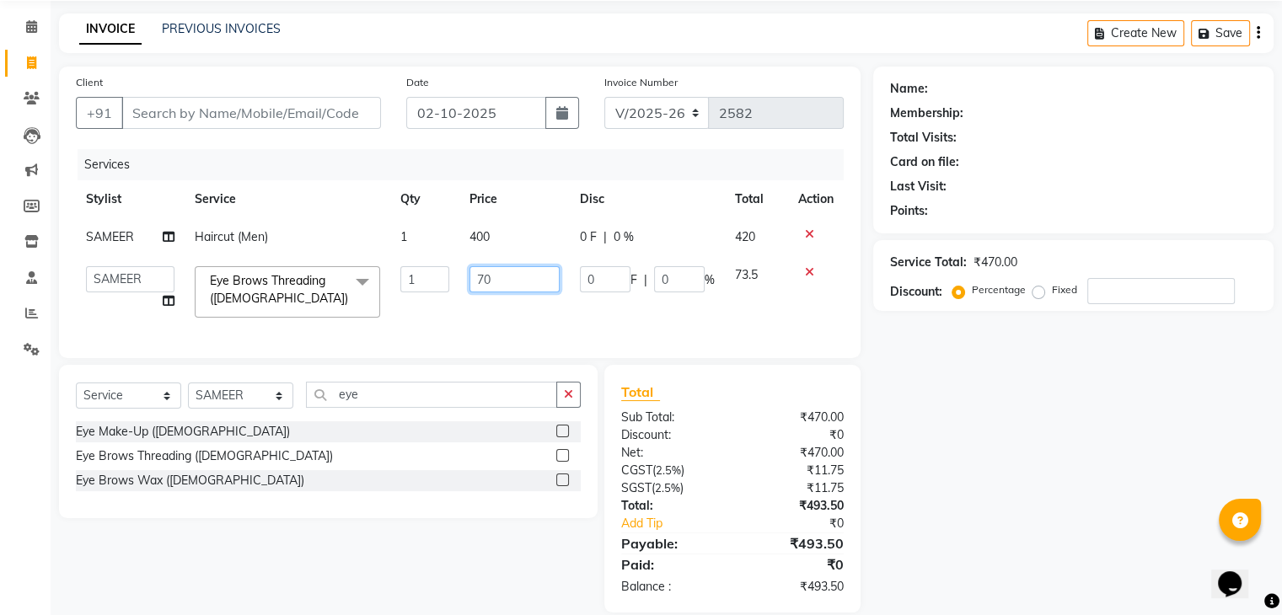
click at [521, 279] on input "70" at bounding box center [514, 279] width 90 height 26
type input "7"
type input "100"
click at [551, 302] on td "100" at bounding box center [514, 292] width 110 height 72
select select "69004"
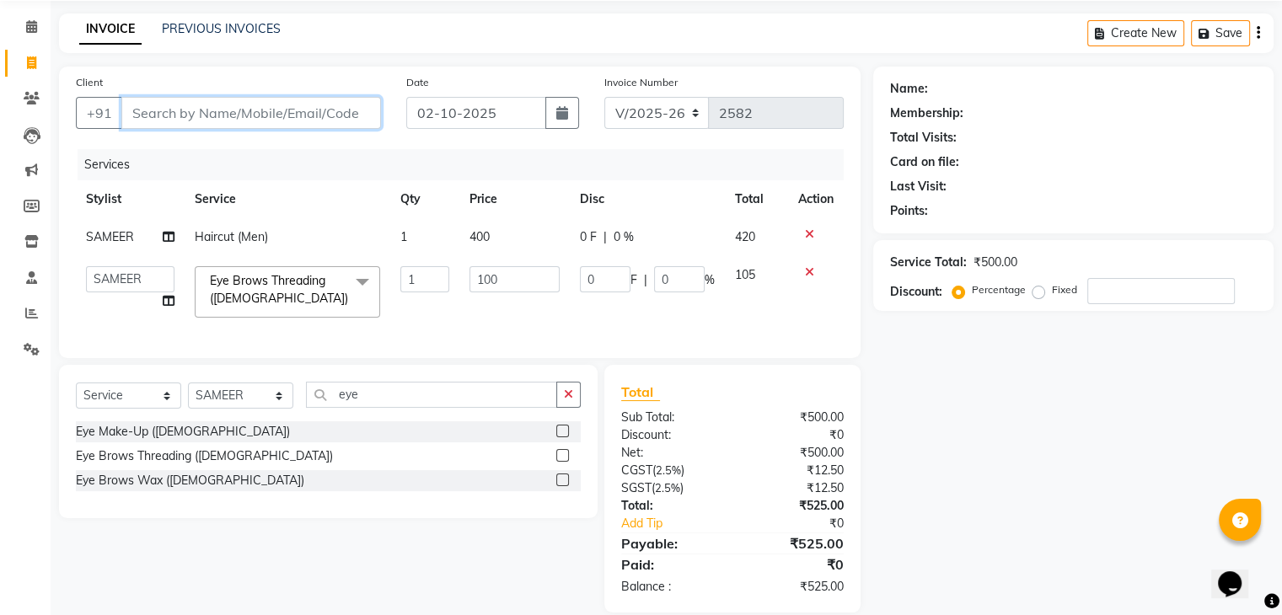
click at [248, 110] on input "Client" at bounding box center [251, 113] width 260 height 32
type input "8"
type input "0"
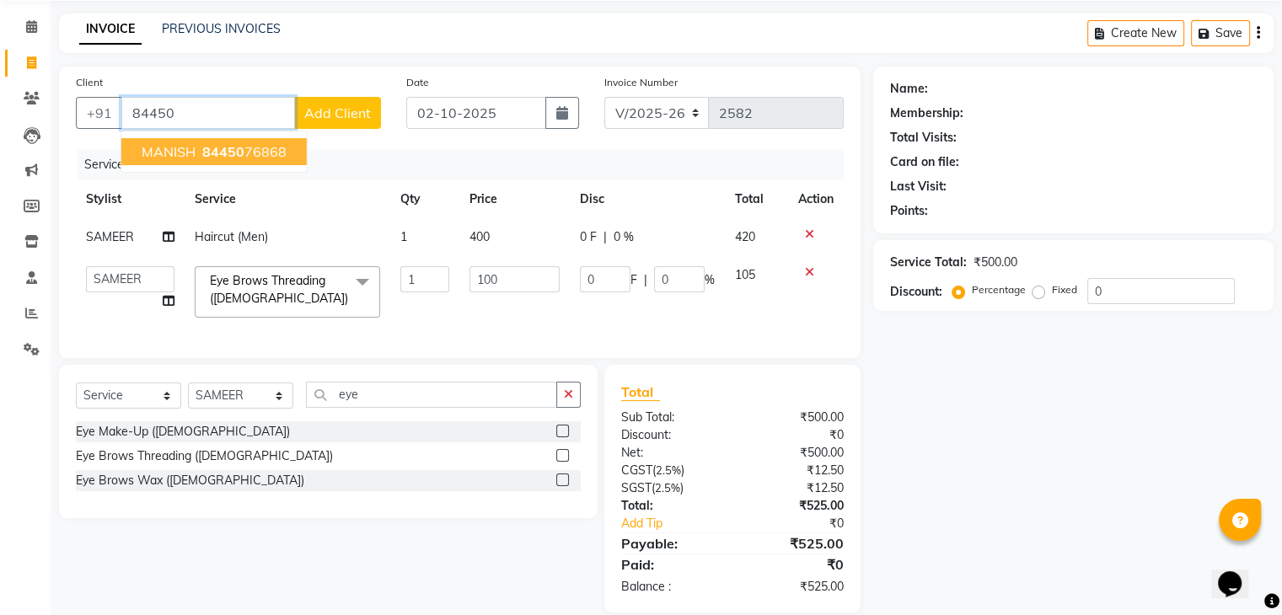
click at [260, 141] on button "MANISH 84450 76868" at bounding box center [213, 151] width 185 height 27
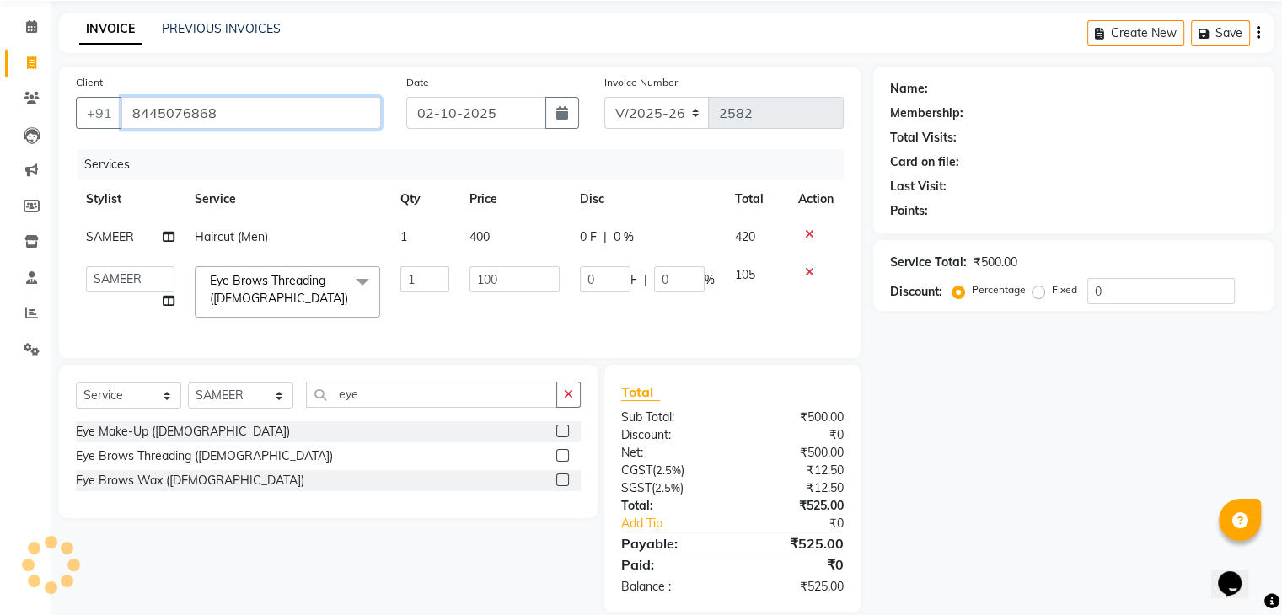
type input "8445076868"
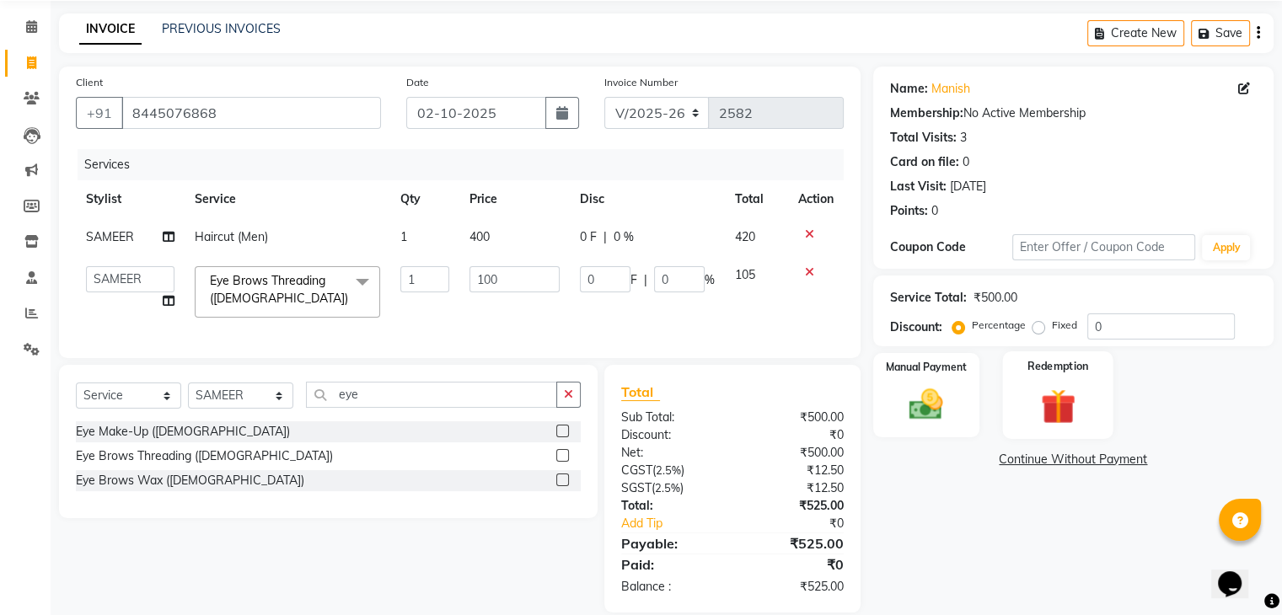
click at [1046, 385] on img at bounding box center [1057, 406] width 56 height 43
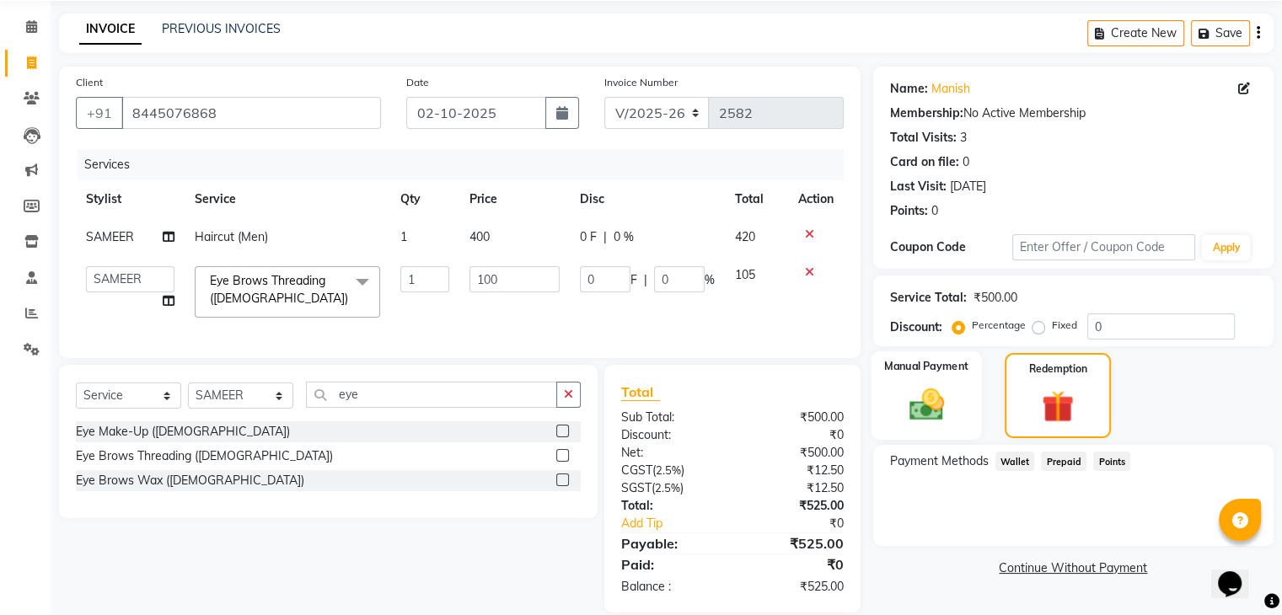
click at [909, 415] on img at bounding box center [925, 404] width 56 height 40
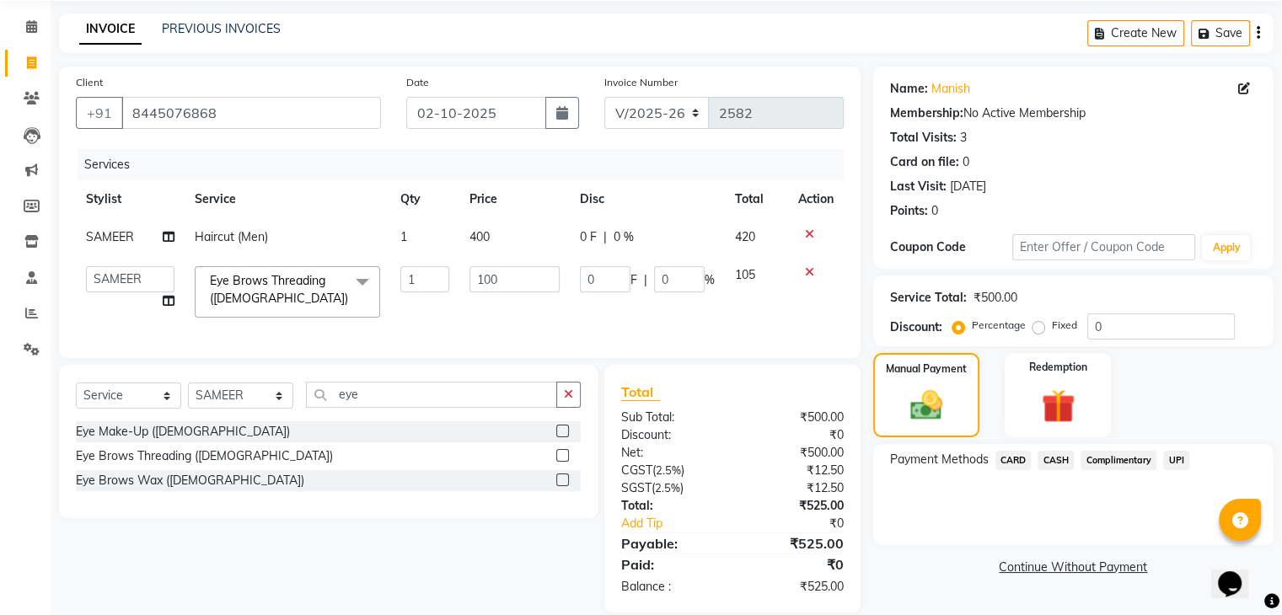
scroll to position [95, 0]
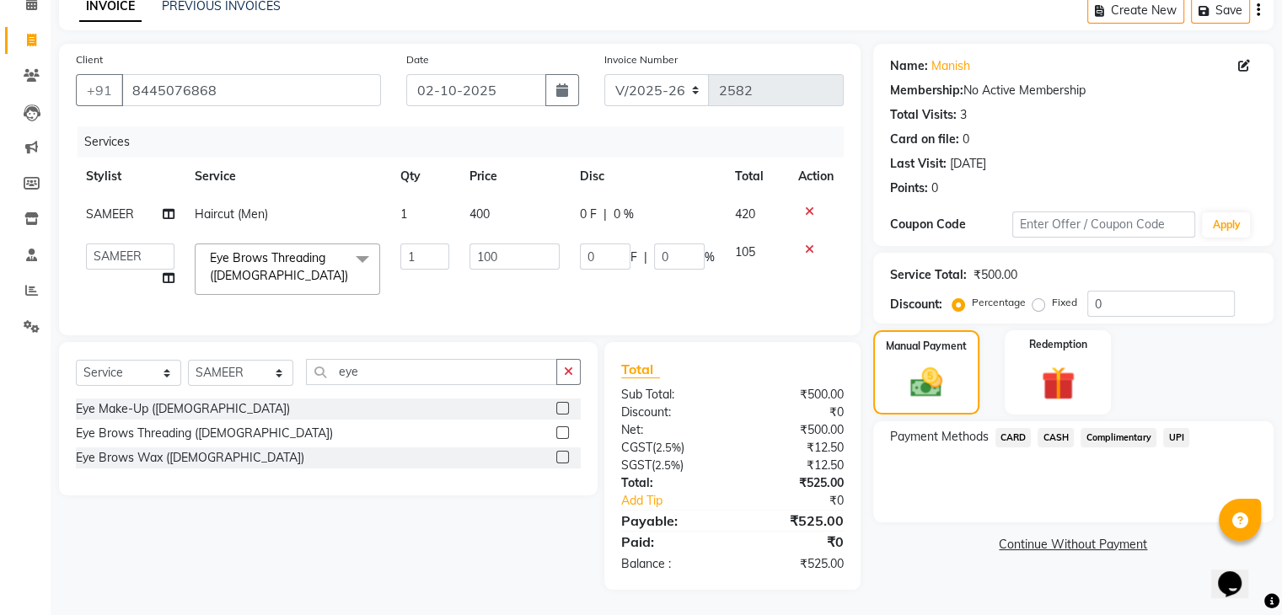
click at [1011, 428] on span "CARD" at bounding box center [1013, 437] width 36 height 19
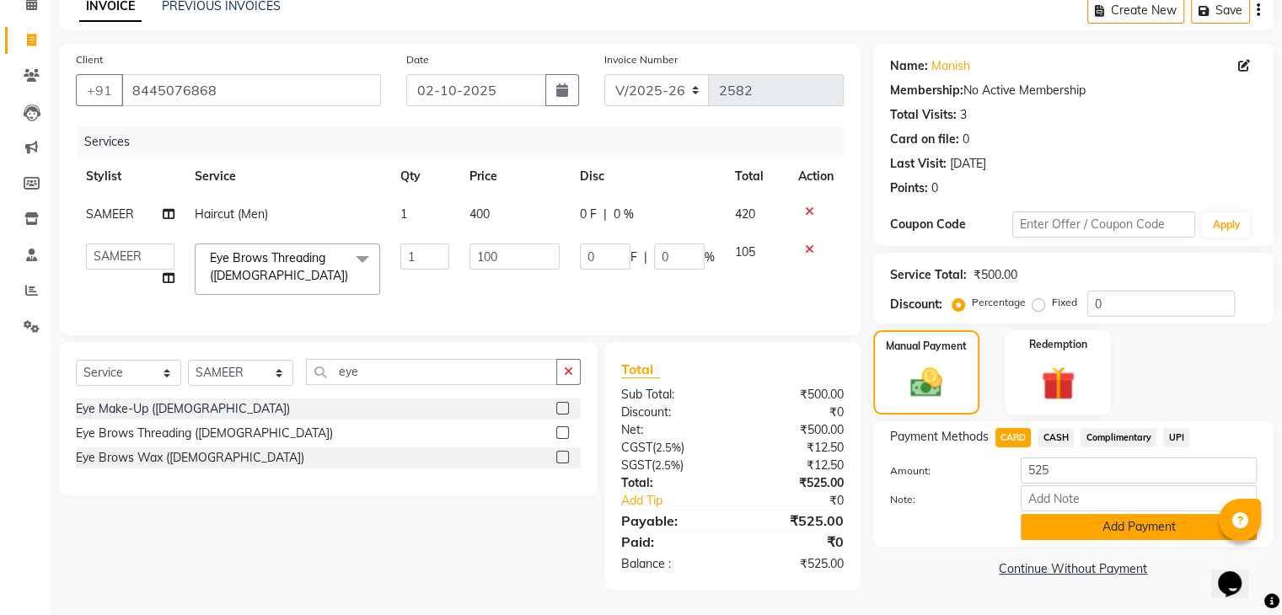
click at [1132, 514] on button "Add Payment" at bounding box center [1138, 527] width 236 height 26
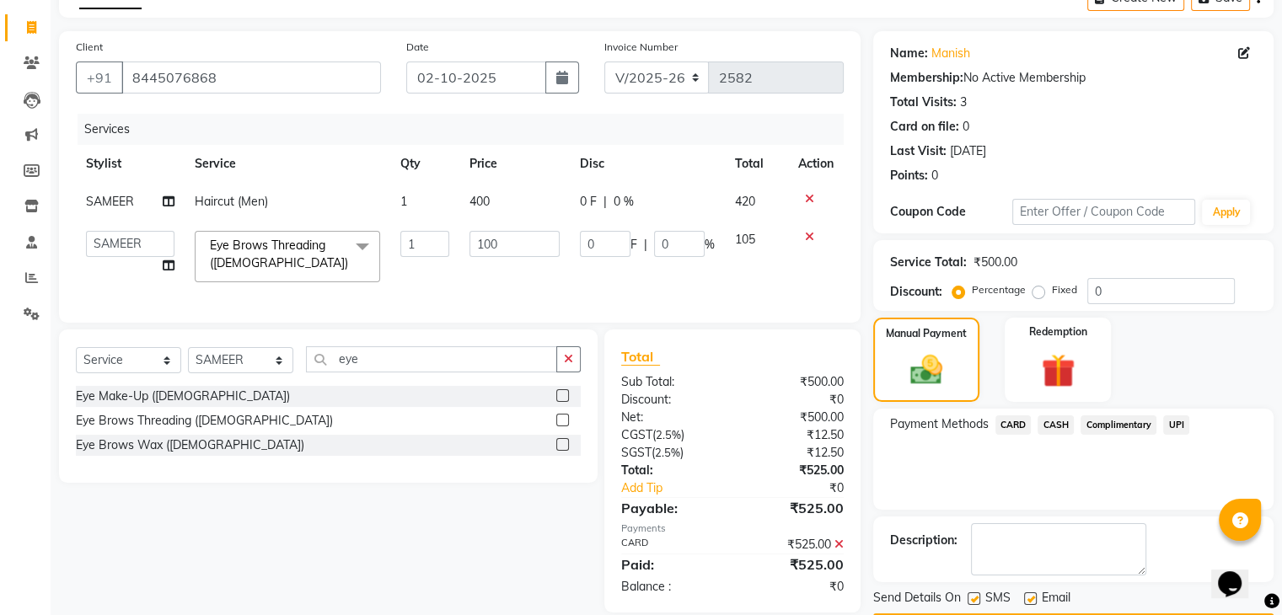
scroll to position [144, 0]
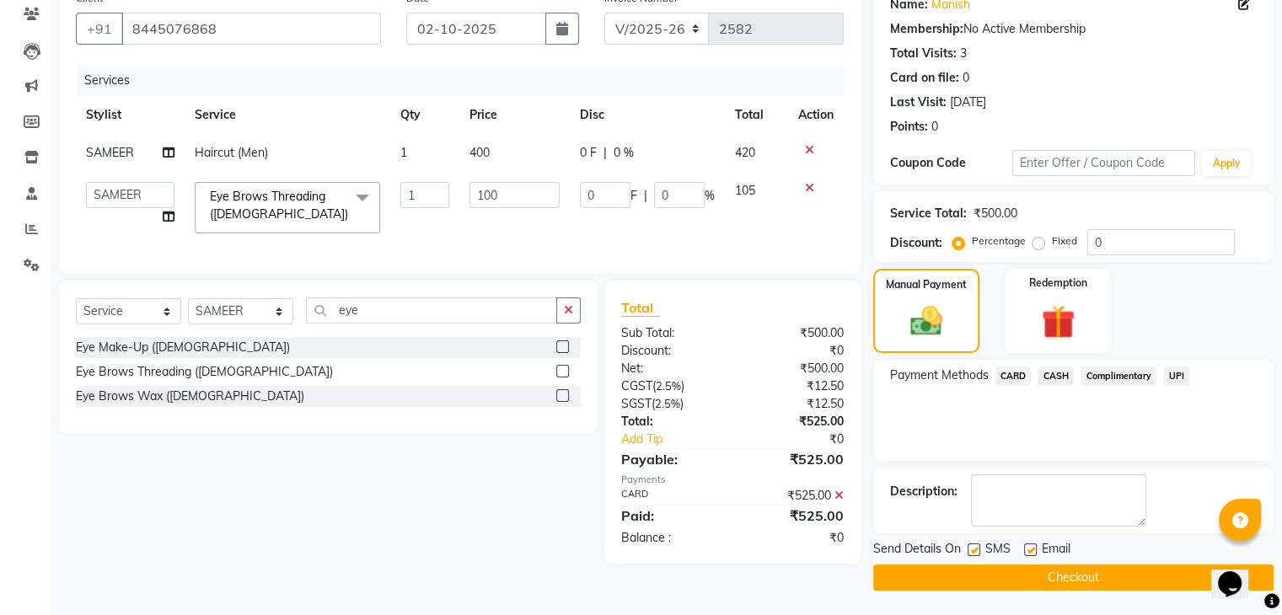
click at [1062, 574] on button "Checkout" at bounding box center [1073, 578] width 400 height 26
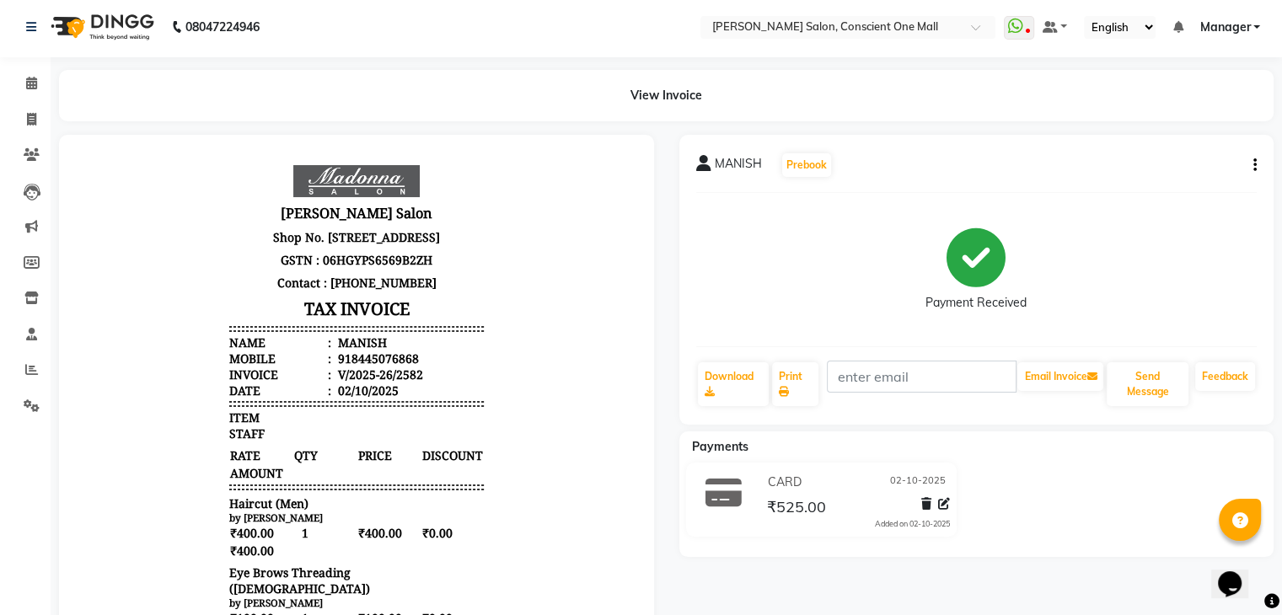
scroll to position [2, 0]
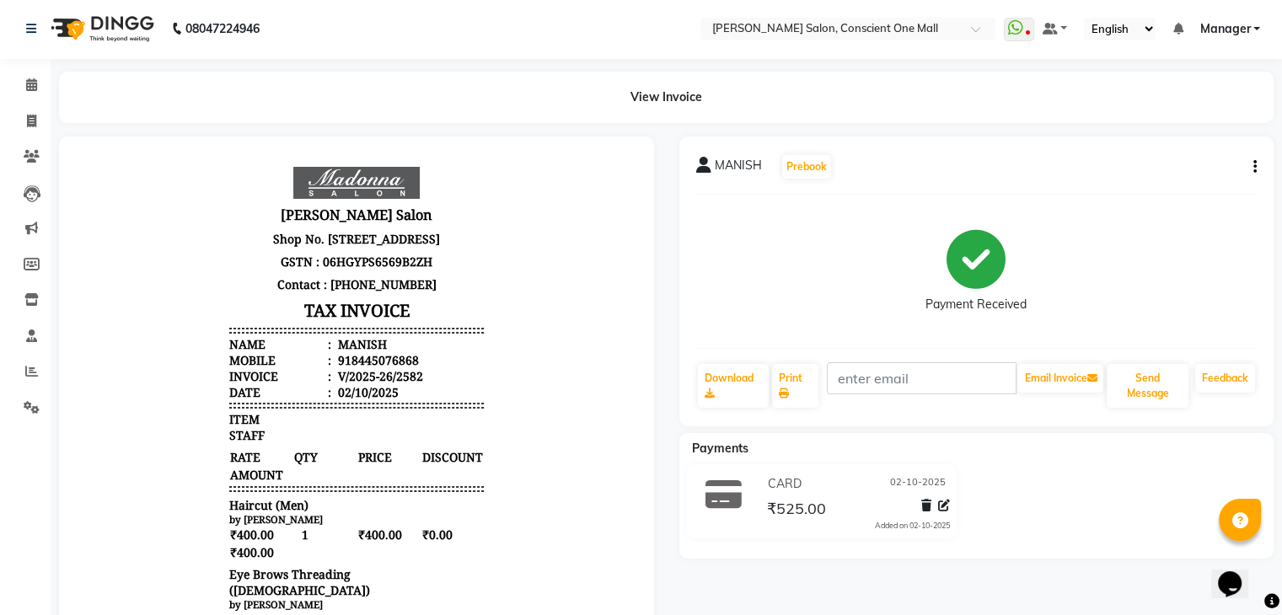
select select "service"
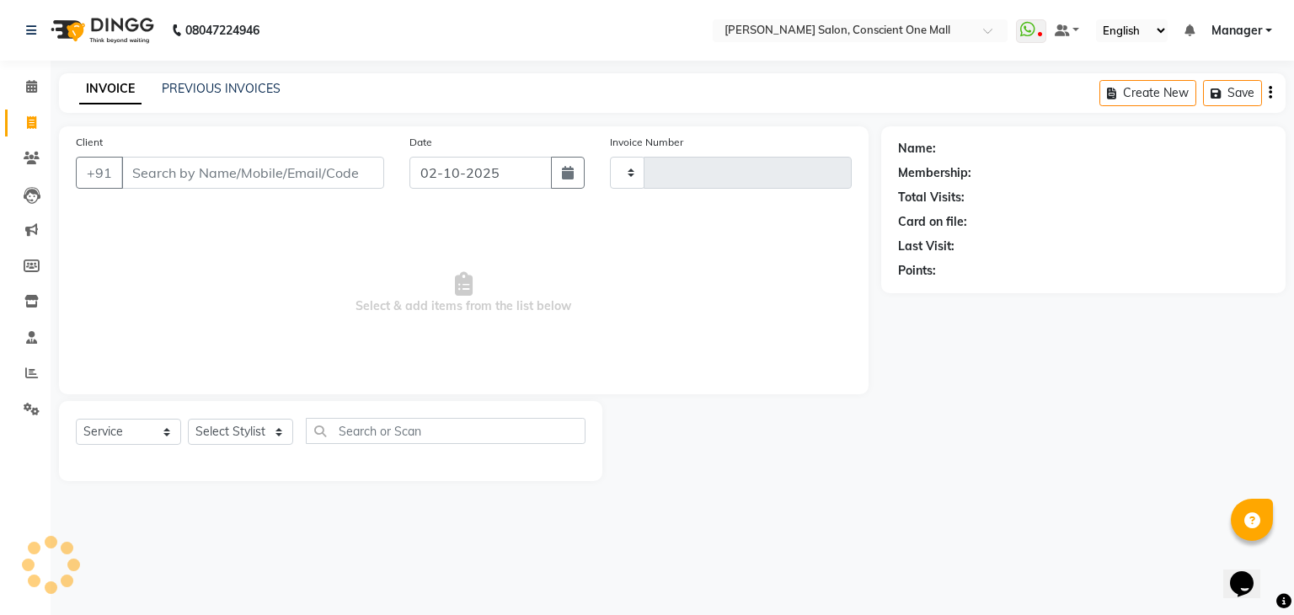
type input "2583"
select select "7575"
click at [30, 379] on icon at bounding box center [31, 373] width 13 height 13
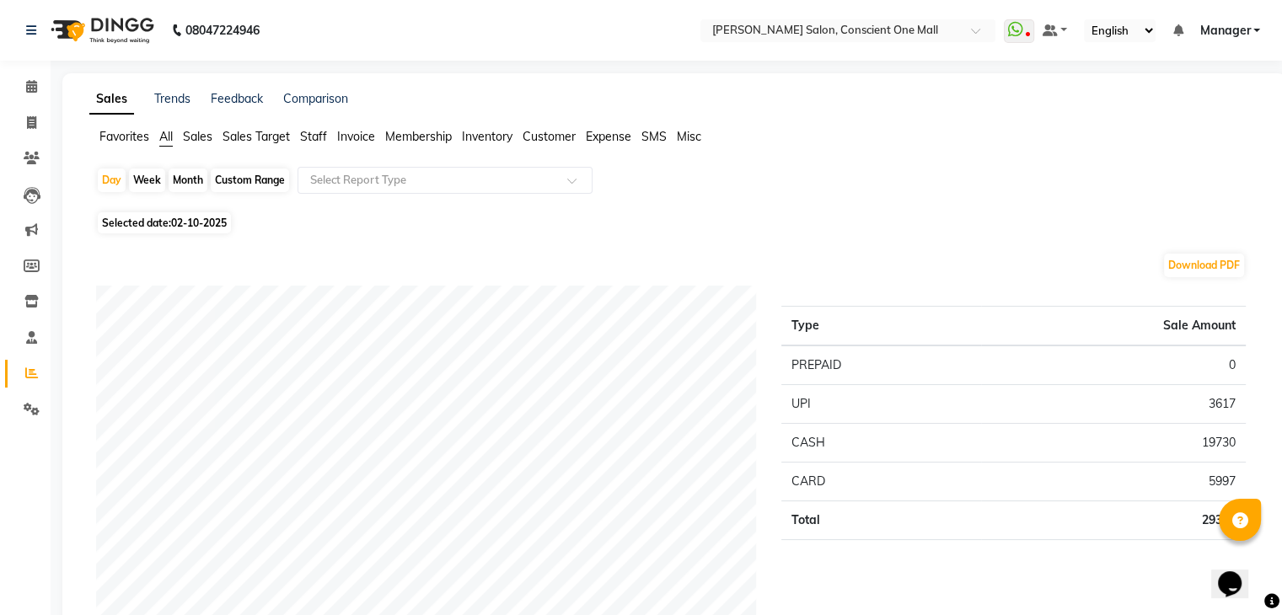
click at [324, 134] on span "Staff" at bounding box center [313, 136] width 27 height 15
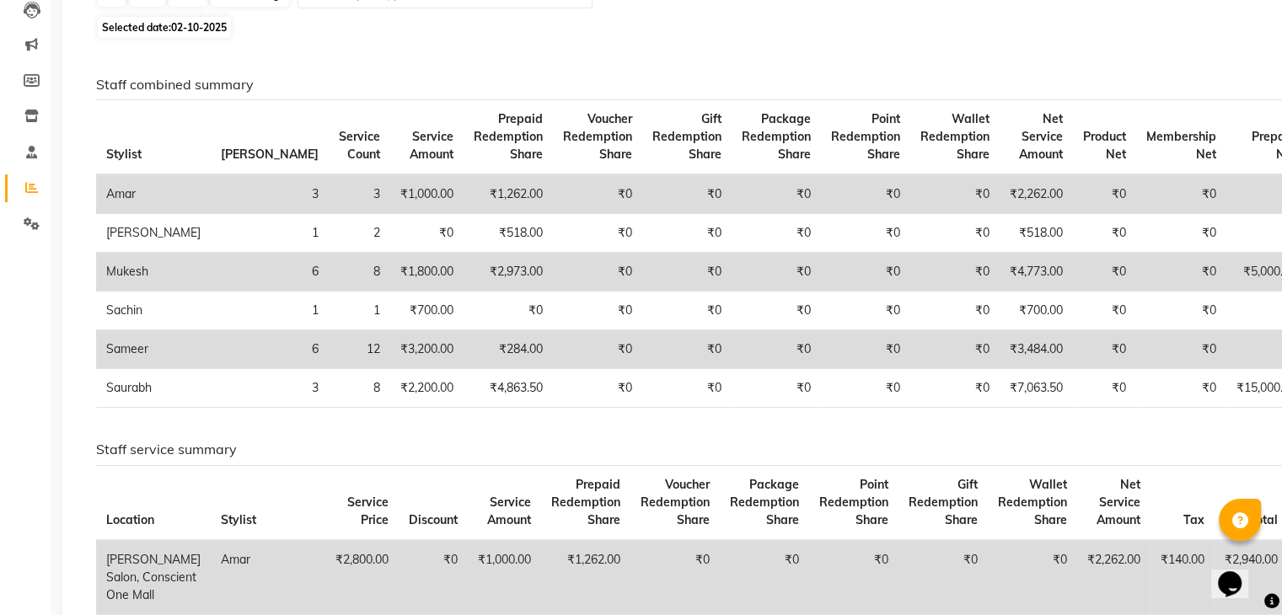
scroll to position [185, 0]
click at [34, 186] on icon at bounding box center [31, 188] width 13 height 13
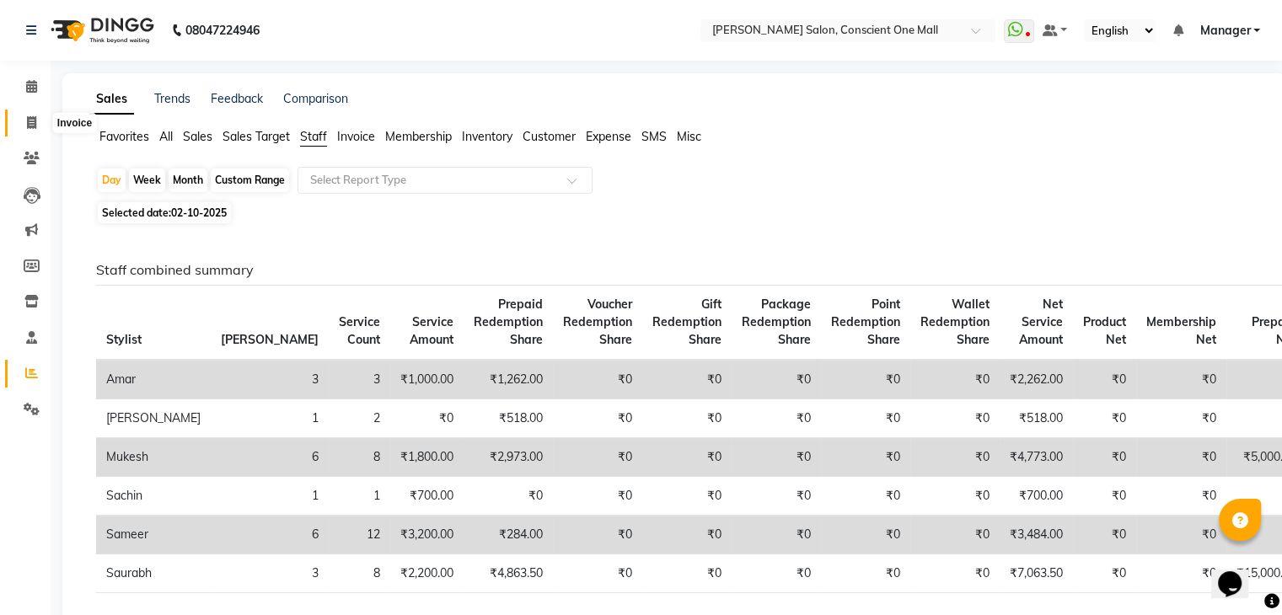
click at [29, 128] on icon at bounding box center [31, 122] width 9 height 13
select select "service"
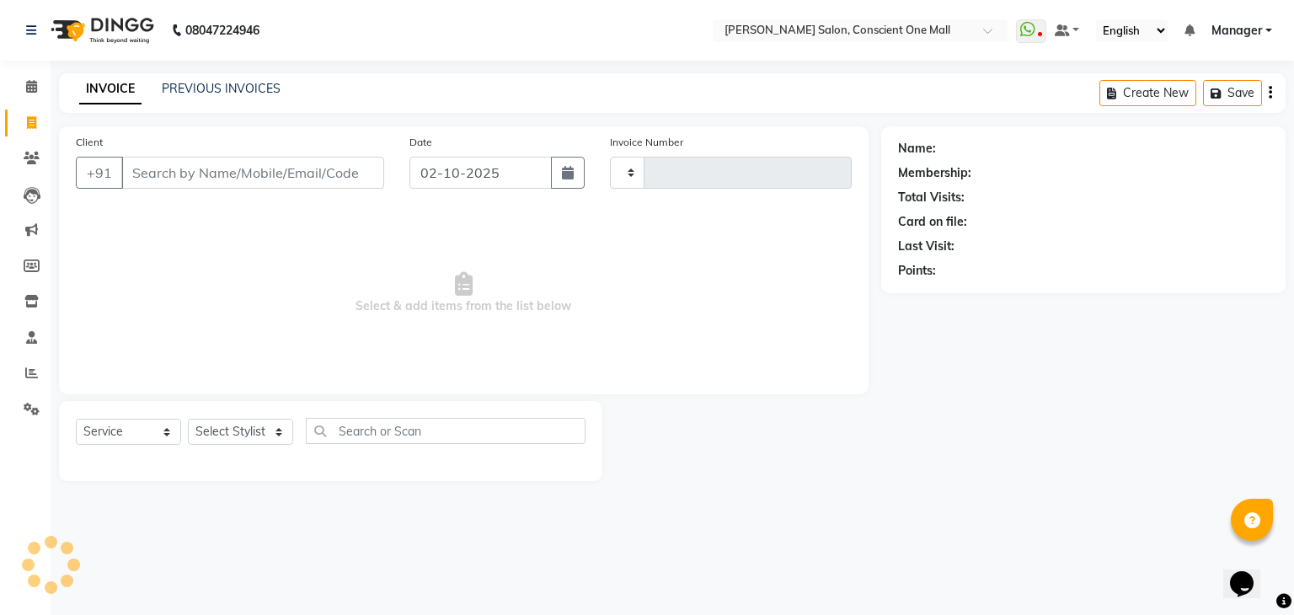
type input "2583"
select select "7575"
click at [277, 432] on select "Select Stylist [PERSON_NAME] AMIT [PERSON_NAME] [PERSON_NAME] [PERSON_NAME] [PE…" at bounding box center [240, 432] width 105 height 26
click at [916, 442] on div "Name: Membership: Total Visits: Card on file: Last Visit: Points:" at bounding box center [1089, 303] width 417 height 355
click at [280, 430] on select "Select Stylist [PERSON_NAME] AMIT [PERSON_NAME] [PERSON_NAME] [PERSON_NAME] [PE…" at bounding box center [240, 432] width 105 height 26
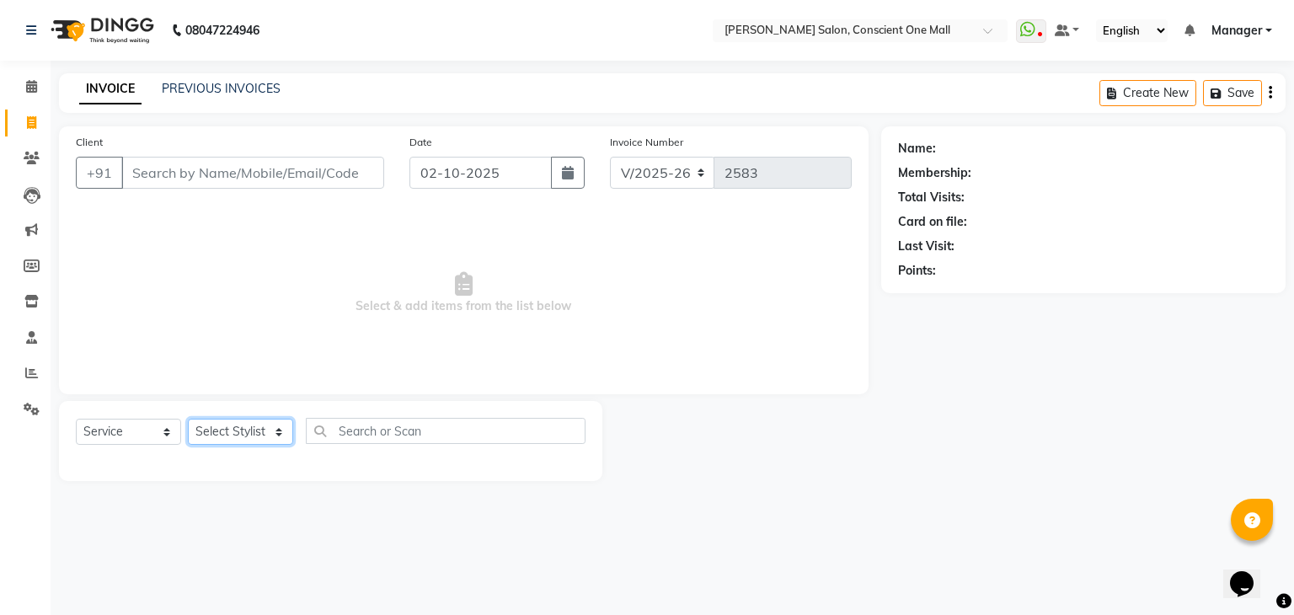
select select "67300"
click at [188, 420] on select "Select Stylist [PERSON_NAME] AMIT [PERSON_NAME] [PERSON_NAME] [PERSON_NAME] [PE…" at bounding box center [240, 432] width 105 height 26
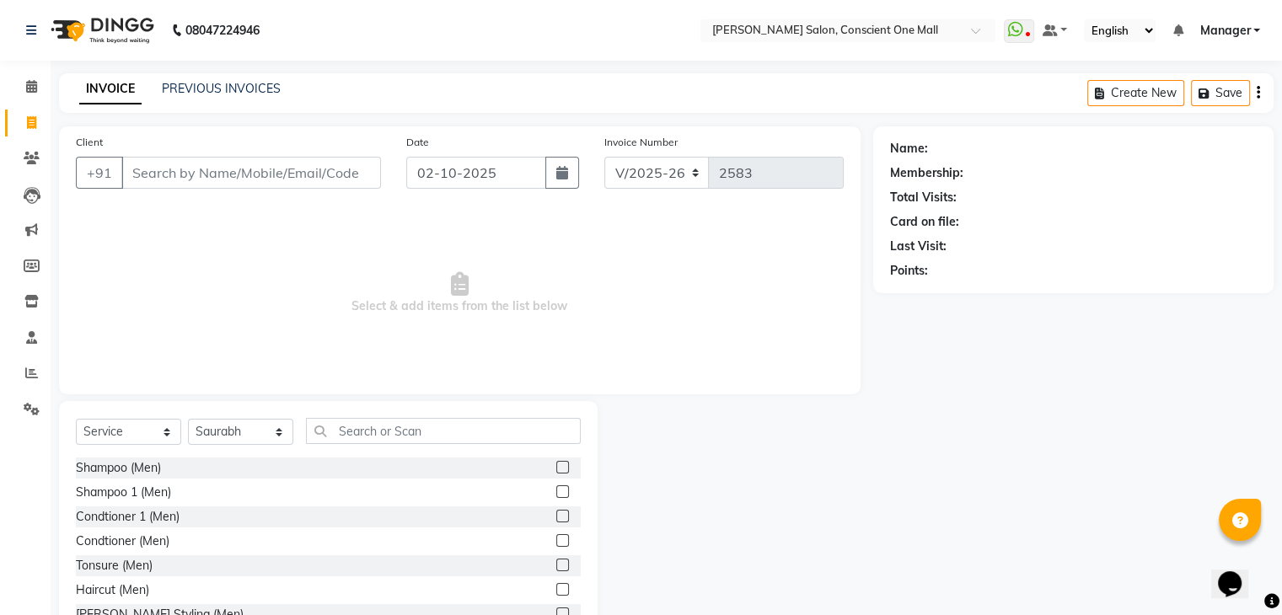
click at [556, 591] on label at bounding box center [562, 589] width 13 height 13
click at [556, 591] on input "checkbox" at bounding box center [561, 590] width 11 height 11
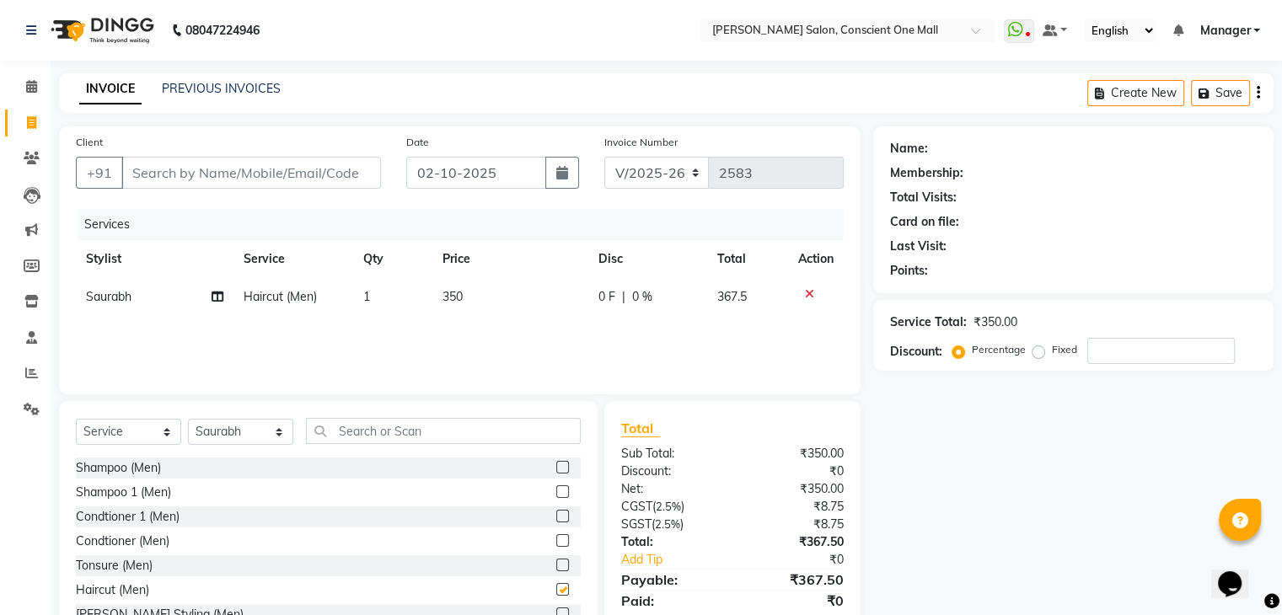
checkbox input "false"
click at [387, 426] on input "text" at bounding box center [443, 431] width 275 height 26
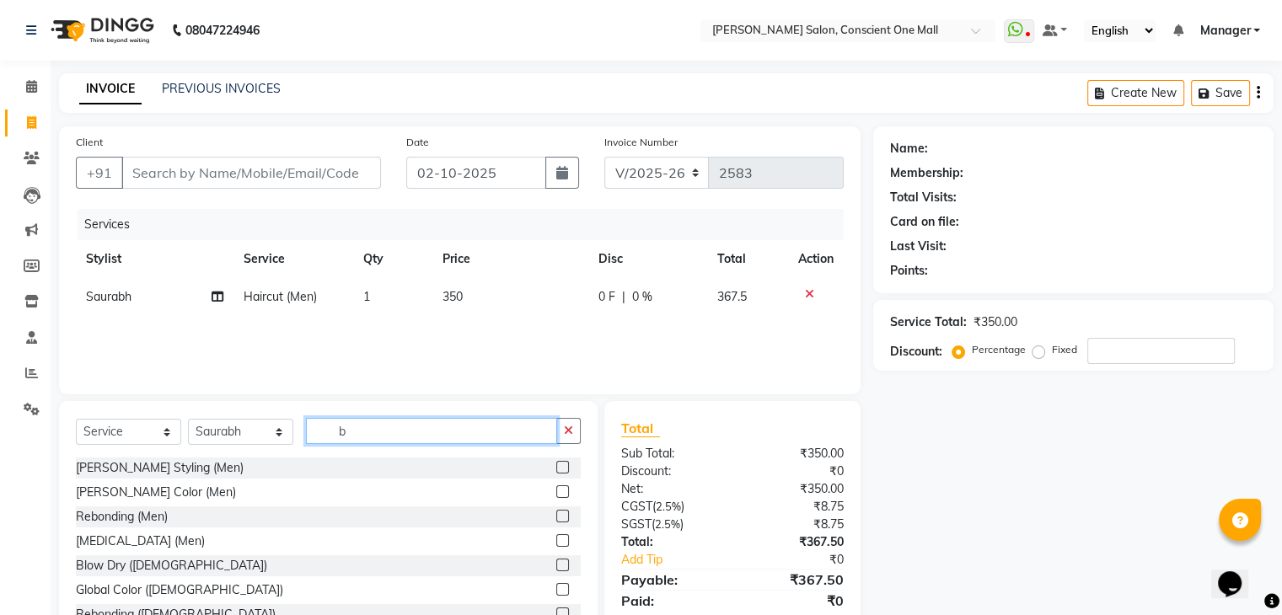
type input "b"
click at [556, 469] on label at bounding box center [562, 467] width 13 height 13
click at [556, 469] on input "checkbox" at bounding box center [561, 468] width 11 height 11
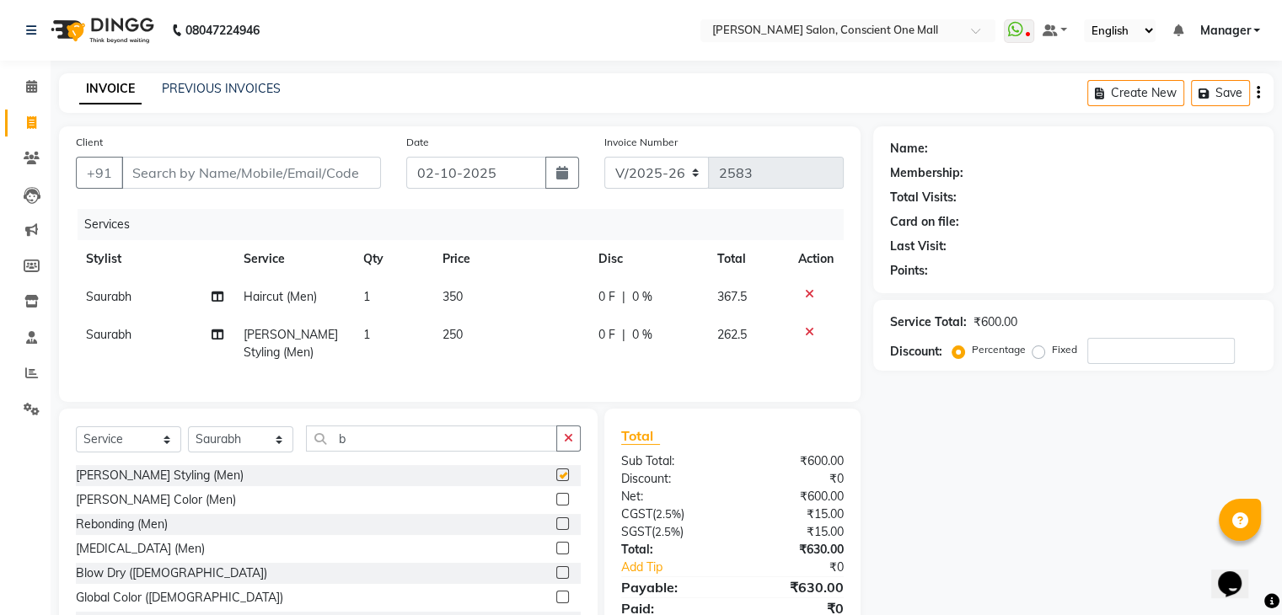
checkbox input "false"
click at [462, 342] on span "250" at bounding box center [452, 334] width 20 height 15
select select "67300"
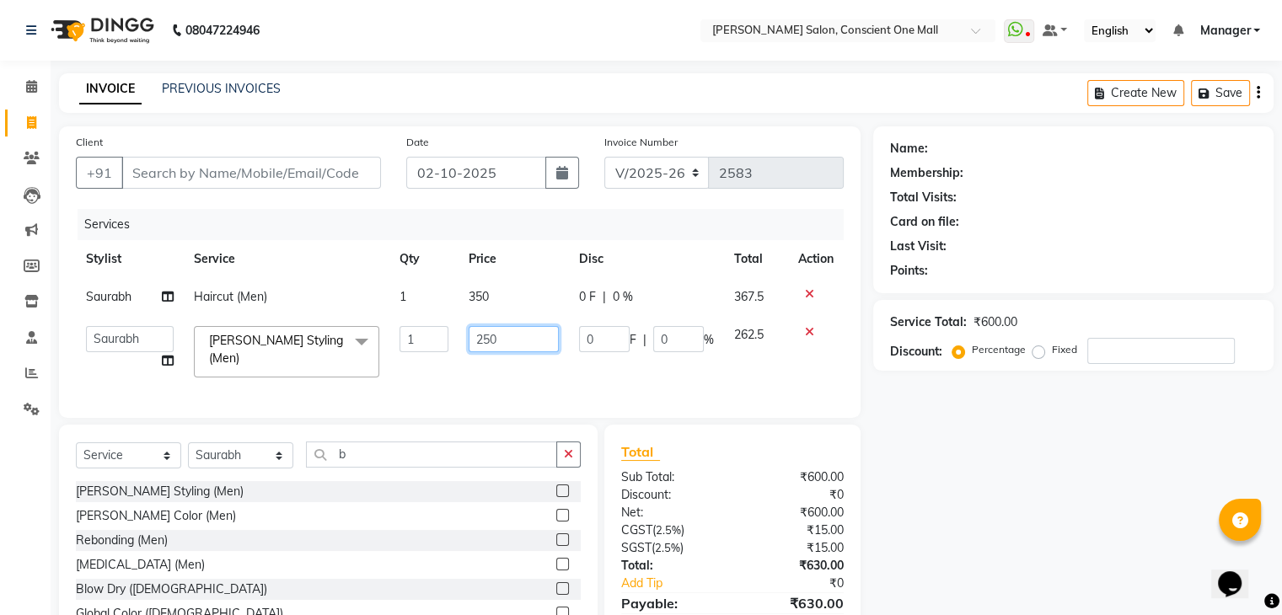
click at [493, 340] on input "250" at bounding box center [514, 339] width 90 height 26
type input "2"
type input "300"
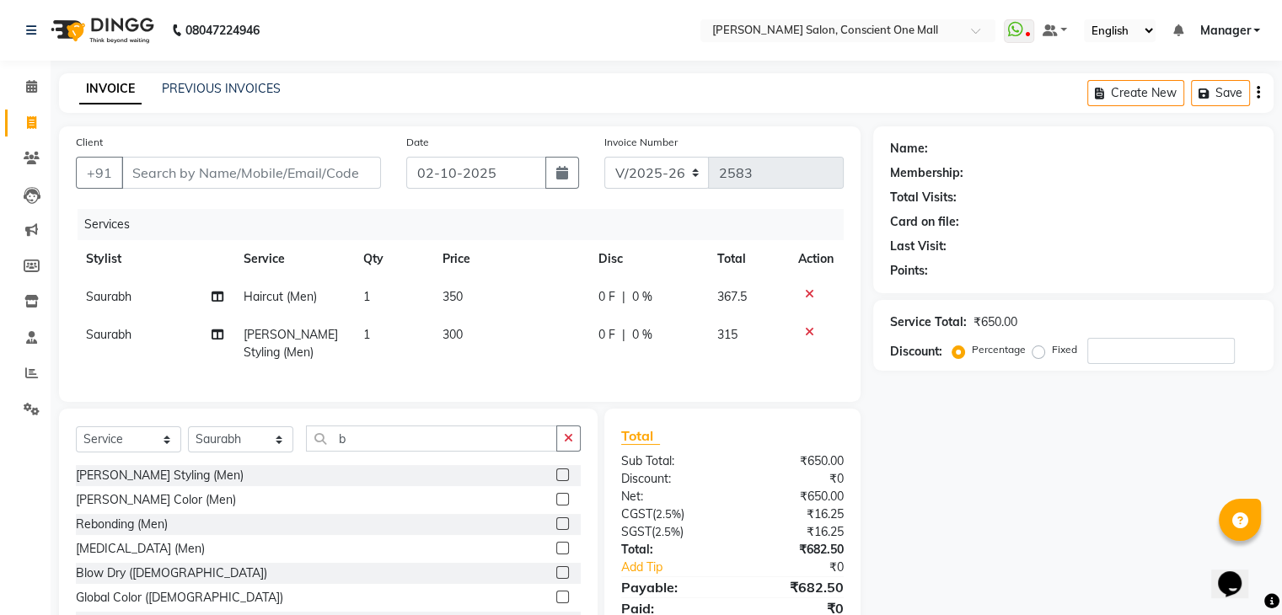
click at [494, 293] on td "350" at bounding box center [510, 297] width 156 height 38
select select "67300"
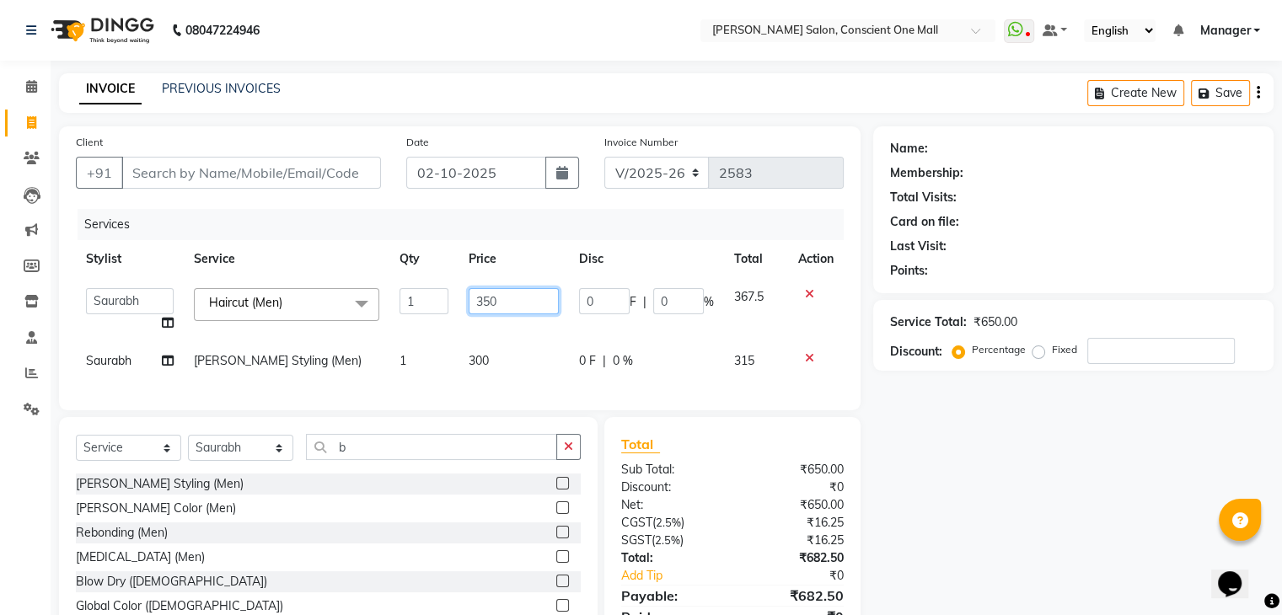
click at [506, 297] on input "350" at bounding box center [514, 301] width 90 height 26
type input "3"
type input "400"
click at [924, 407] on div "Name: Membership: Total Visits: Card on file: Last Visit: Points: Service Total…" at bounding box center [1079, 395] width 413 height 539
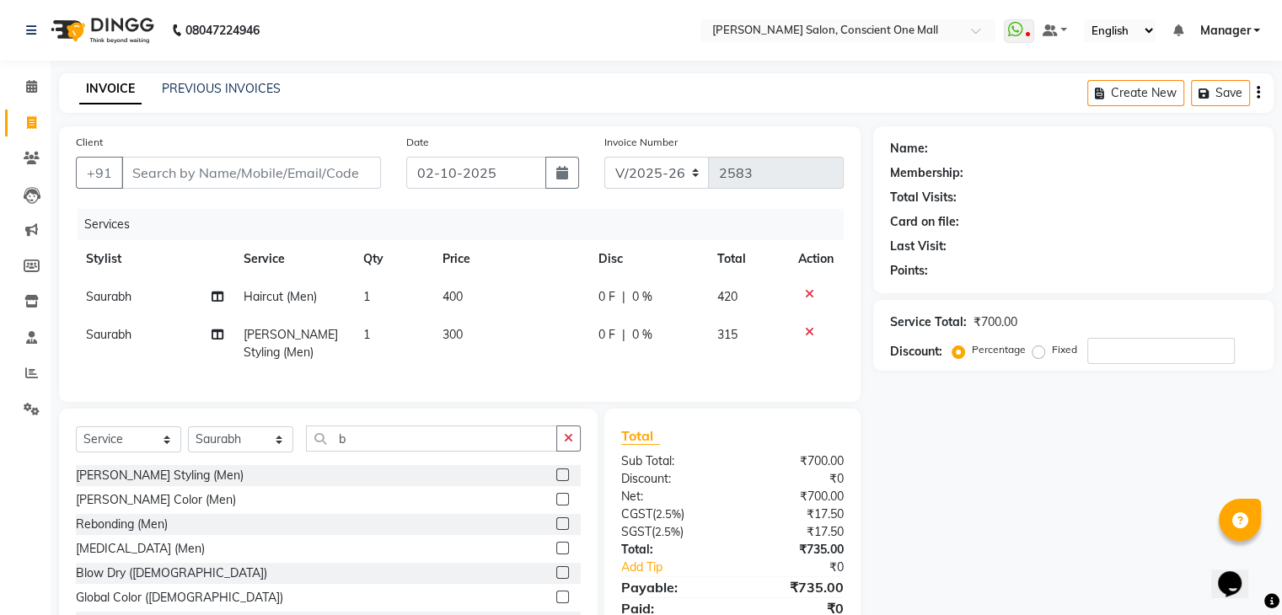
scroll to position [81, 0]
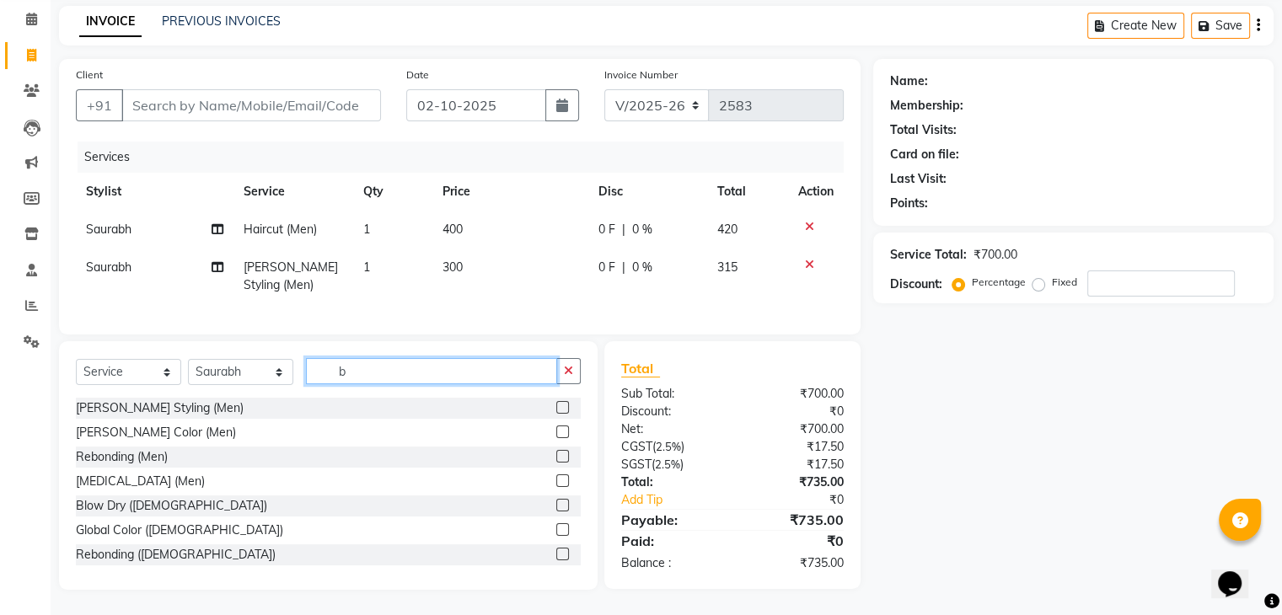
click at [489, 378] on input "b" at bounding box center [431, 371] width 251 height 26
click at [476, 366] on input "b" at bounding box center [431, 371] width 251 height 26
type input "sh"
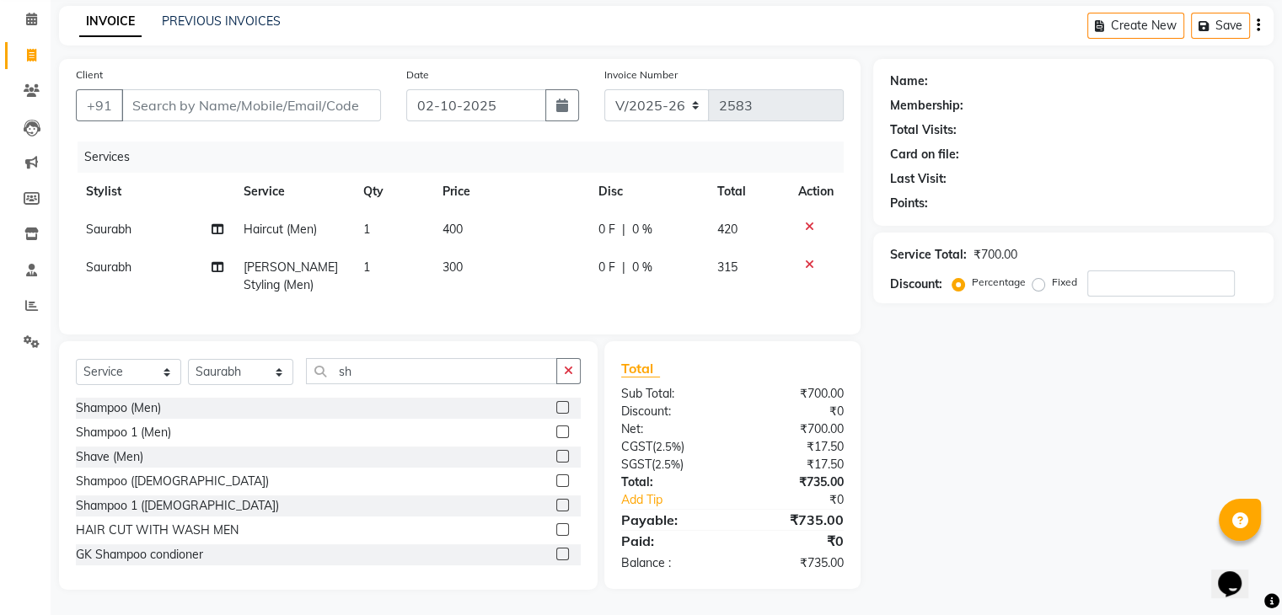
click at [556, 403] on label at bounding box center [562, 407] width 13 height 13
click at [556, 403] on input "checkbox" at bounding box center [561, 408] width 11 height 11
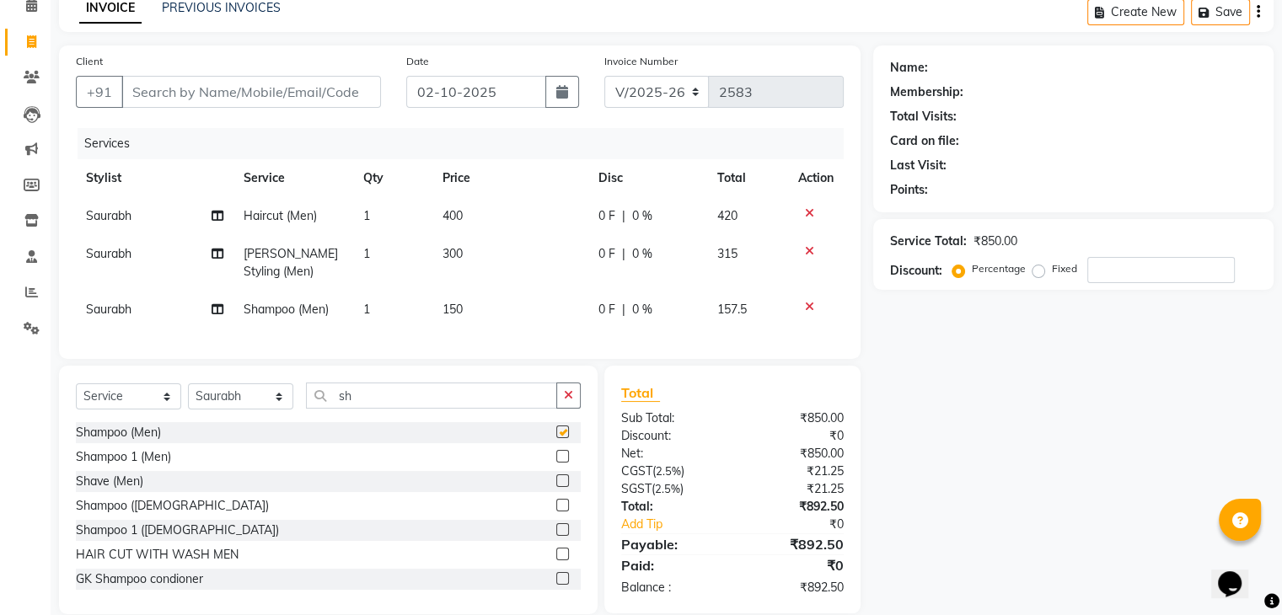
checkbox input "false"
click at [367, 311] on span "1" at bounding box center [366, 309] width 7 height 15
select select "67300"
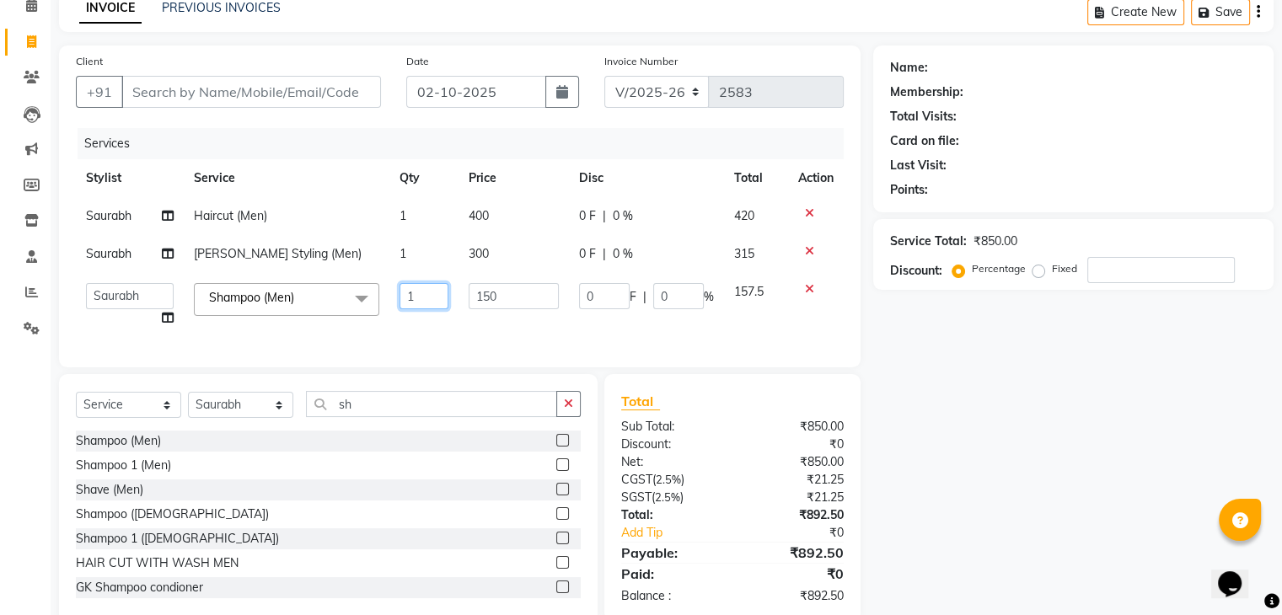
click at [418, 295] on input "1" at bounding box center [423, 296] width 49 height 26
type input "2"
click at [418, 295] on input "2" at bounding box center [423, 296] width 49 height 26
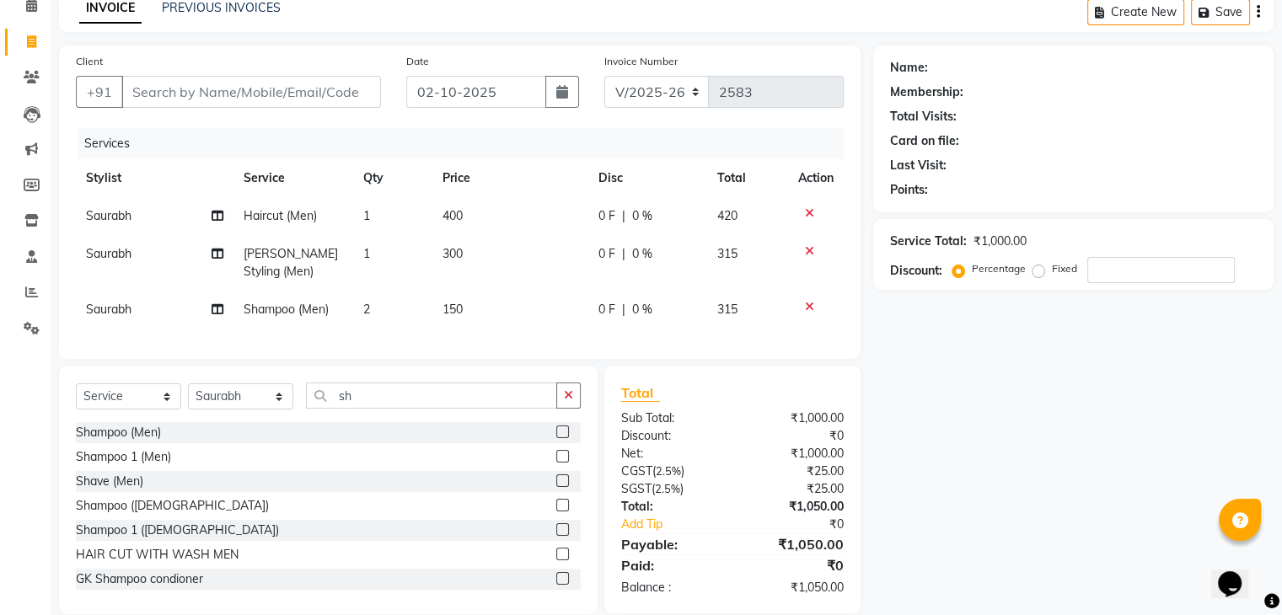
click at [460, 329] on div "Services Stylist Service Qty Price Disc Total Action Saurabh Haircut (Men) 1 40…" at bounding box center [460, 235] width 768 height 214
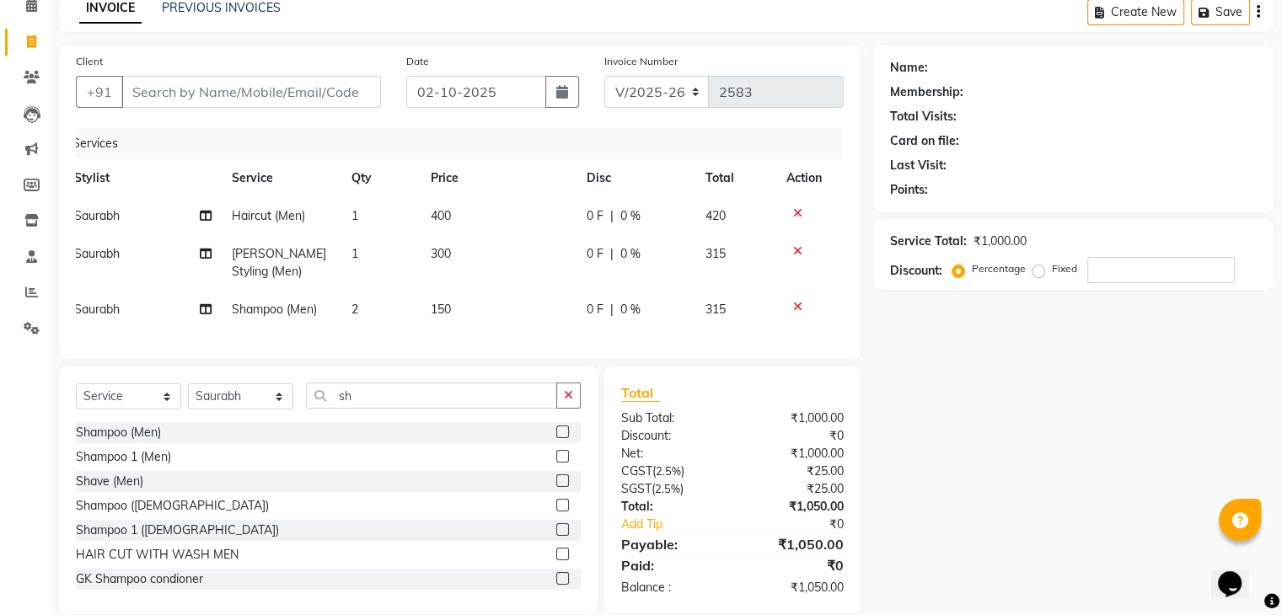
scroll to position [119, 0]
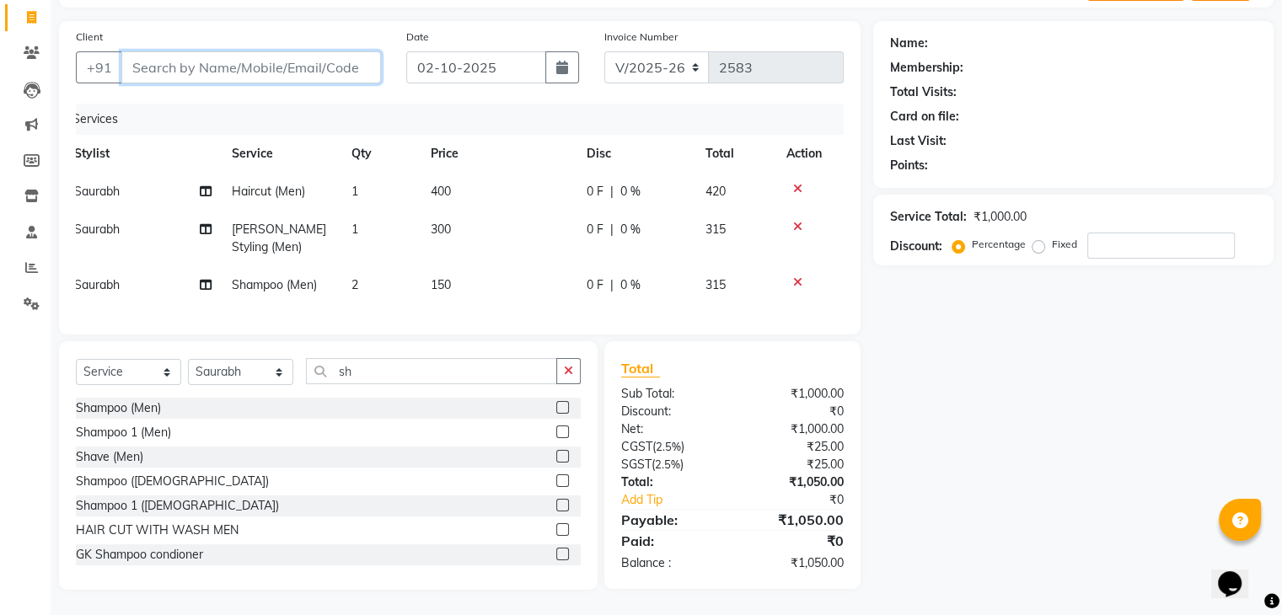
click at [216, 51] on input "Client" at bounding box center [251, 67] width 260 height 32
type input "8"
type input "0"
click at [175, 54] on input "8800650172" at bounding box center [208, 67] width 174 height 32
type input "8800610172"
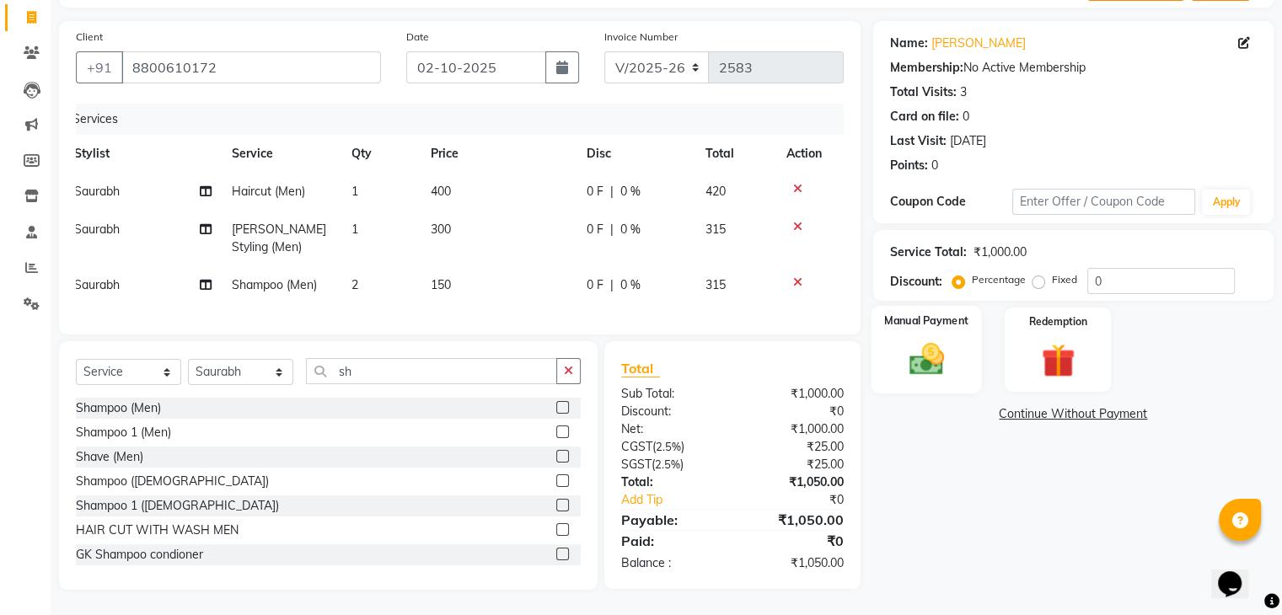
click at [927, 340] on img at bounding box center [925, 360] width 56 height 40
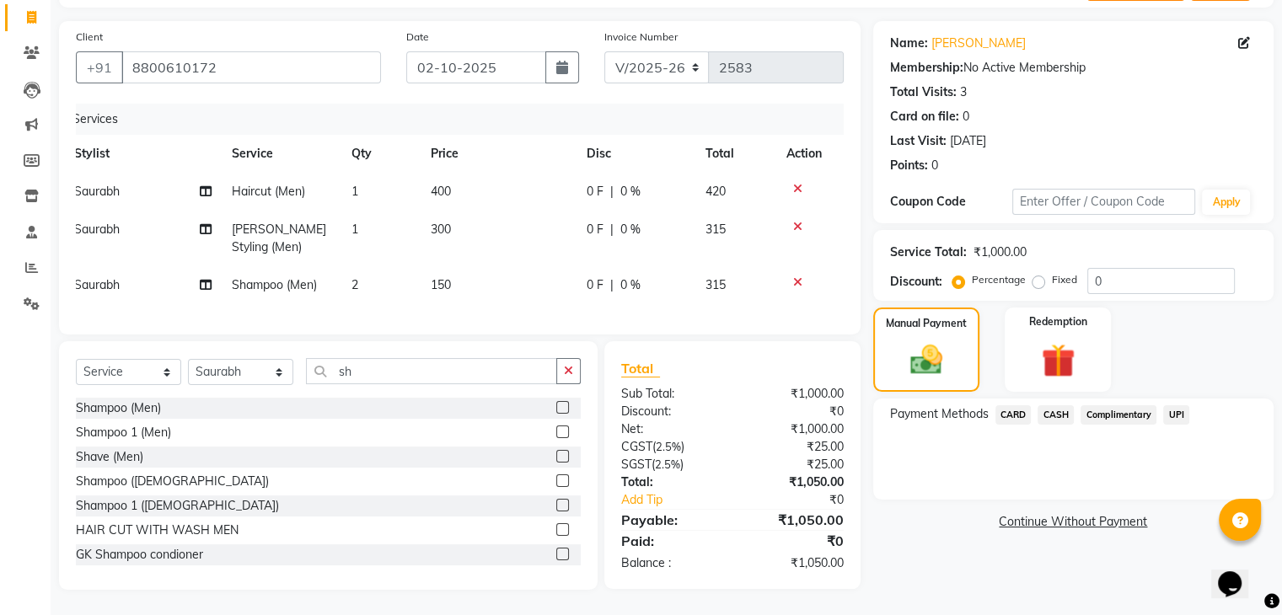
click at [1015, 405] on span "CARD" at bounding box center [1013, 414] width 36 height 19
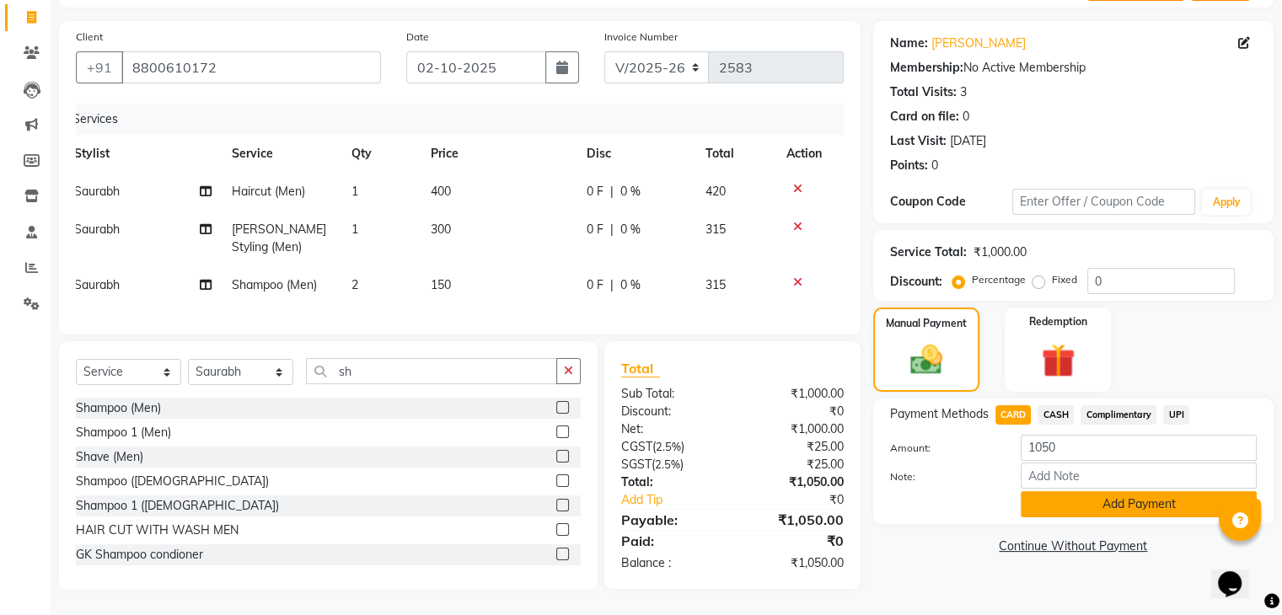
click at [1125, 491] on button "Add Payment" at bounding box center [1138, 504] width 236 height 26
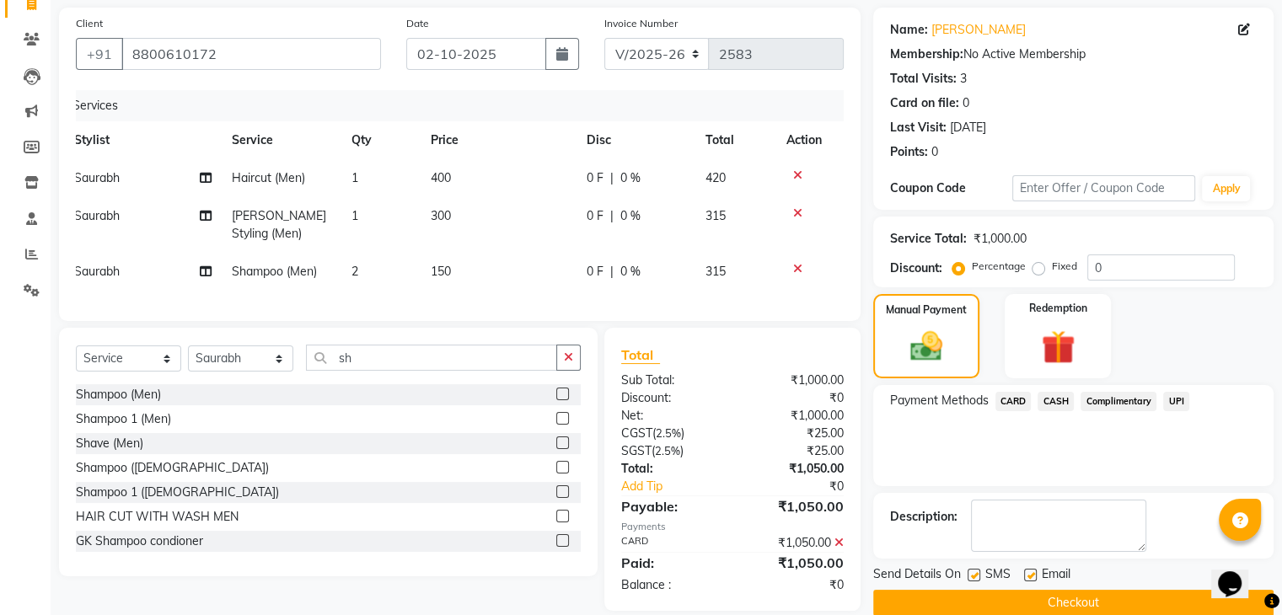
scroll to position [153, 0]
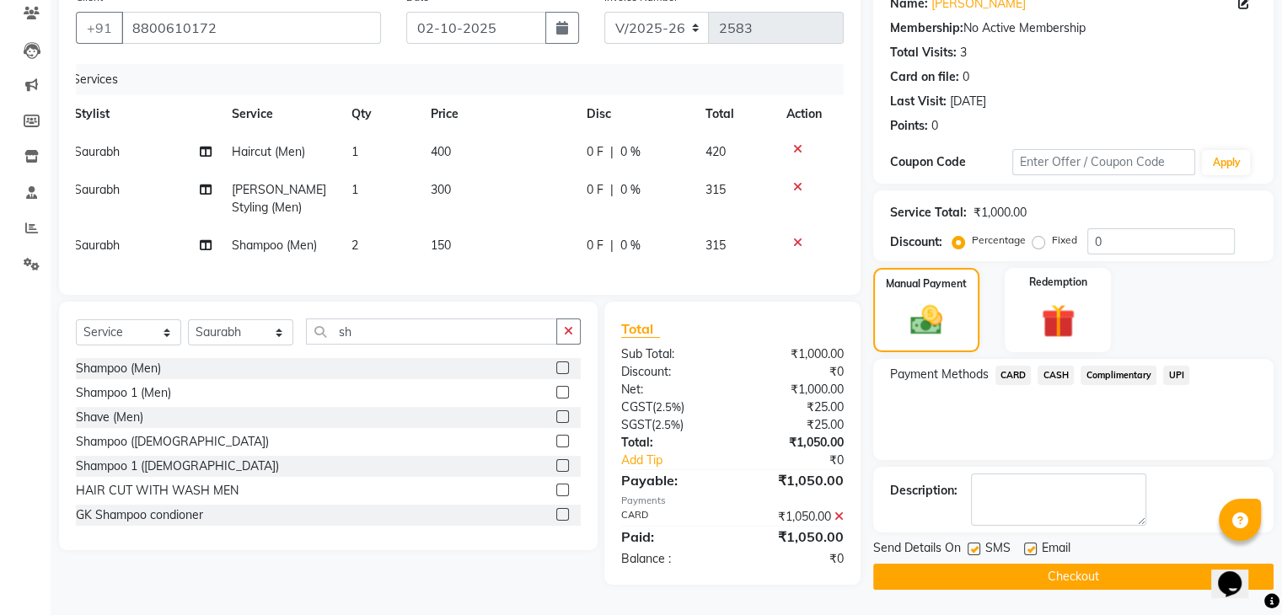
click at [1116, 567] on button "Checkout" at bounding box center [1073, 577] width 400 height 26
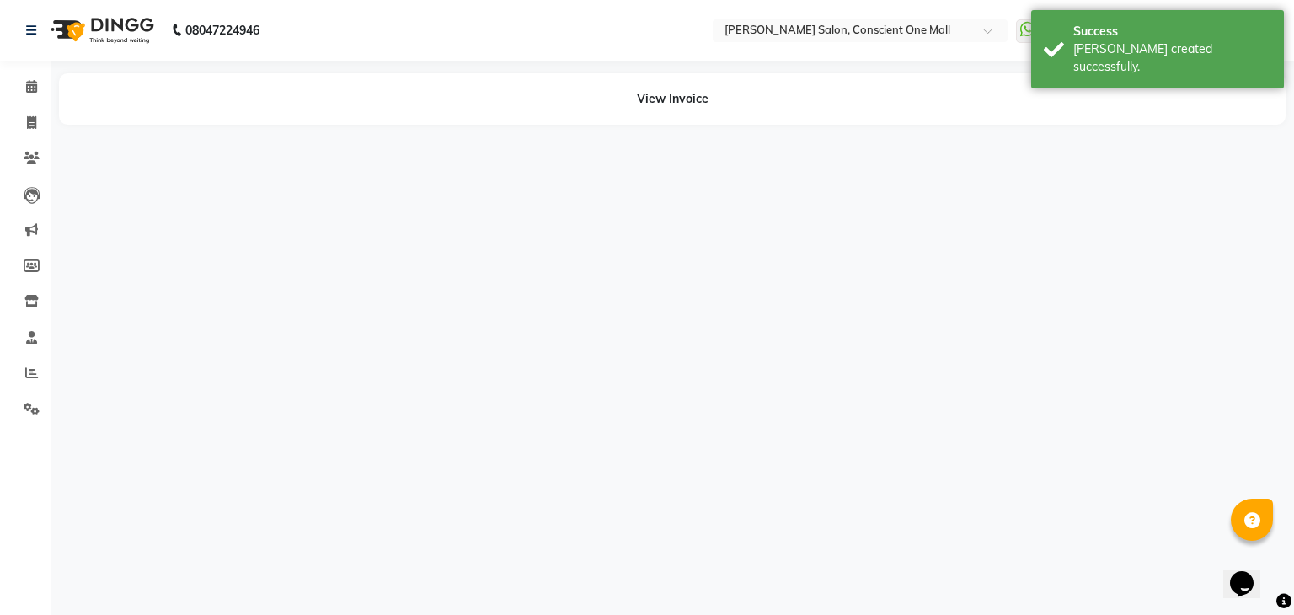
click at [1116, 567] on div "08047224946 Select Location × [PERSON_NAME] Salon, Conscient One Mall WhatsApp …" at bounding box center [647, 307] width 1294 height 615
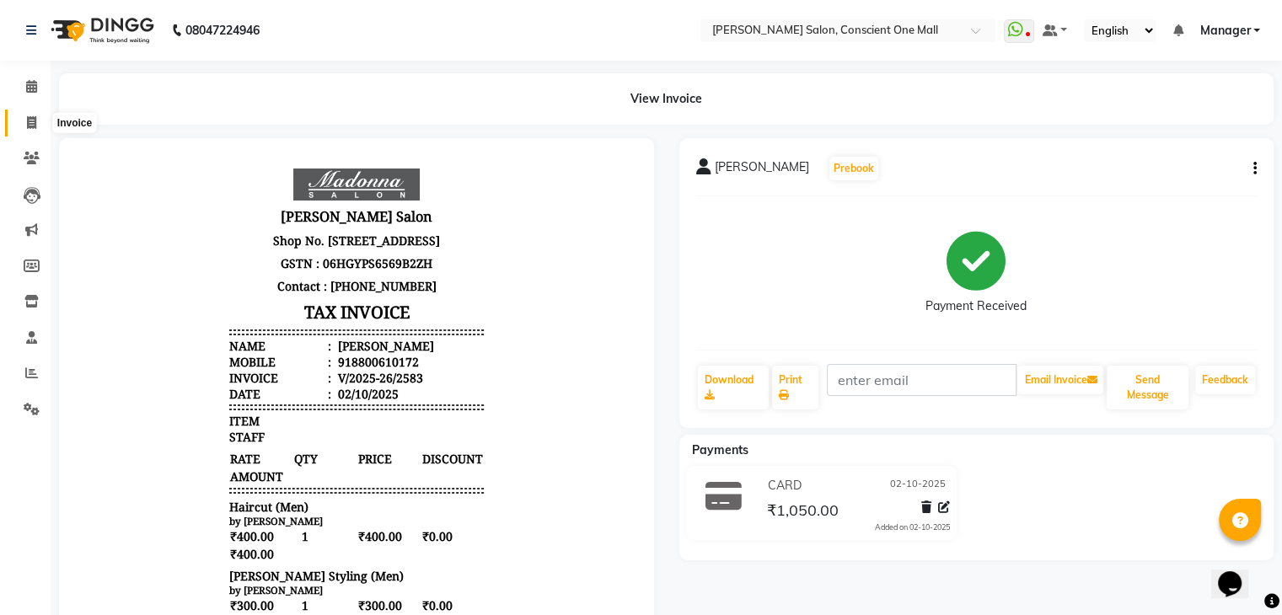
click at [32, 114] on span at bounding box center [31, 123] width 29 height 19
select select "service"
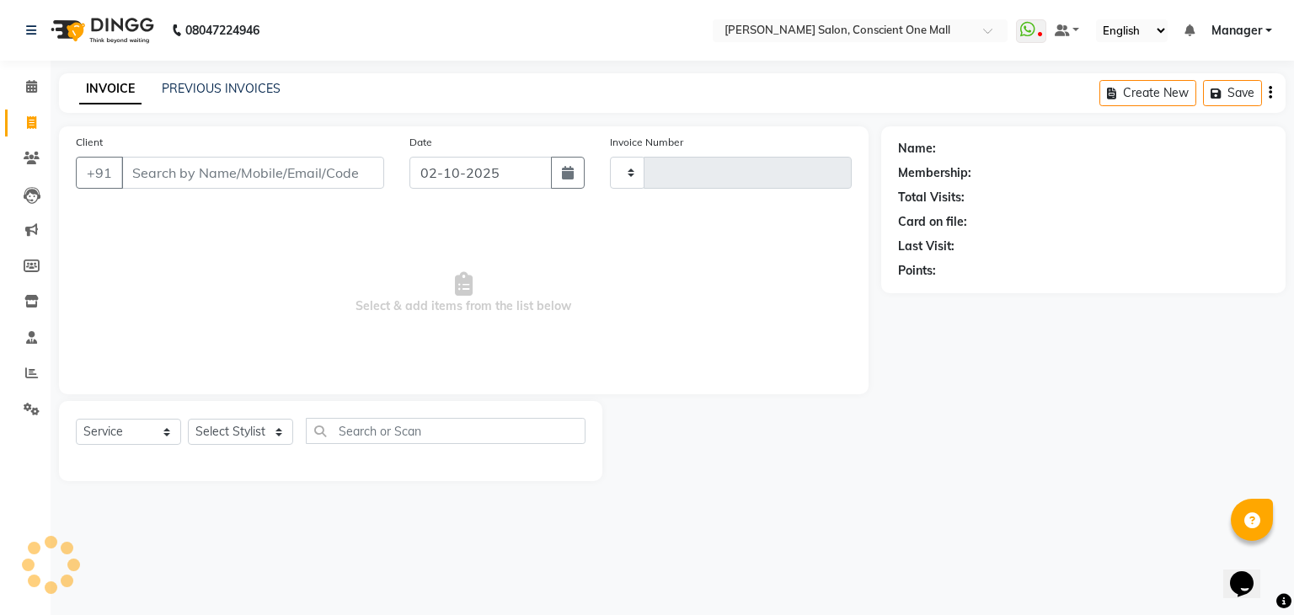
type input "2584"
select select "7575"
click at [218, 85] on link "PREVIOUS INVOICES" at bounding box center [221, 88] width 119 height 15
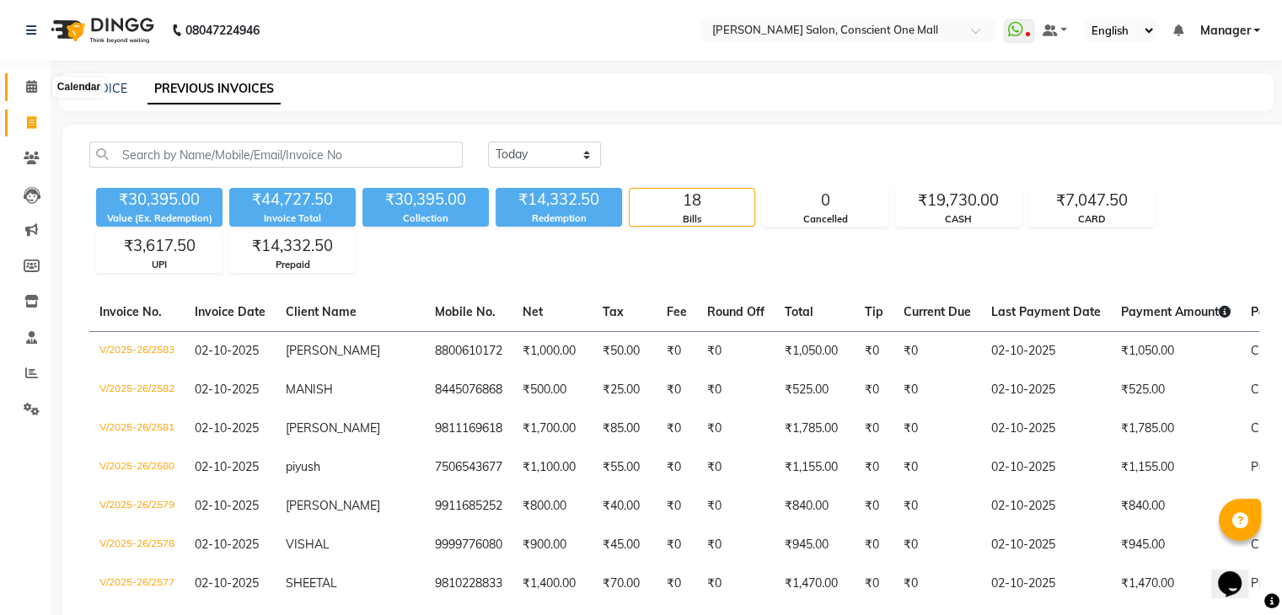
click at [27, 88] on icon at bounding box center [31, 86] width 11 height 13
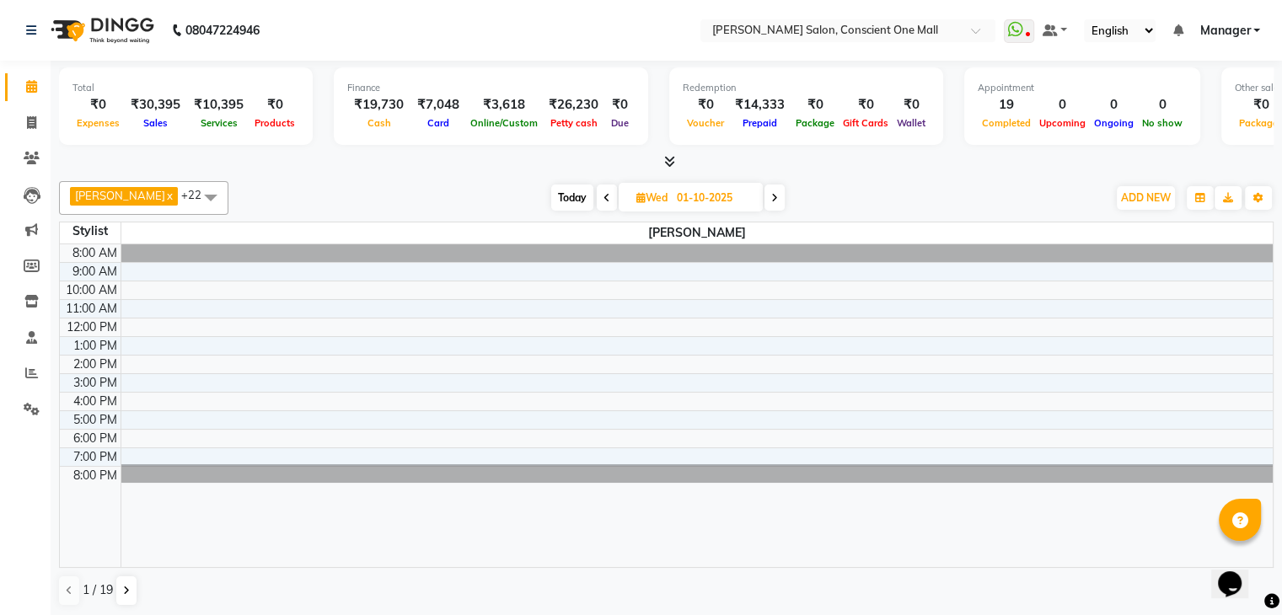
click at [666, 157] on icon at bounding box center [669, 161] width 11 height 13
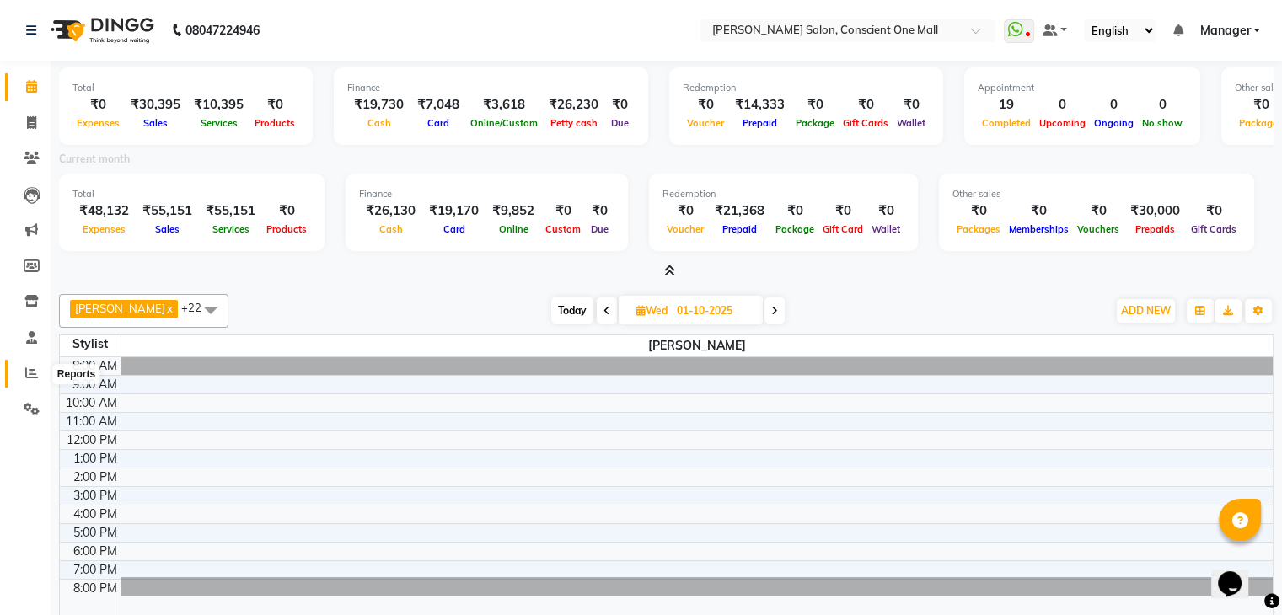
click at [31, 383] on span at bounding box center [31, 373] width 29 height 19
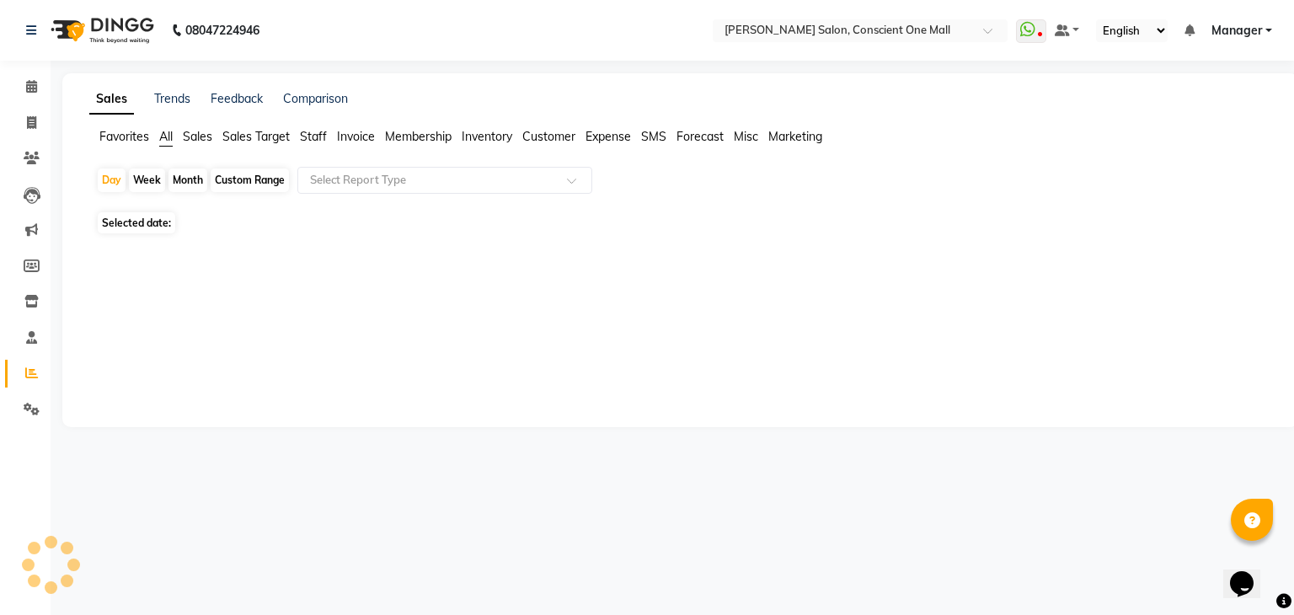
click at [178, 176] on div "Month" at bounding box center [188, 181] width 39 height 24
select select "10"
select select "2025"
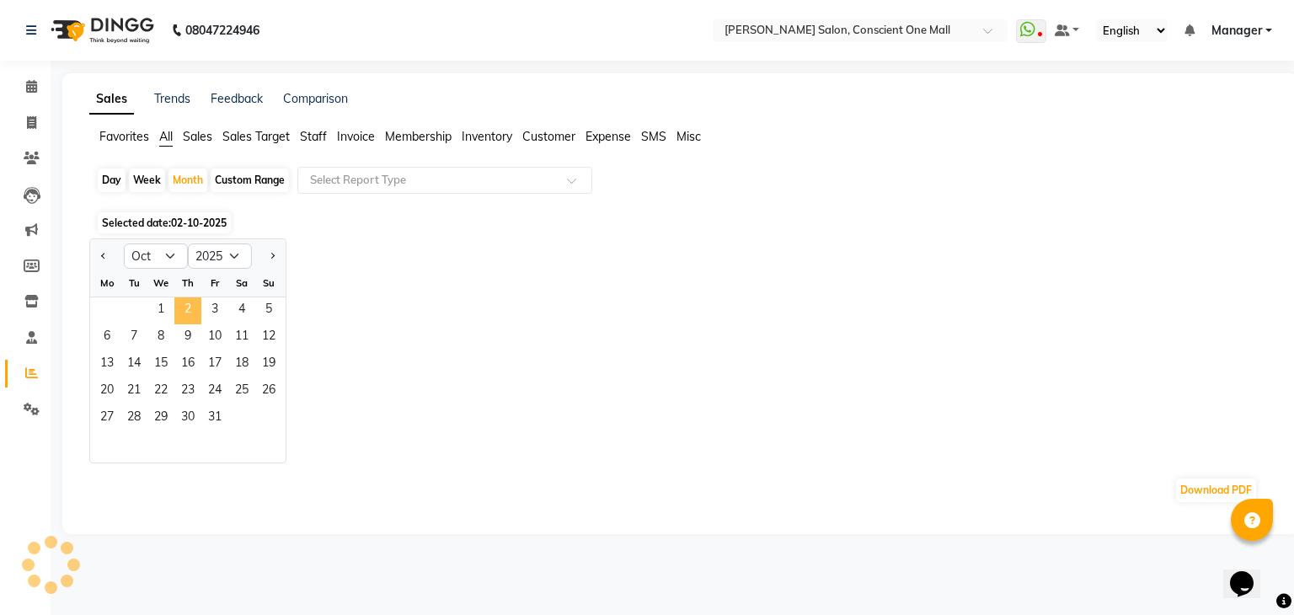
click at [174, 319] on span "2" at bounding box center [187, 310] width 27 height 27
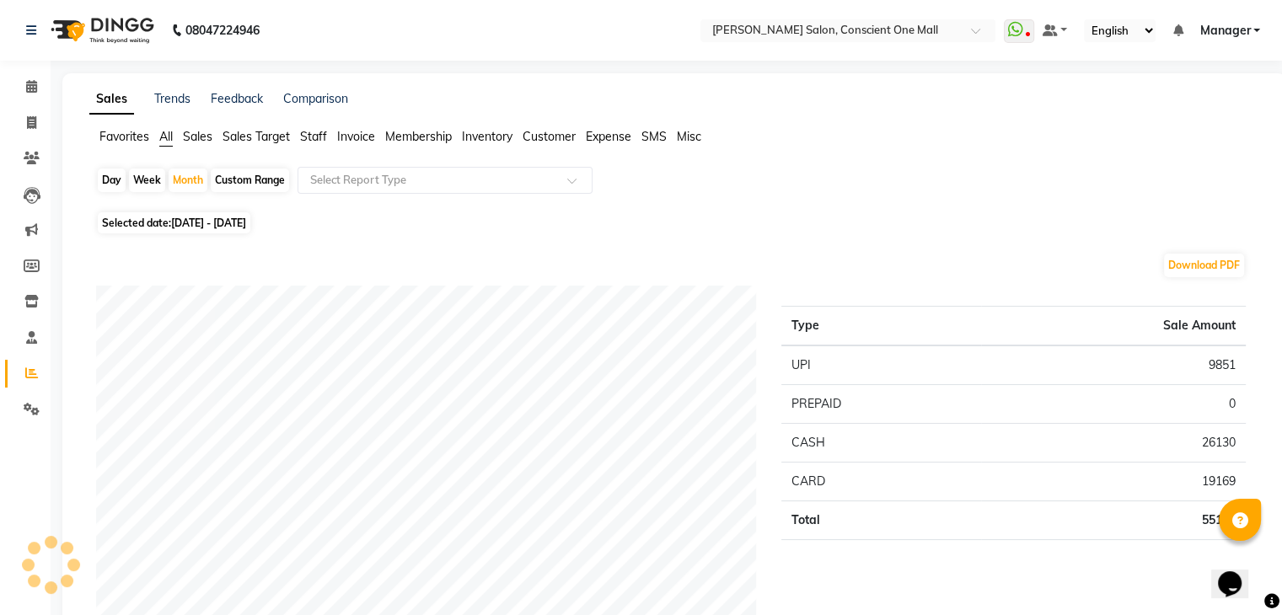
click at [317, 131] on span "Staff" at bounding box center [313, 136] width 27 height 15
